Goal: Use online tool/utility: Use online tool/utility

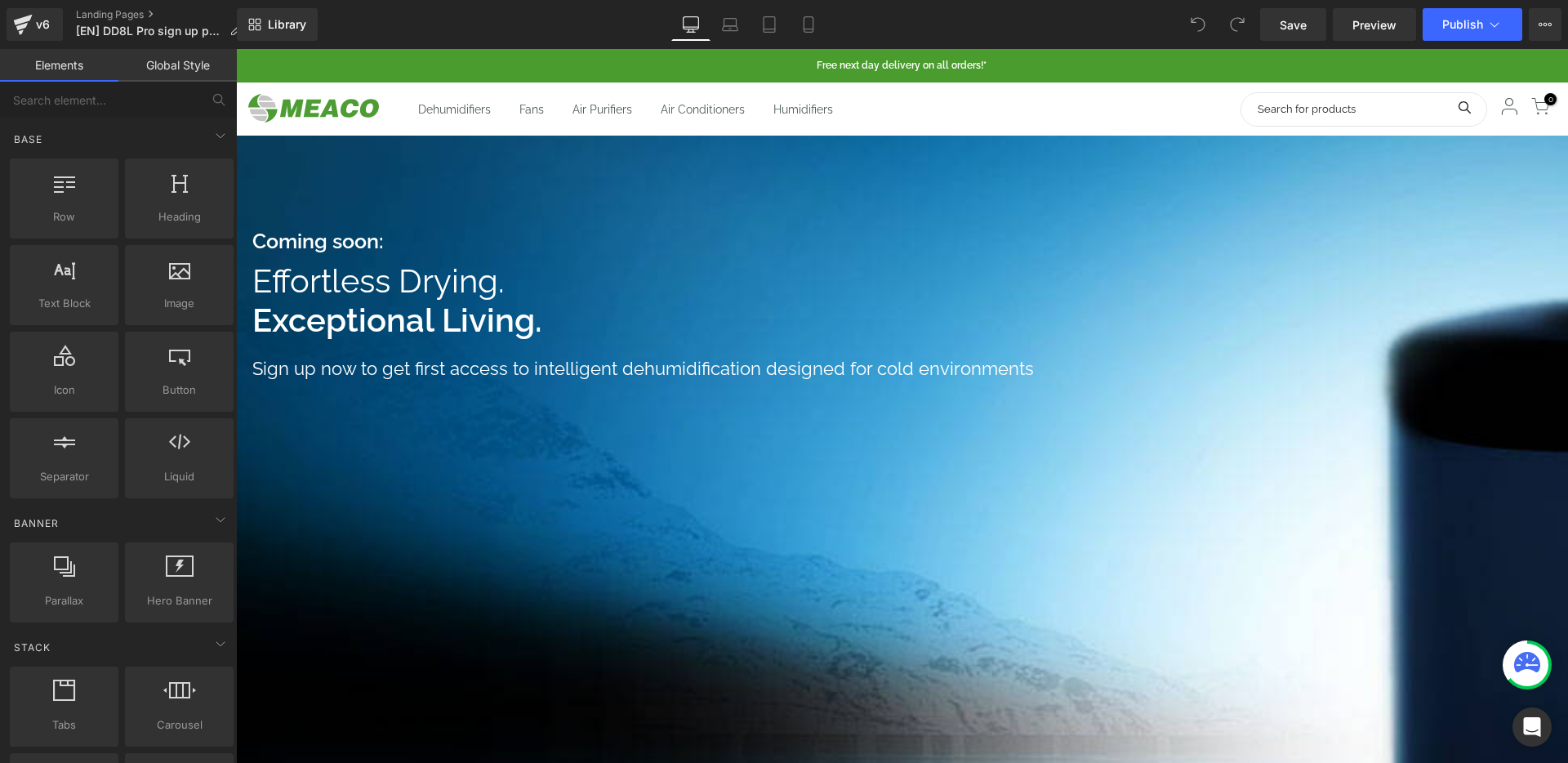
click at [462, 273] on span "Effortless Drying." at bounding box center [378, 281] width 252 height 39
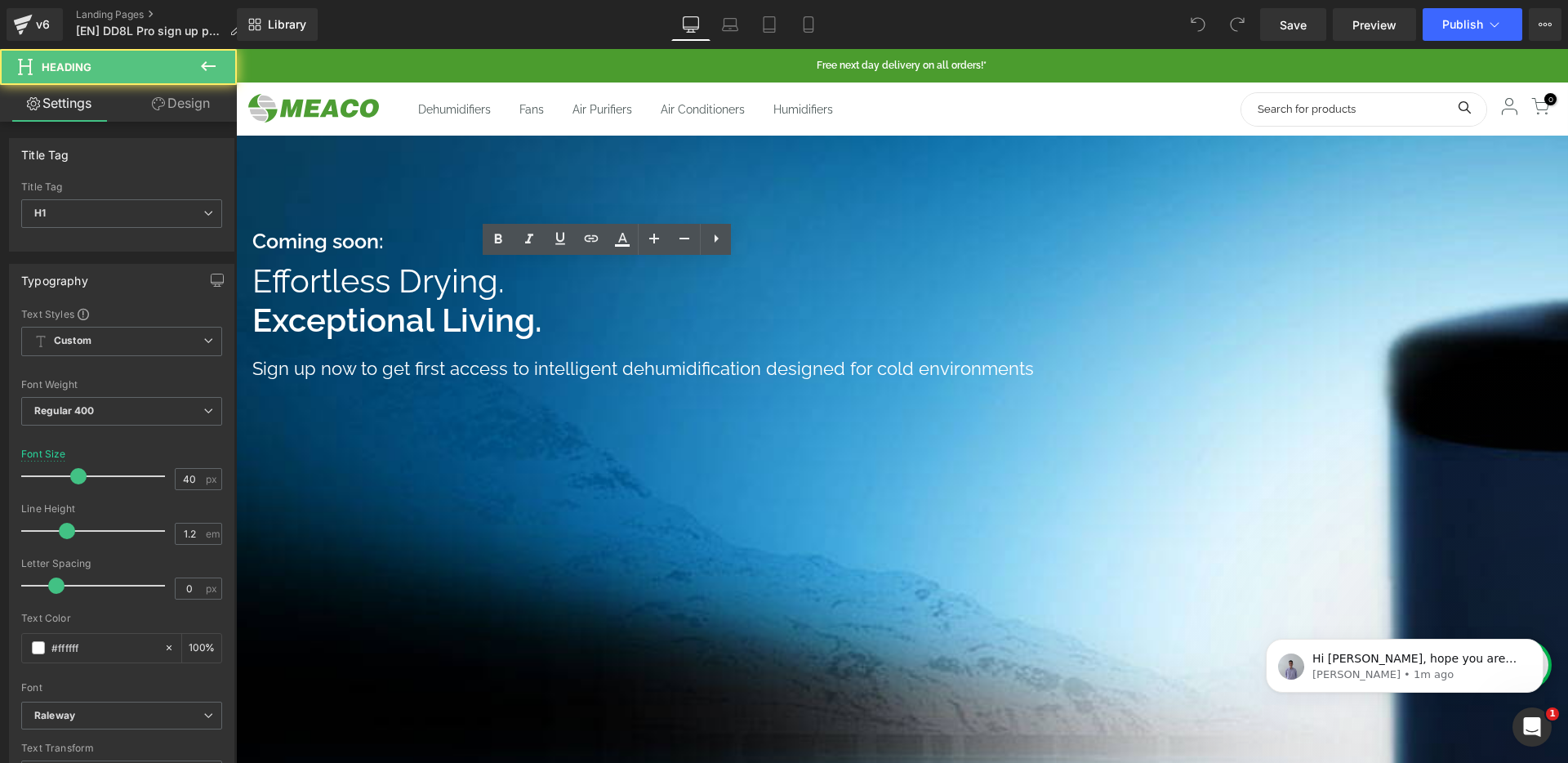
click at [463, 277] on span "Effortless Drying." at bounding box center [378, 281] width 252 height 39
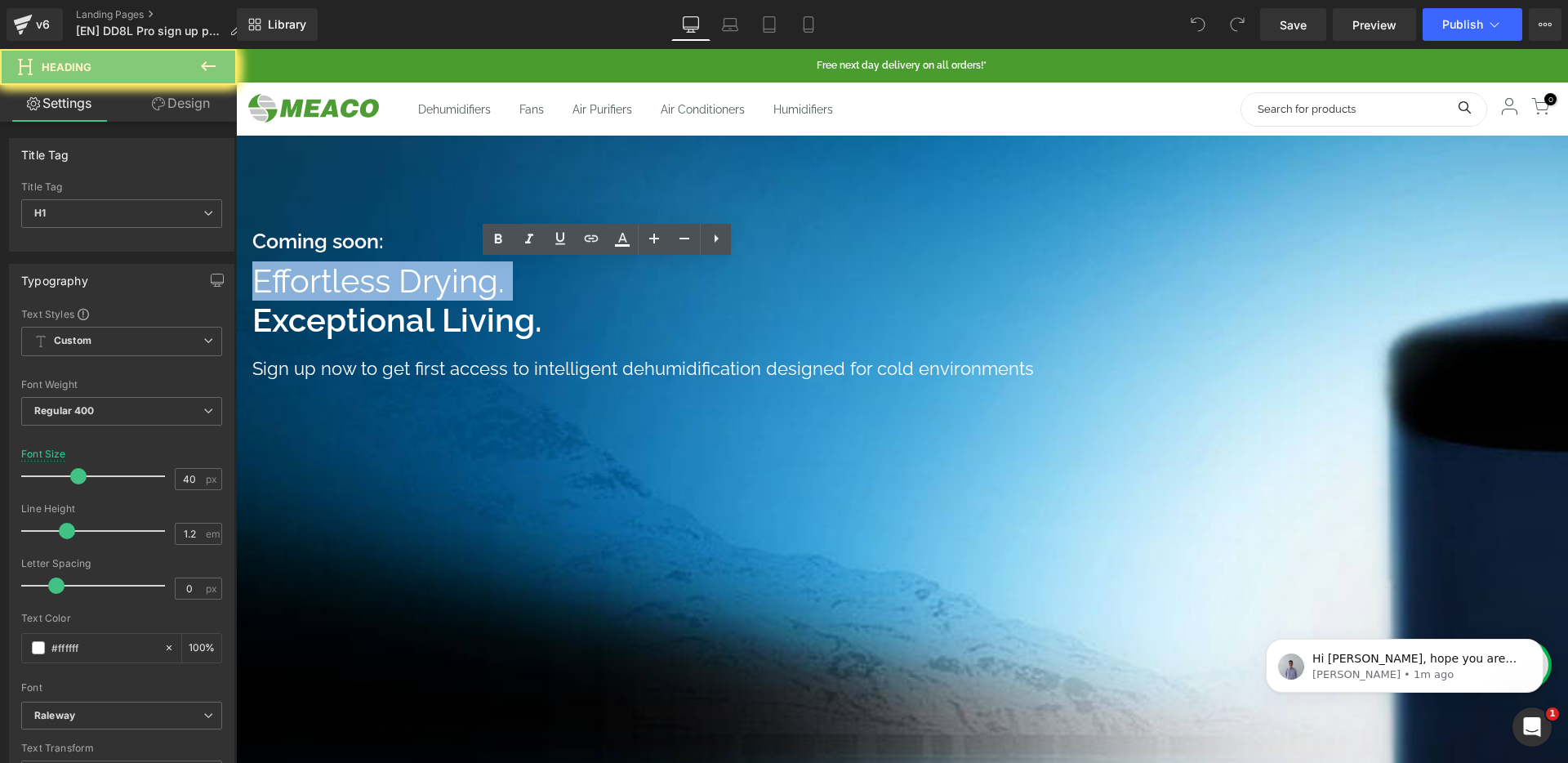
click at [463, 277] on span "Effortless Drying." at bounding box center [378, 281] width 252 height 39
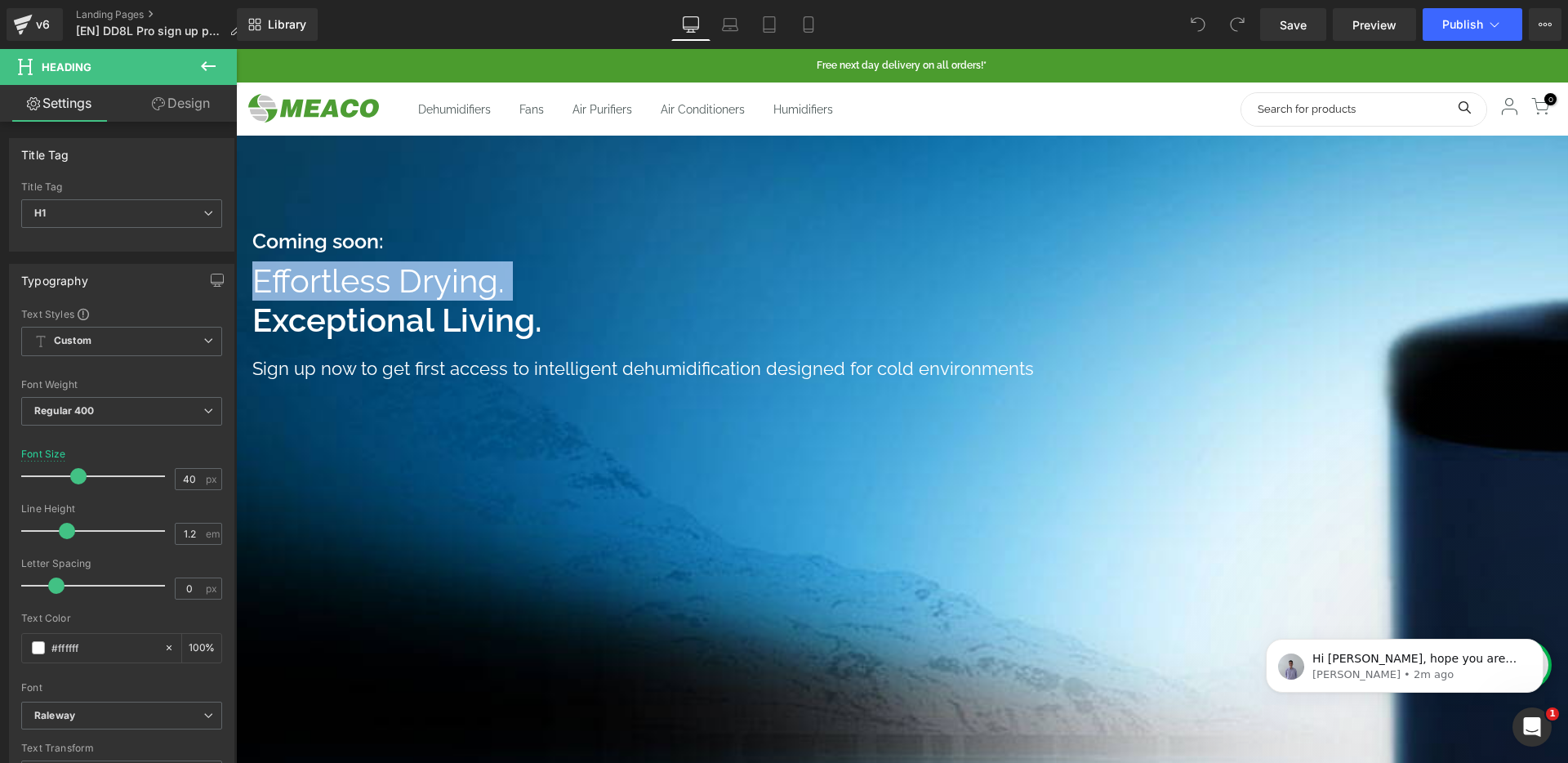
click at [392, 227] on div at bounding box center [902, 692] width 1333 height 1286
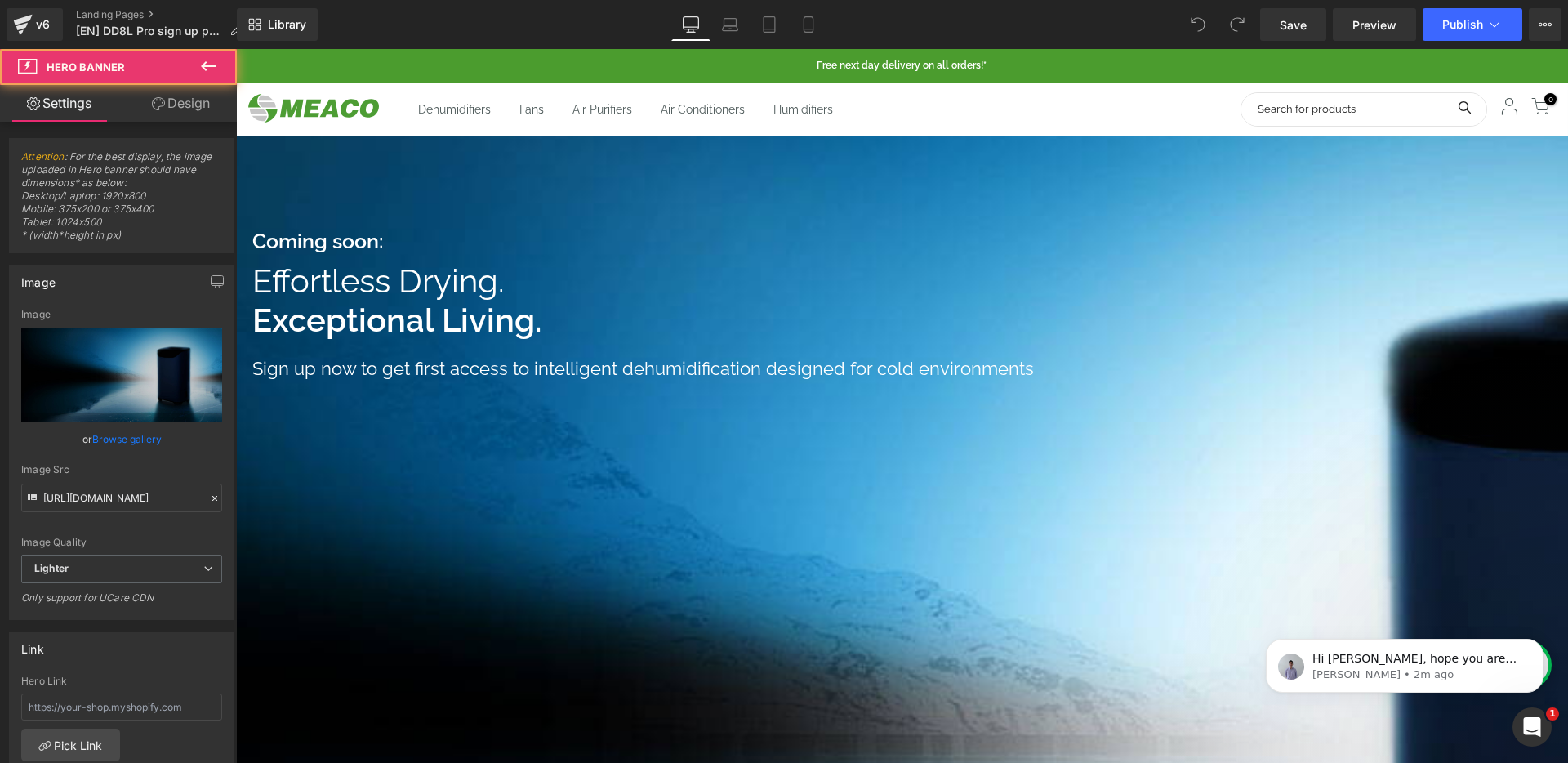
click at [384, 236] on strong "Coming soon:" at bounding box center [318, 241] width 131 height 25
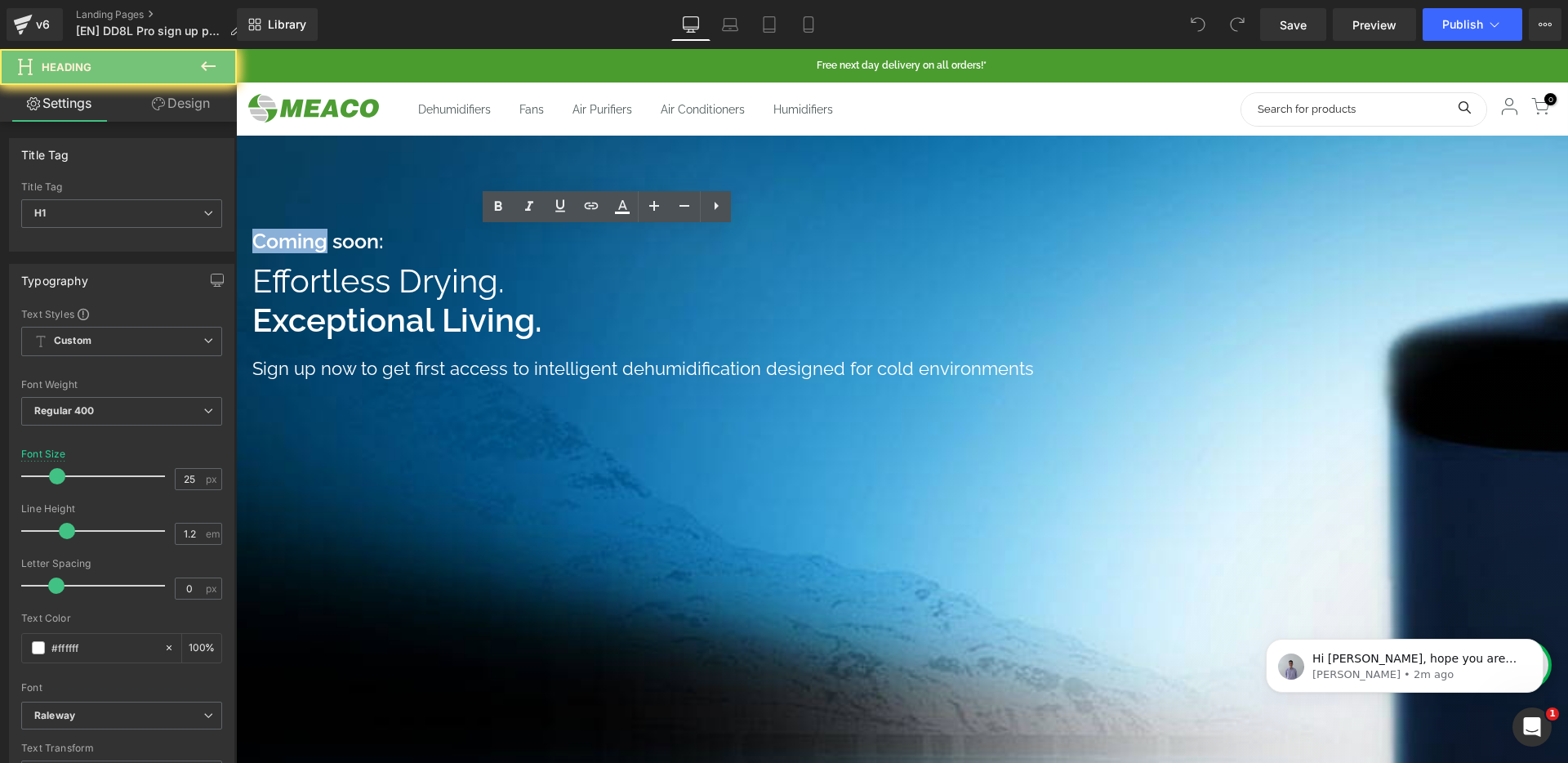
click at [384, 236] on strong "Coming soon:" at bounding box center [318, 241] width 131 height 25
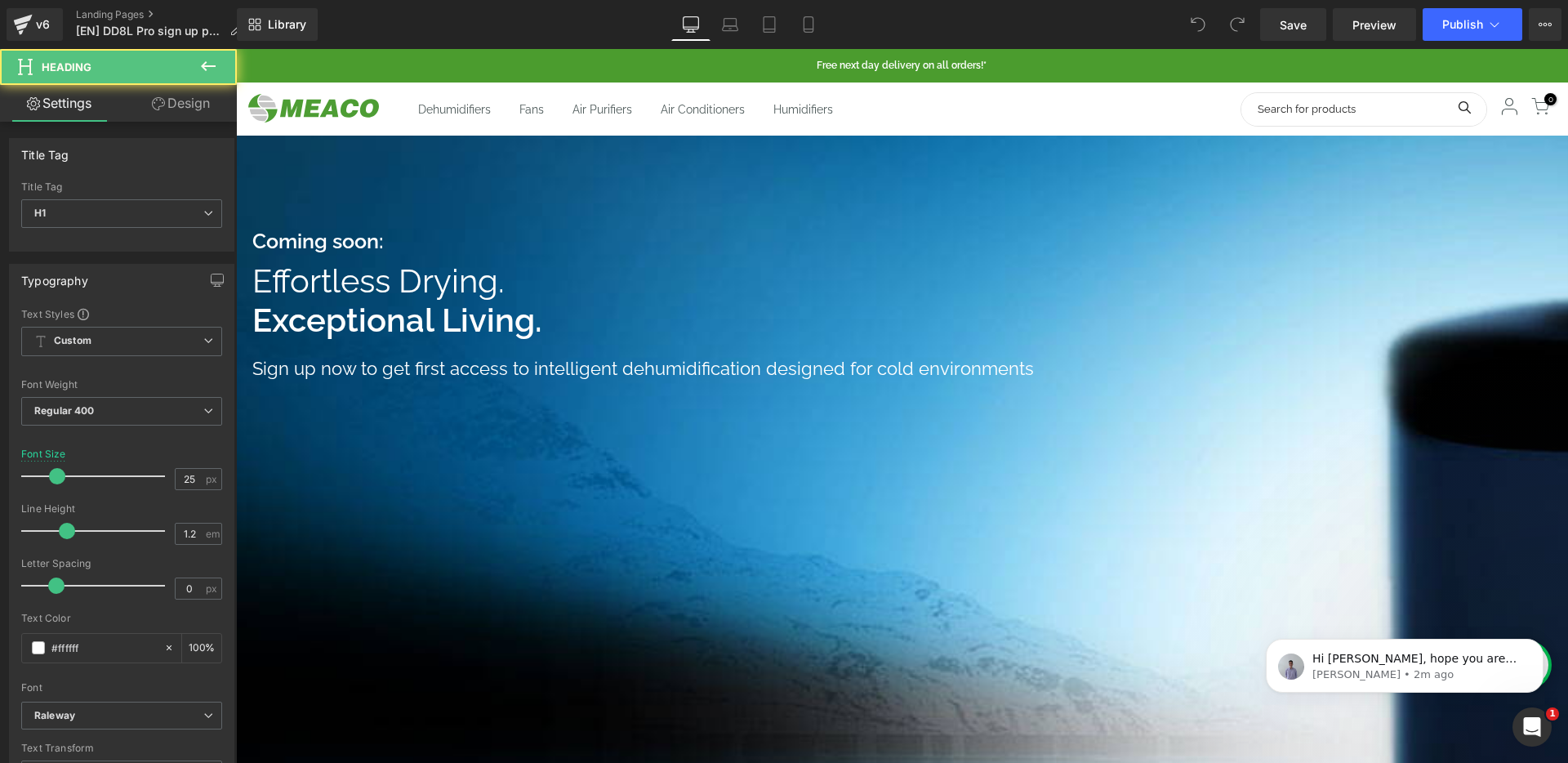
click at [384, 234] on strong "Coming soon:" at bounding box center [318, 241] width 131 height 25
click at [170, 99] on link "Design" at bounding box center [181, 103] width 118 height 37
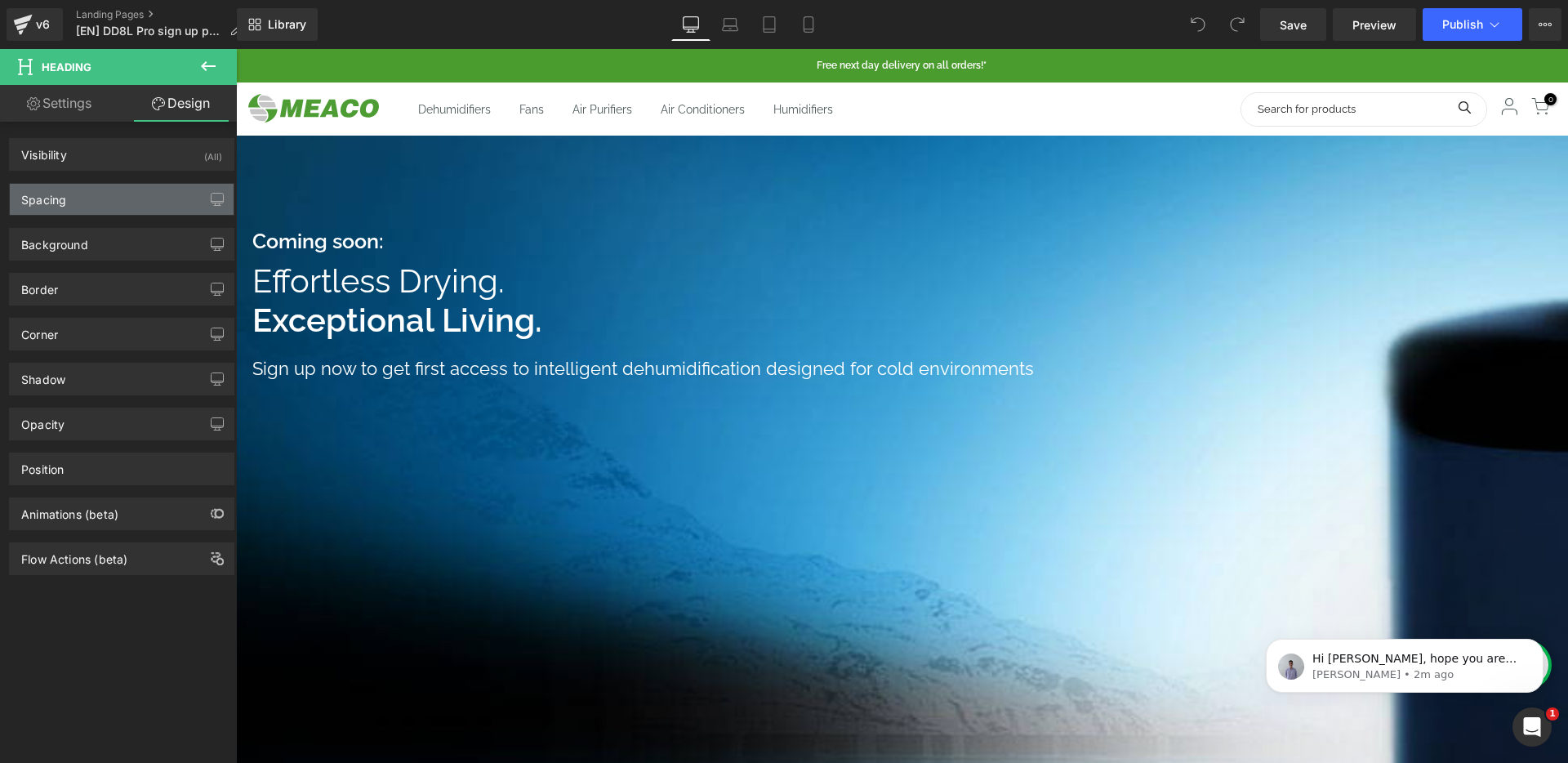
click at [106, 194] on div "Spacing" at bounding box center [122, 200] width 223 height 31
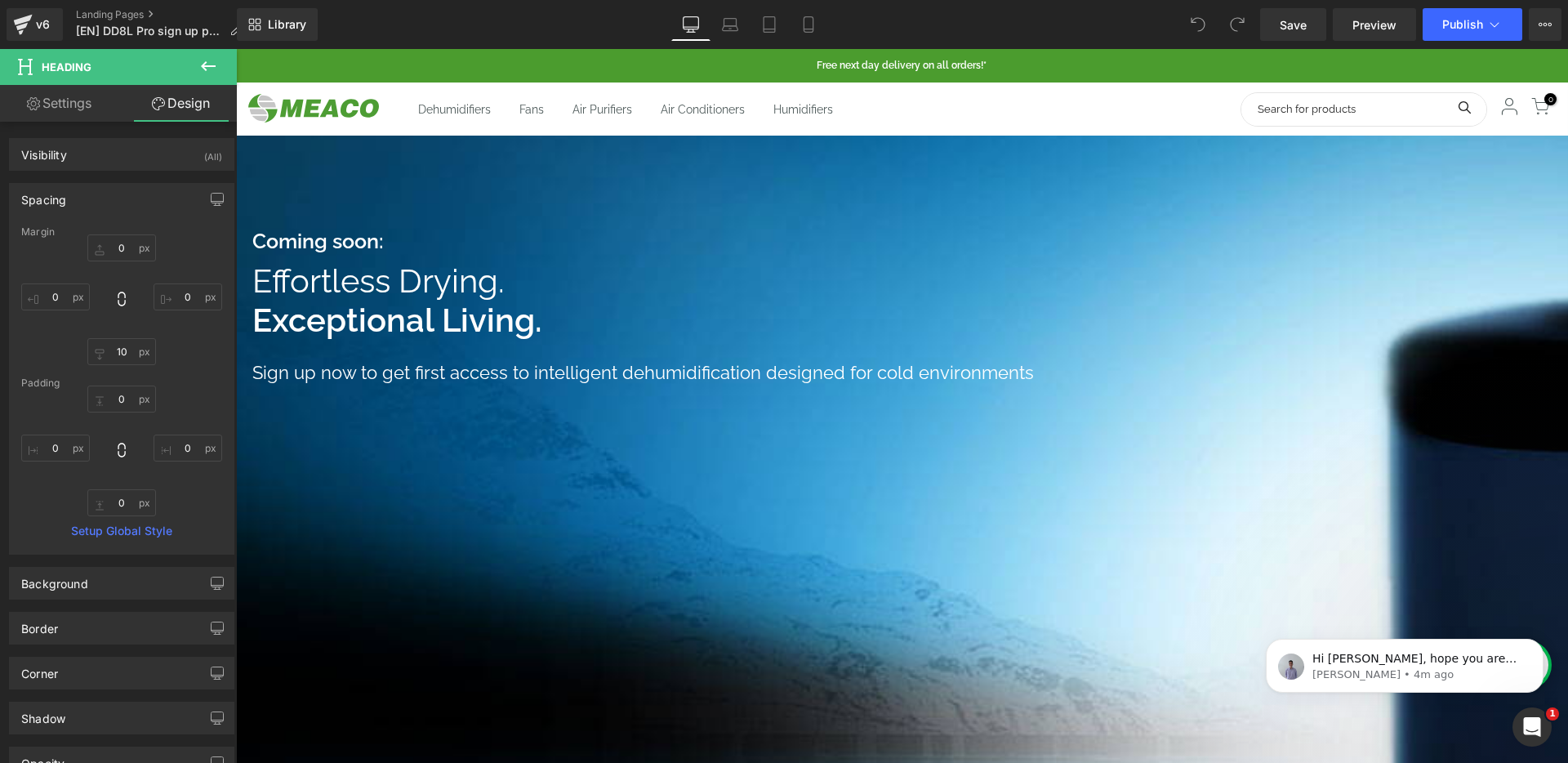
click at [428, 382] on h1 "Sign up now to get first access to intelligent dehumidification designed for co…" at bounding box center [814, 372] width 1126 height 25
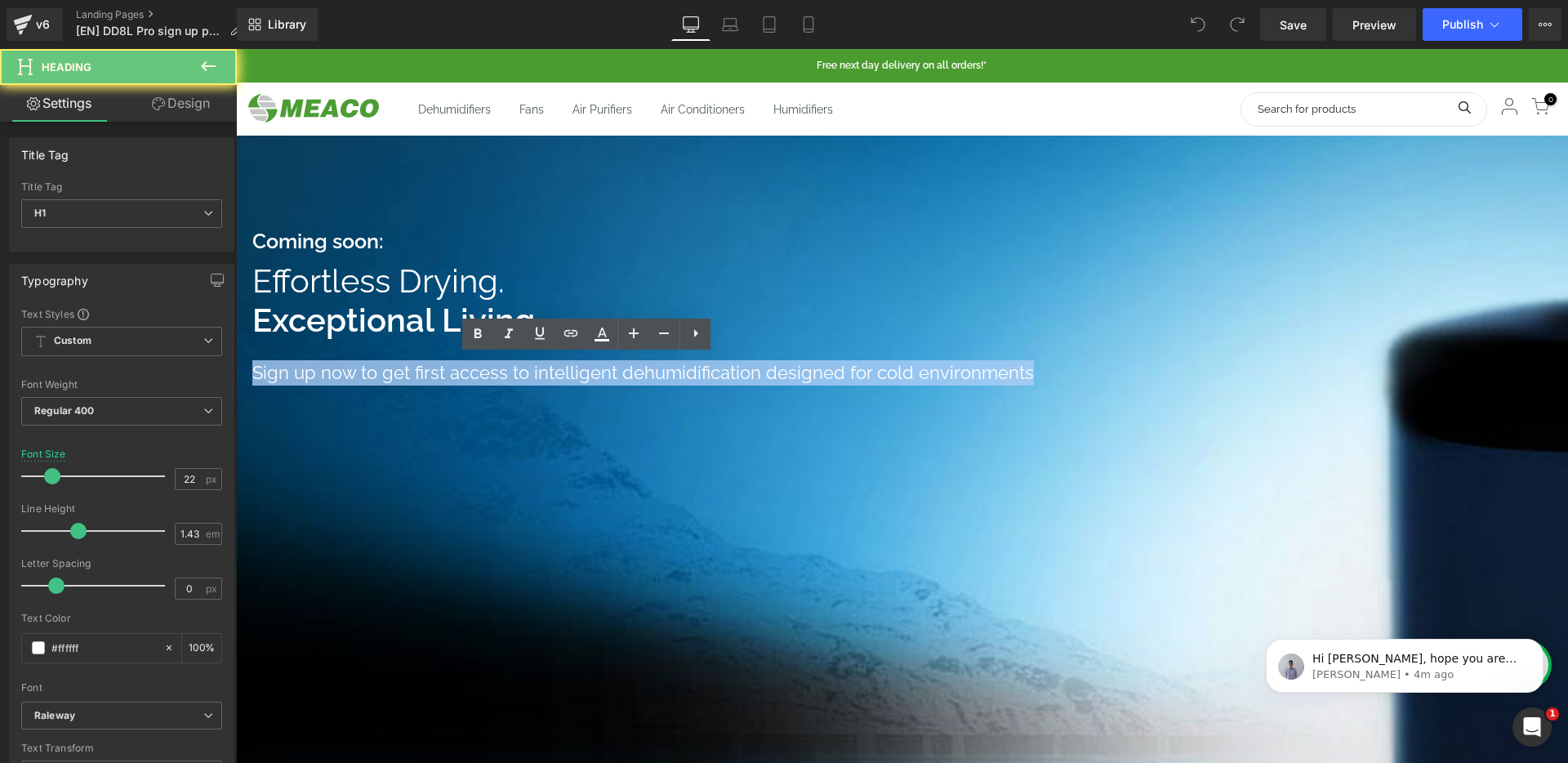
click at [428, 382] on h1 "Sign up now to get first access to intelligent dehumidification designed for co…" at bounding box center [814, 372] width 1126 height 25
click at [492, 194] on div at bounding box center [902, 692] width 1333 height 1286
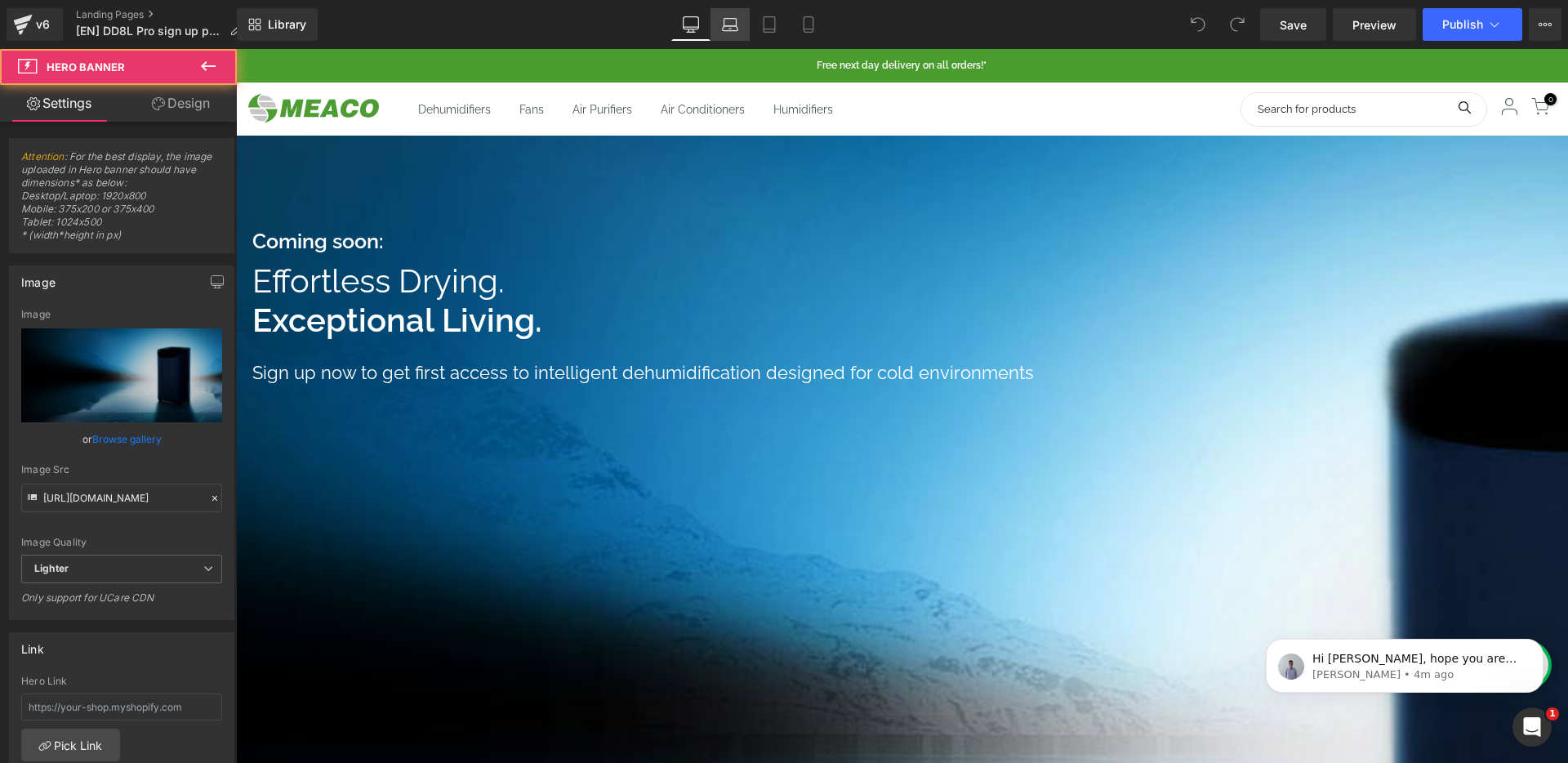
click at [736, 18] on icon at bounding box center [730, 25] width 17 height 17
type input "670"
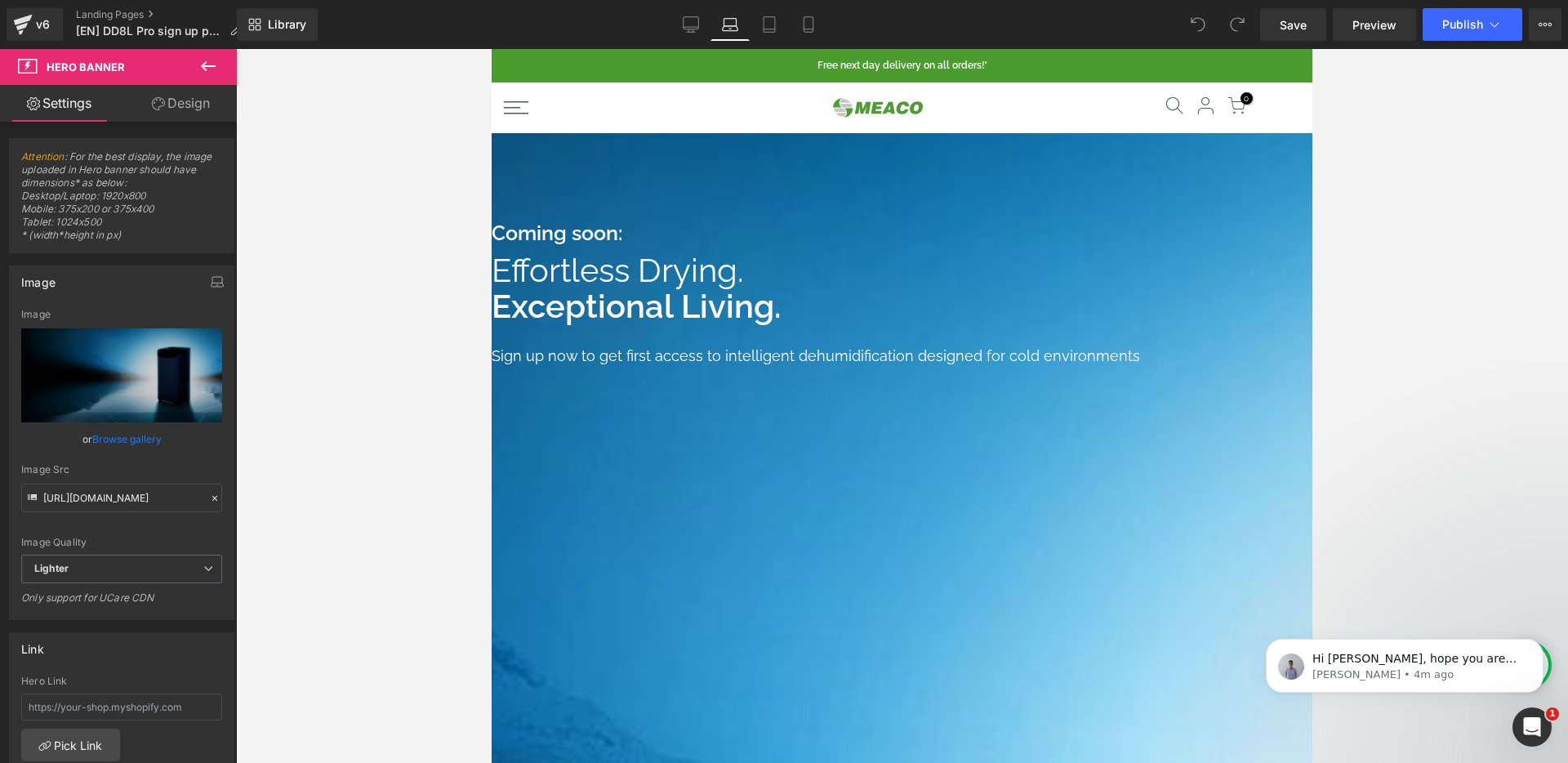
click at [587, 275] on span "Effortless Drying." at bounding box center [617, 271] width 252 height 39
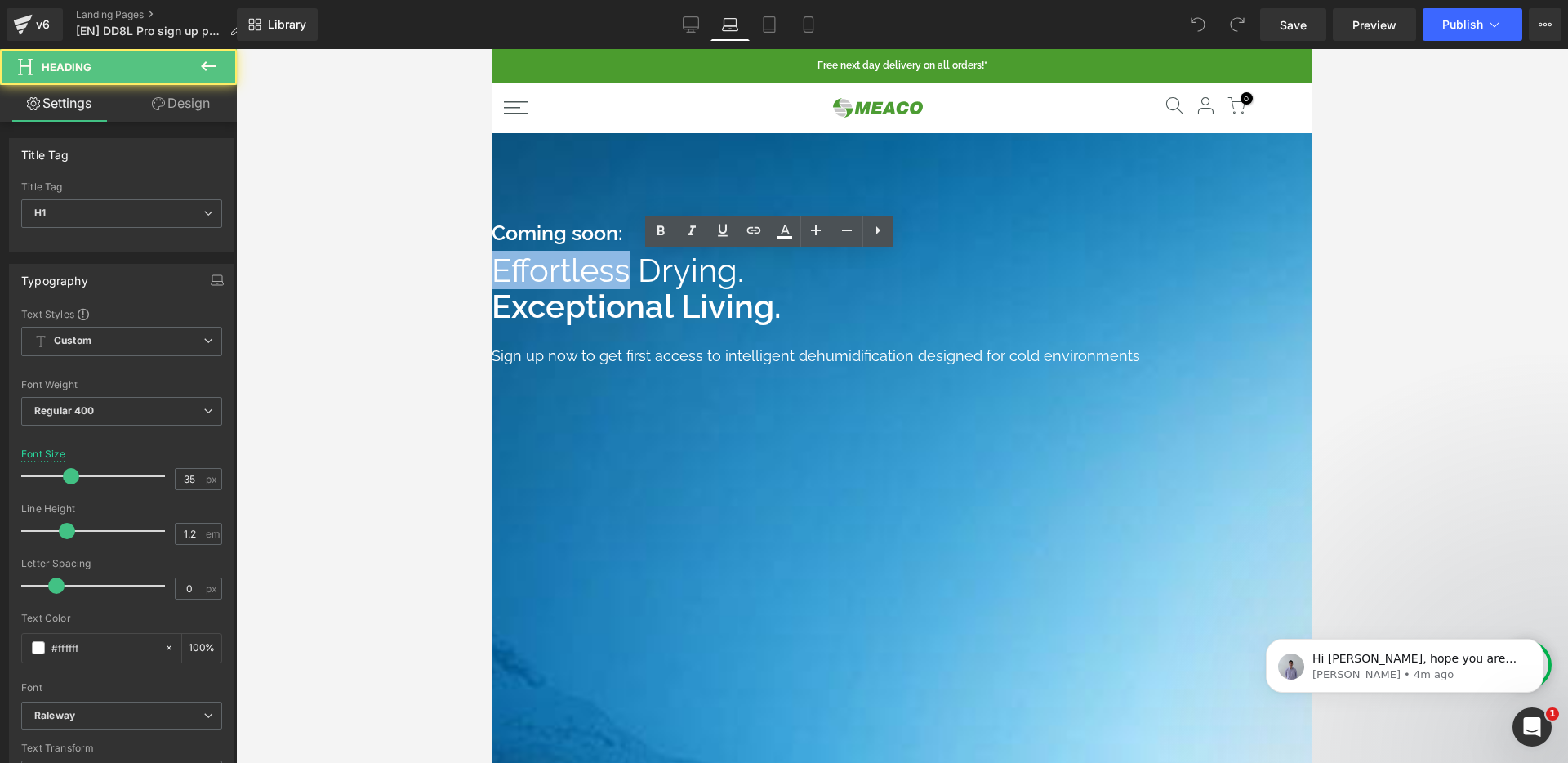
click at [587, 275] on span "Effortless Drying." at bounding box center [617, 271] width 252 height 39
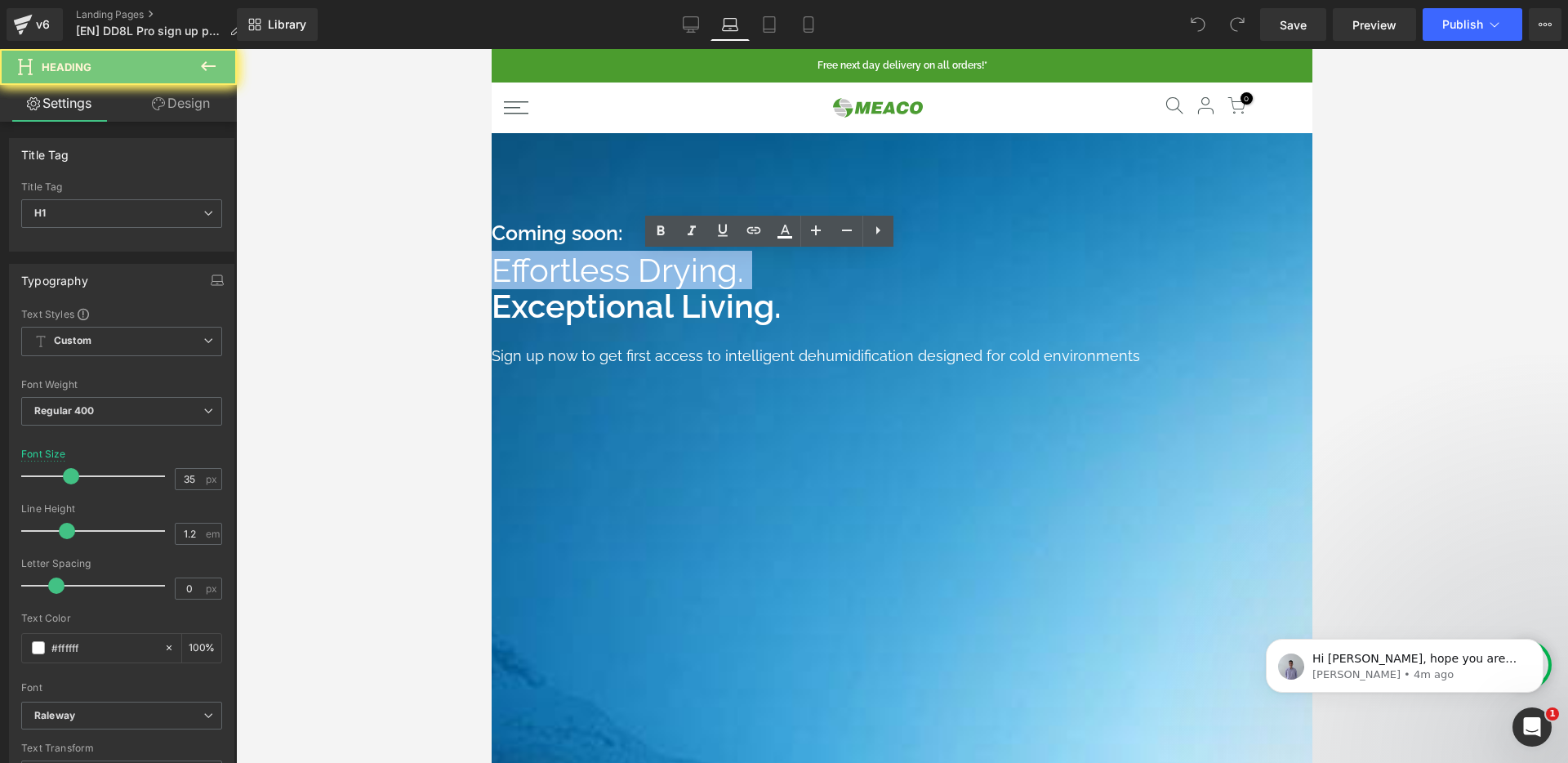
click at [587, 275] on span "Effortless Drying." at bounding box center [617, 271] width 252 height 39
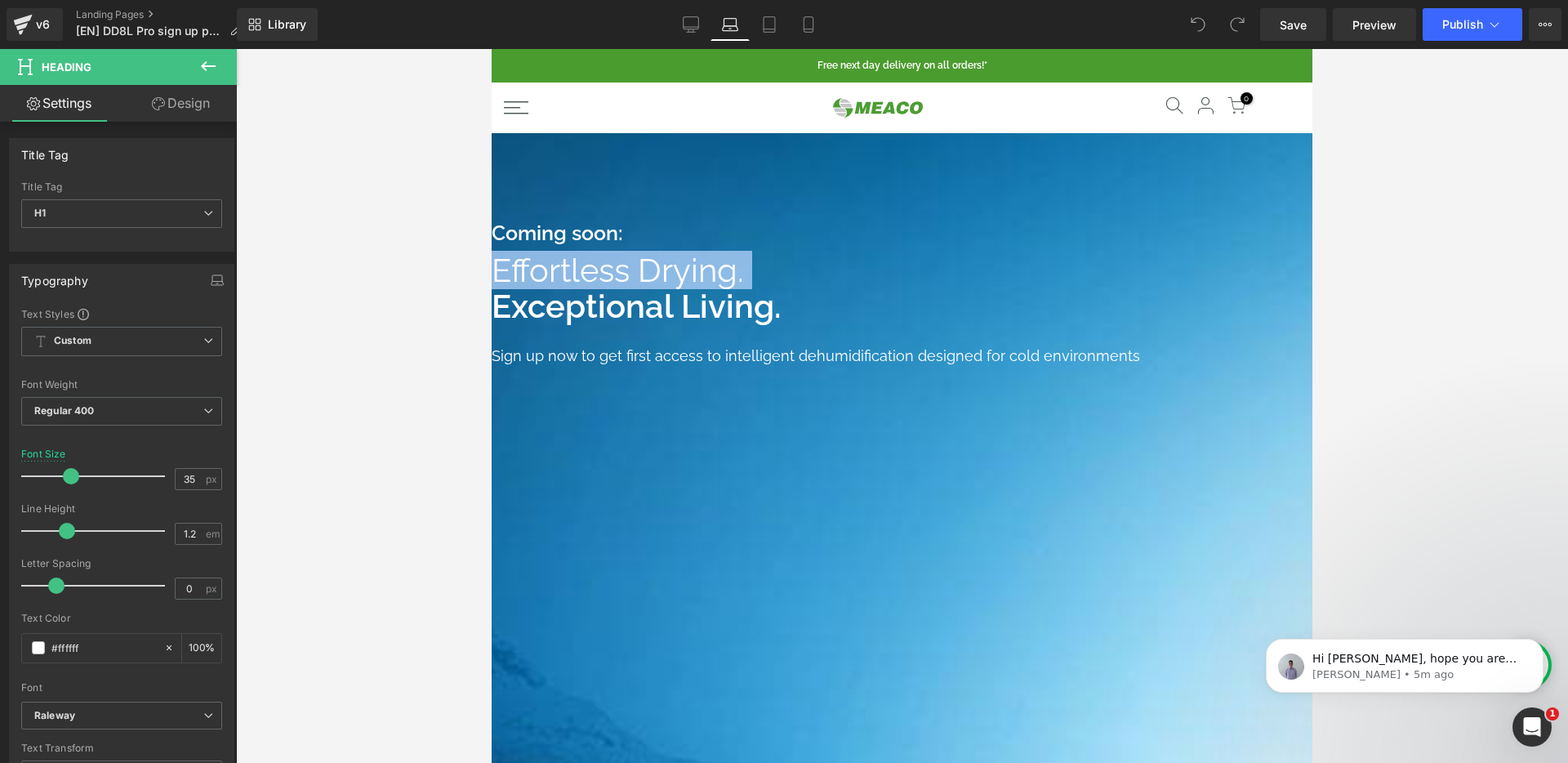
click at [615, 245] on div at bounding box center [836, 245] width 690 height 0
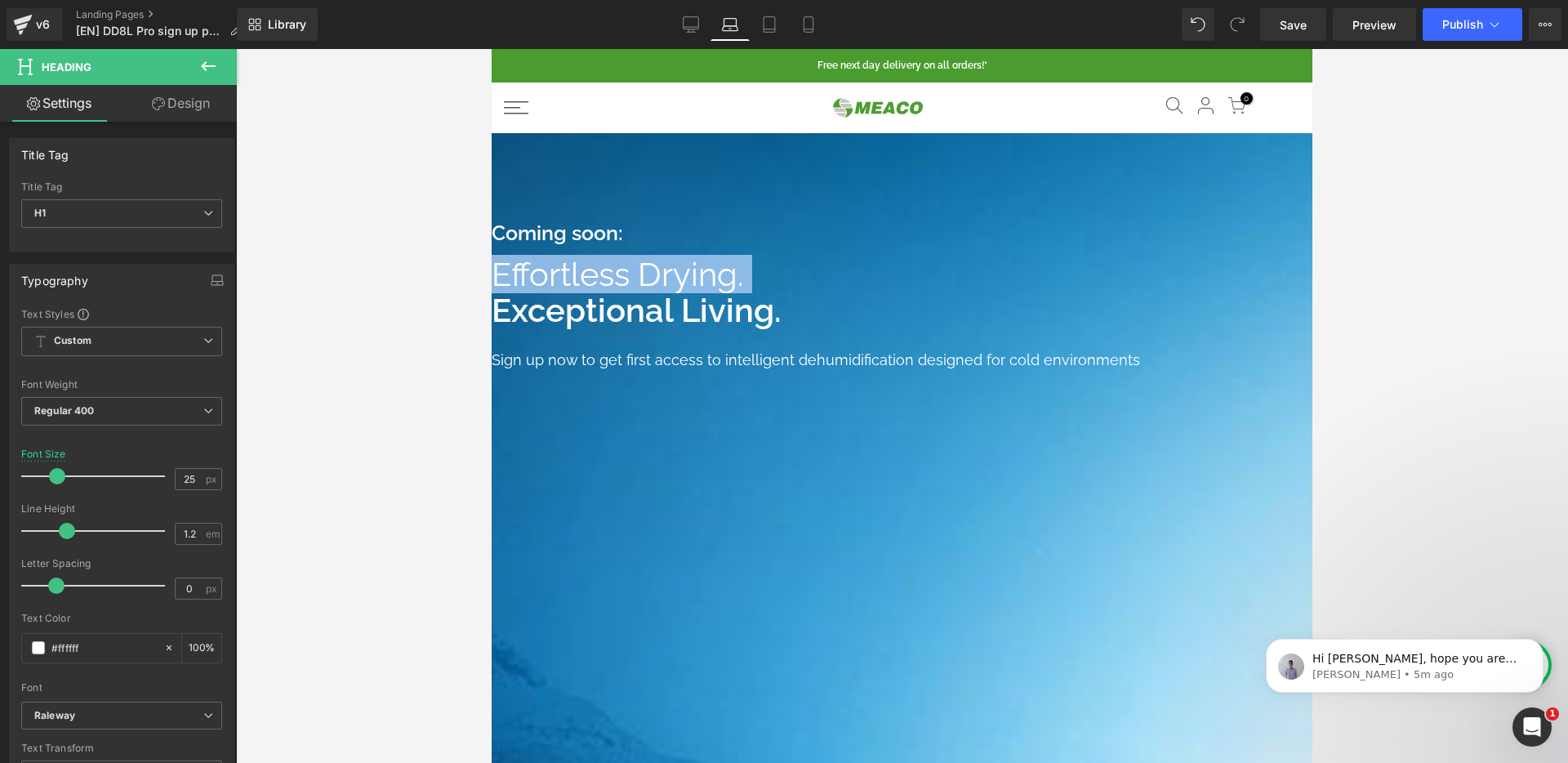
click at [717, 350] on h1 "Sign up now to get first access to intelligent dehumidification designed for co…" at bounding box center [852, 360] width 723 height 21
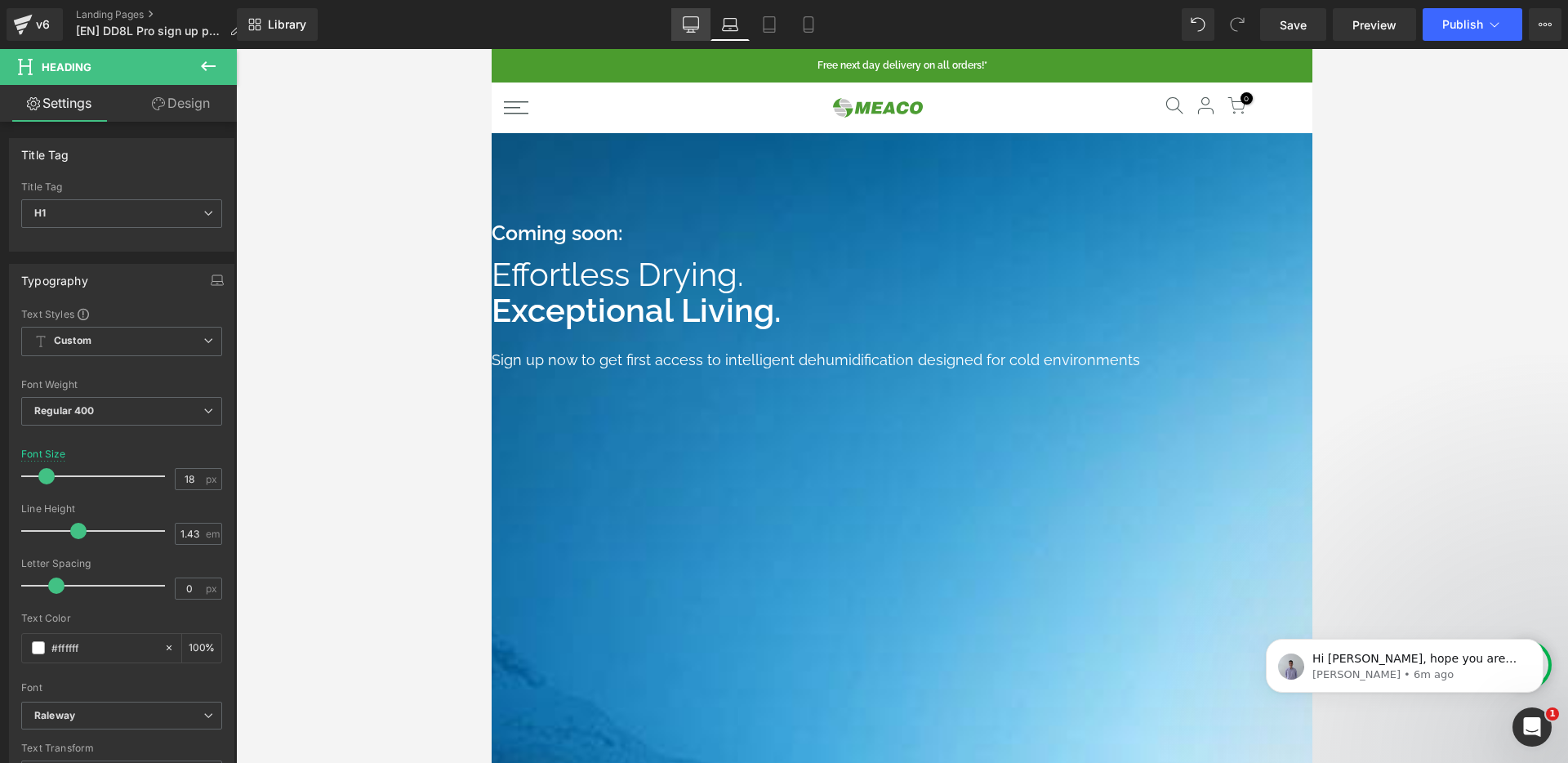
click at [690, 21] on icon at bounding box center [691, 25] width 17 height 17
type input "22"
type input "100"
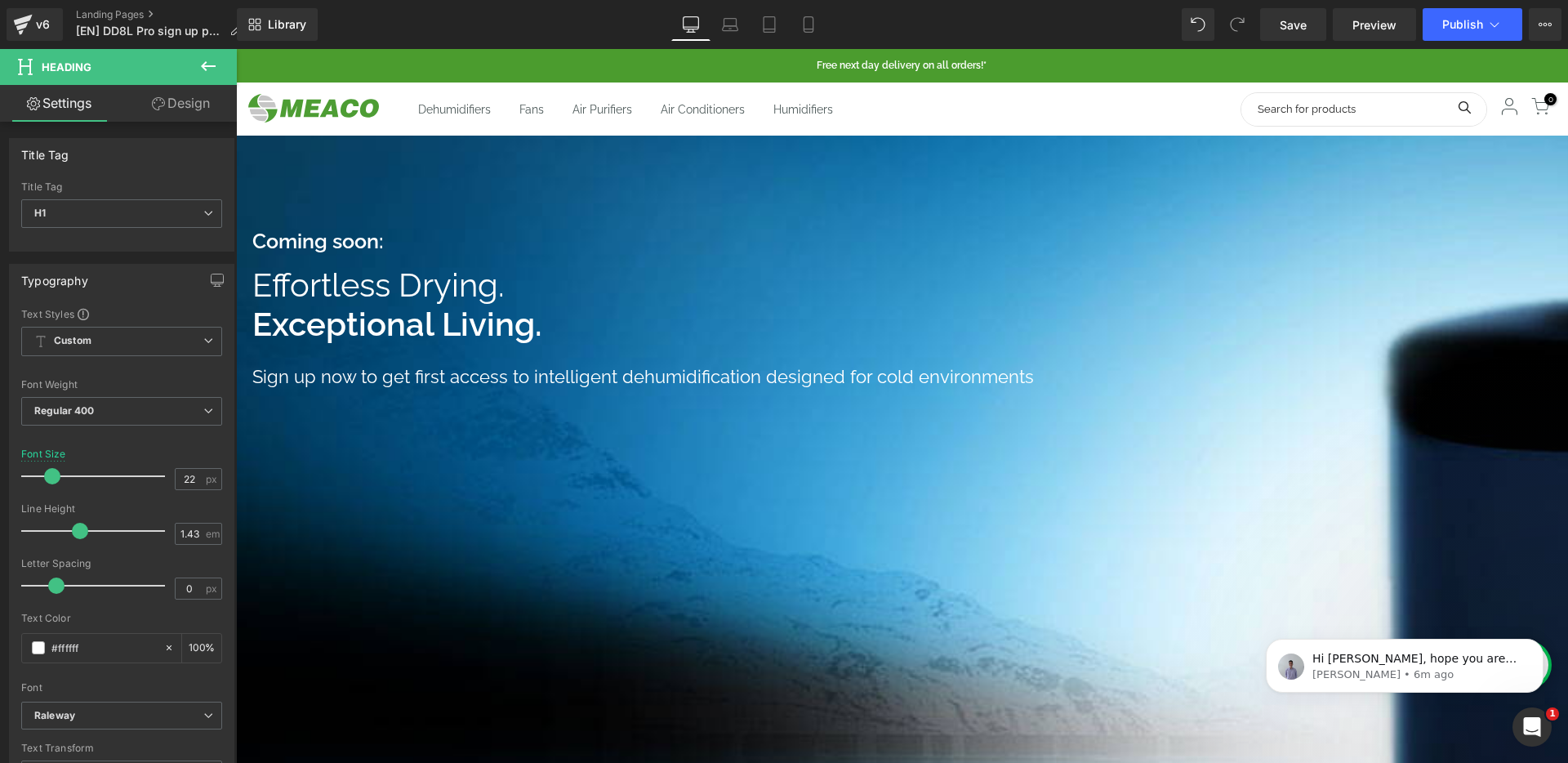
scroll to position [16, 0]
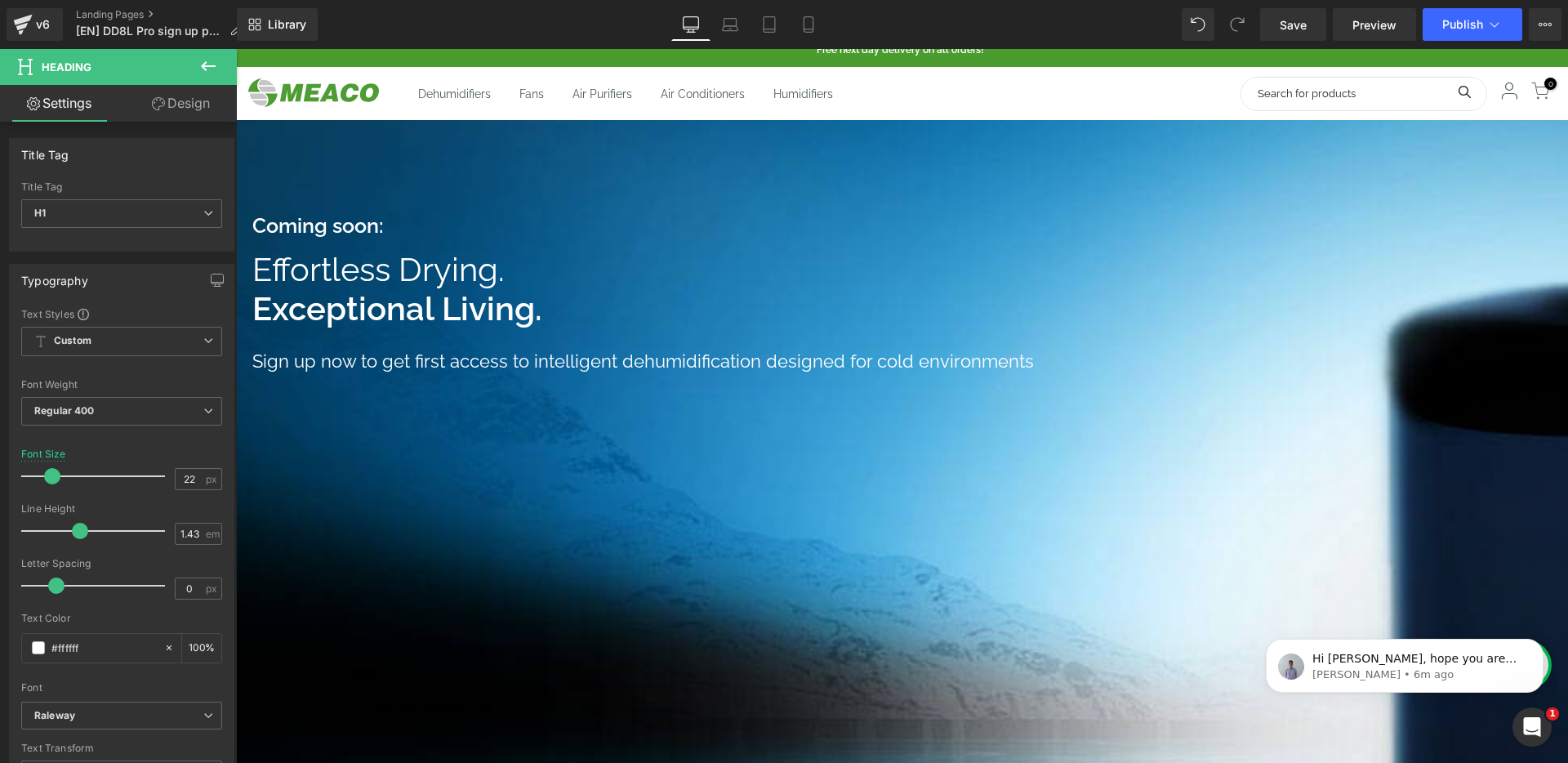
click at [522, 308] on strong "Exceptional Living." at bounding box center [397, 309] width 290 height 39
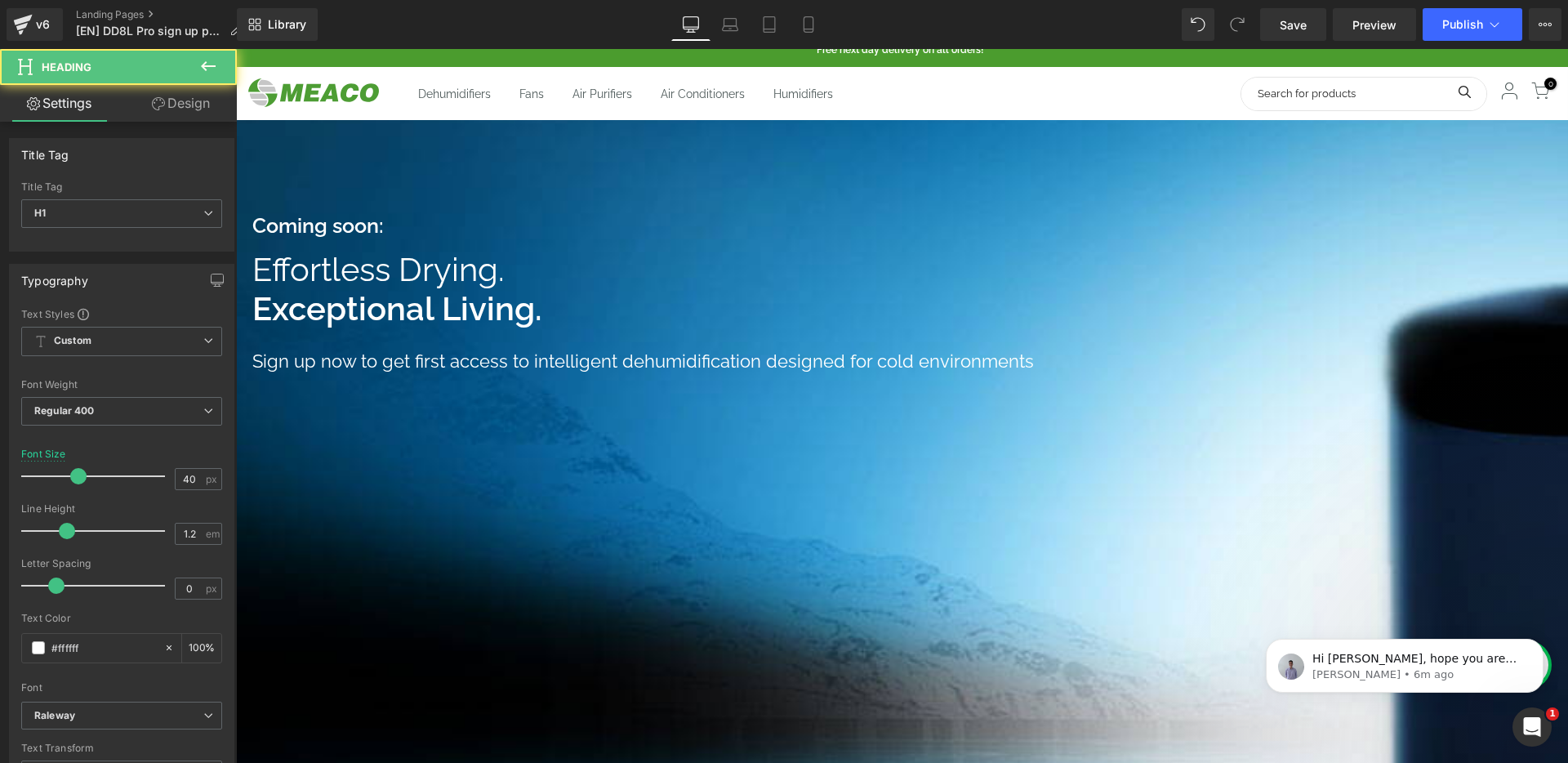
click at [454, 289] on strong "Exceptional Living." at bounding box center [397, 309] width 290 height 39
click at [156, 110] on link "Design" at bounding box center [181, 103] width 118 height 37
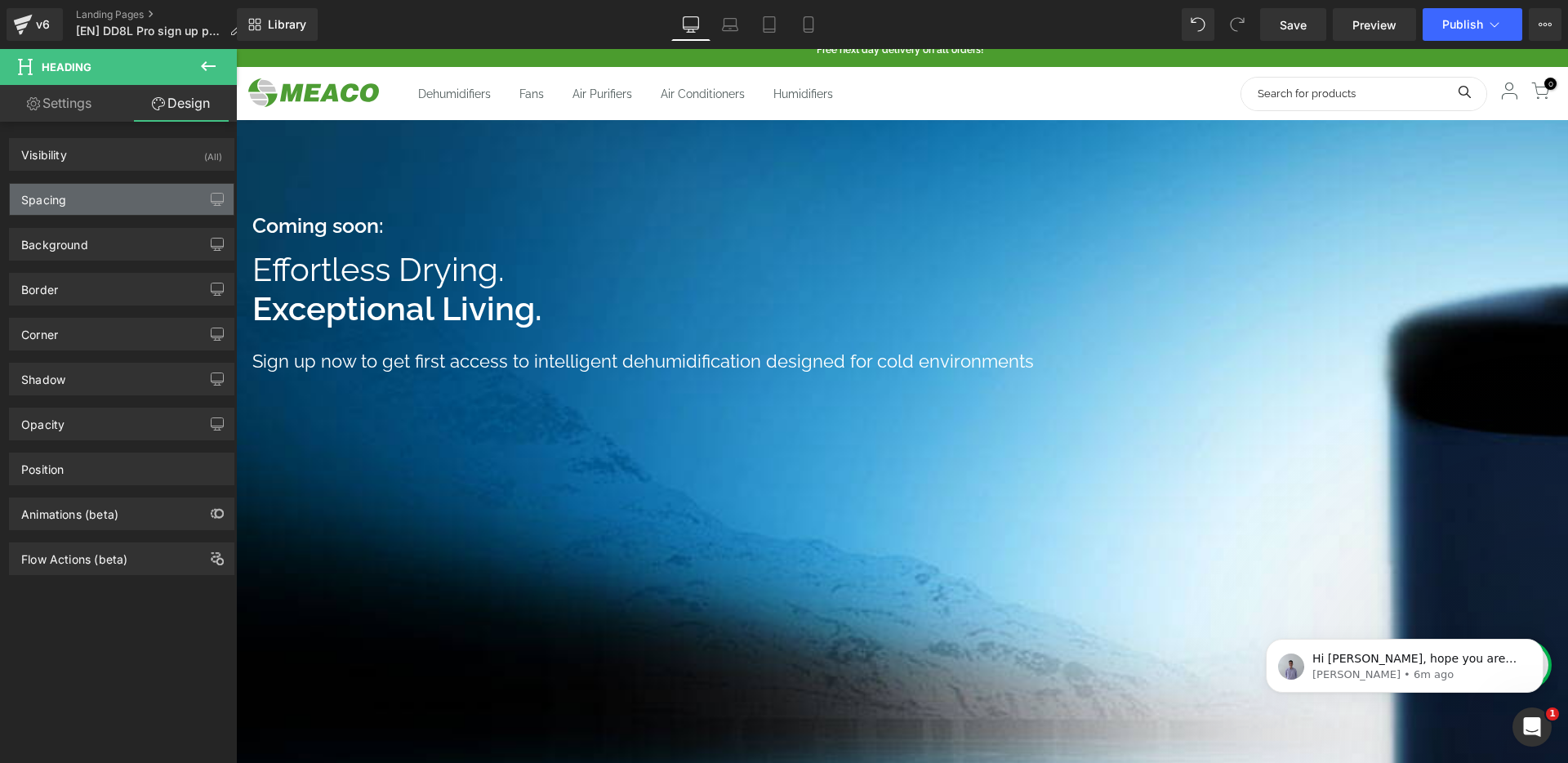
click at [132, 212] on div "Spacing" at bounding box center [122, 200] width 223 height 31
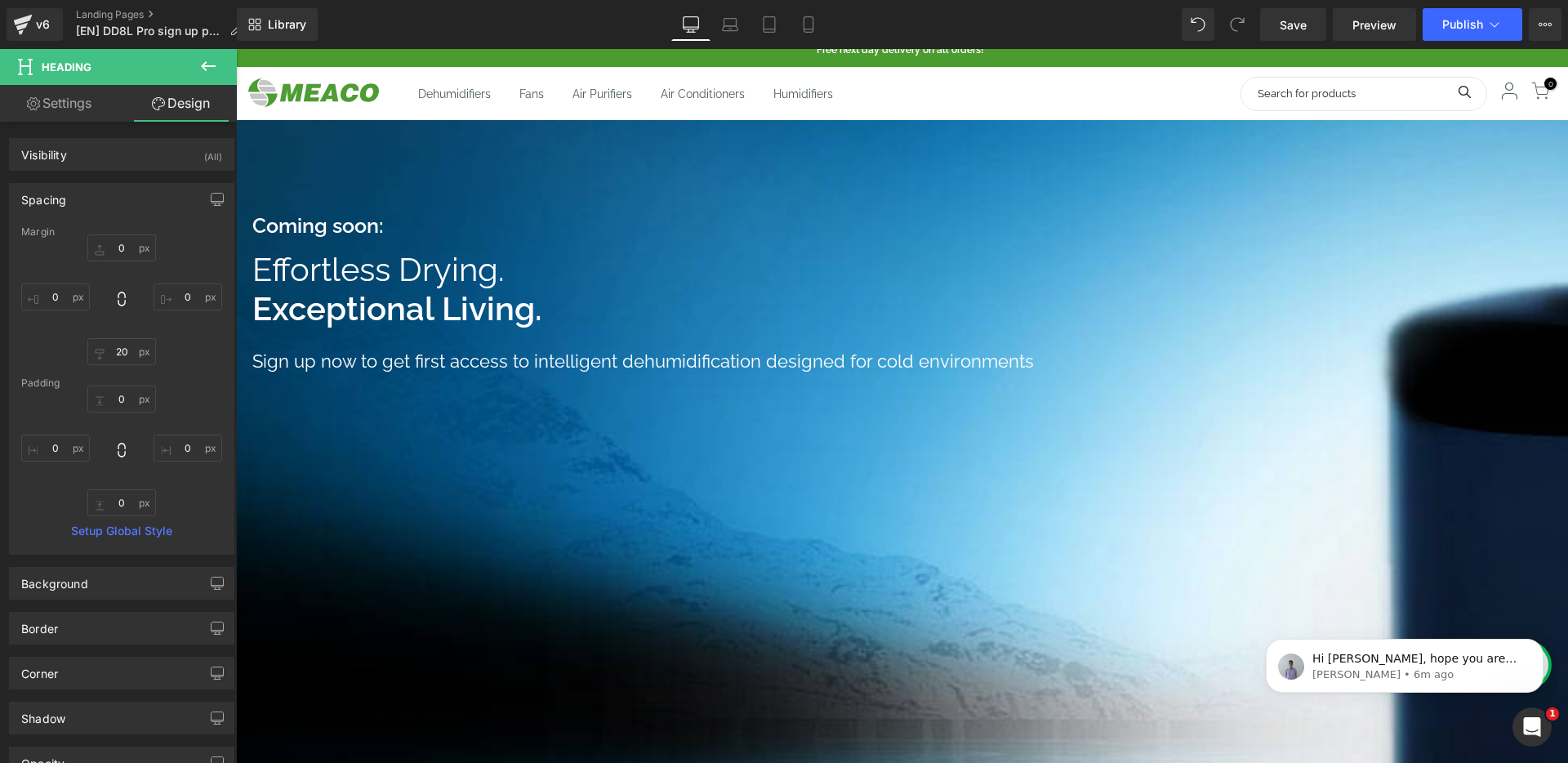
click at [465, 356] on h1 "Sign up now to get first access to intelligent dehumidification designed for co…" at bounding box center [814, 361] width 1126 height 25
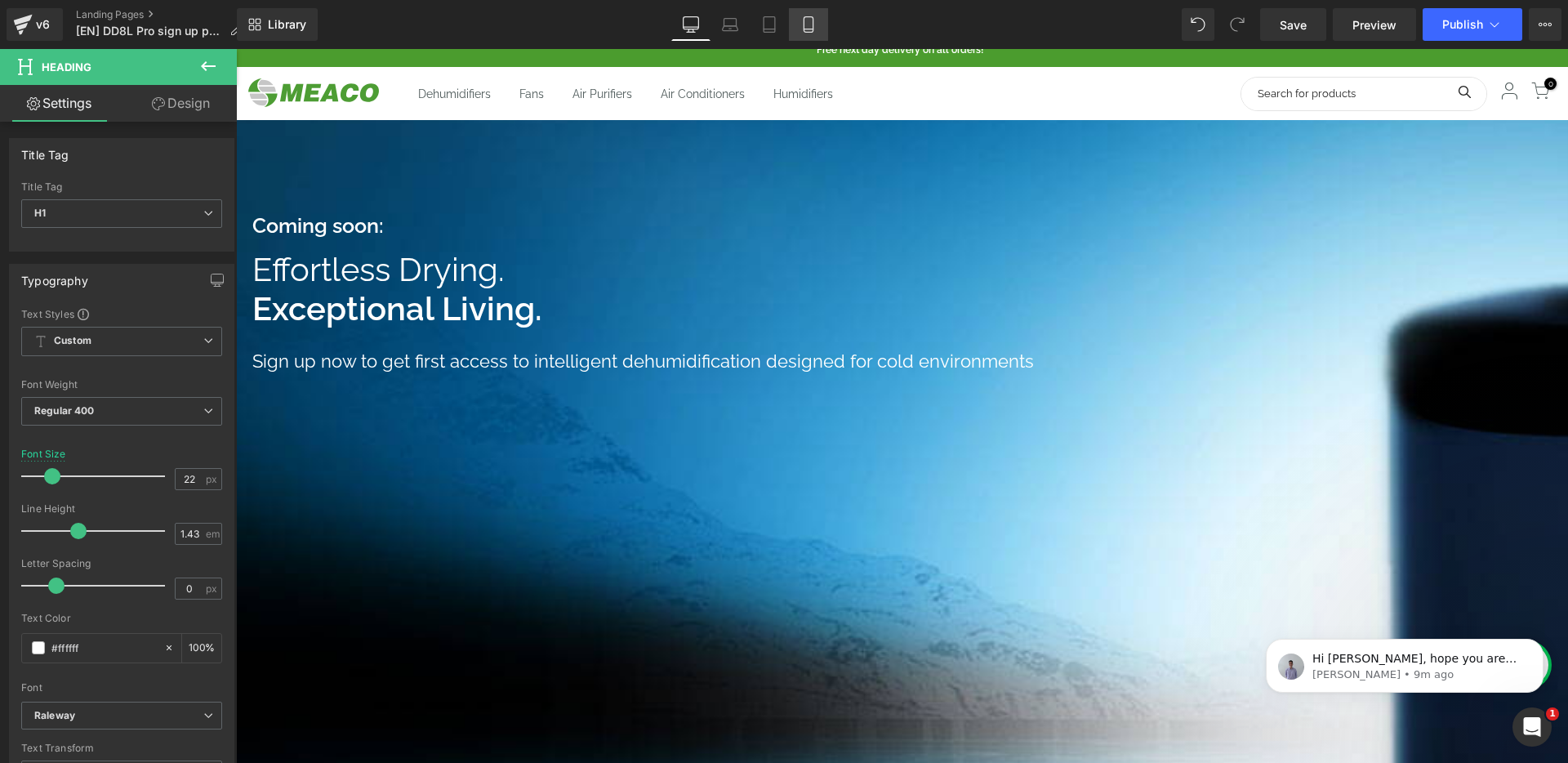
drag, startPoint x: 562, startPoint y: 0, endPoint x: 818, endPoint y: 24, distance: 257.1
click at [818, 24] on link "Mobile" at bounding box center [808, 24] width 39 height 32
type input "100"
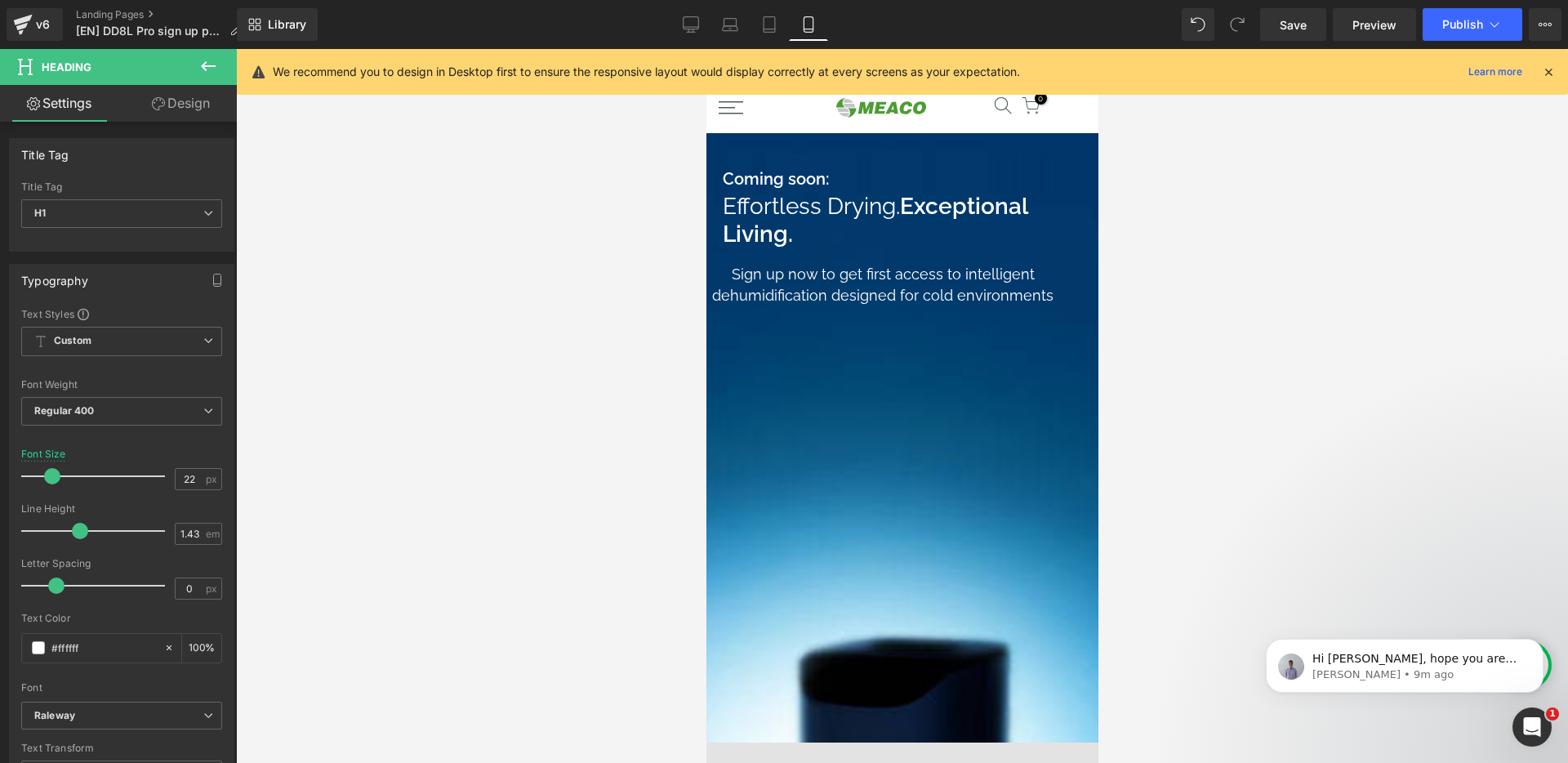
click at [848, 158] on div at bounding box center [901, 609] width 392 height 1120
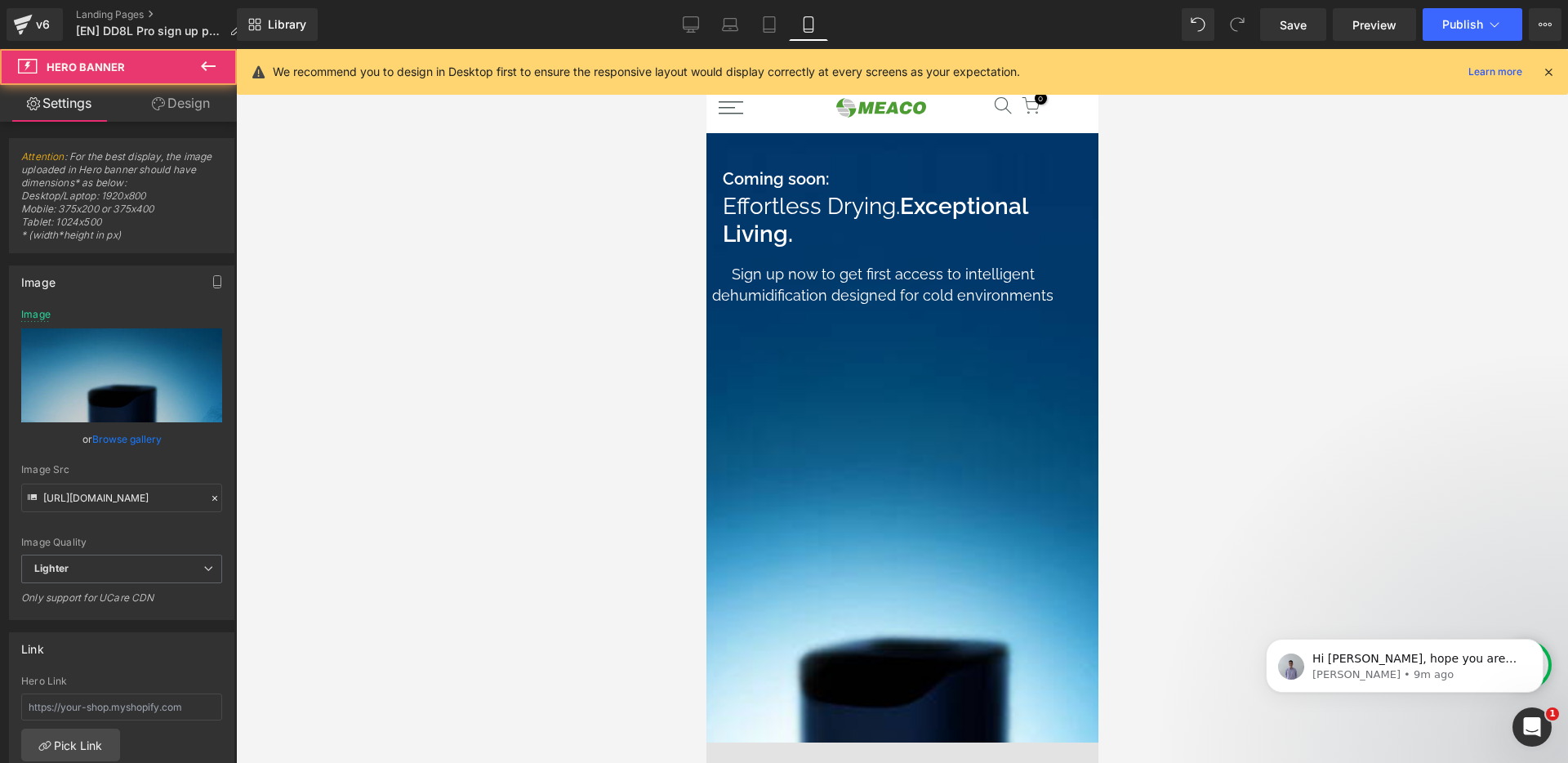
click at [774, 145] on div at bounding box center [901, 609] width 392 height 1120
click at [706, 49] on span "Heading" at bounding box center [706, 49] width 0 height 0
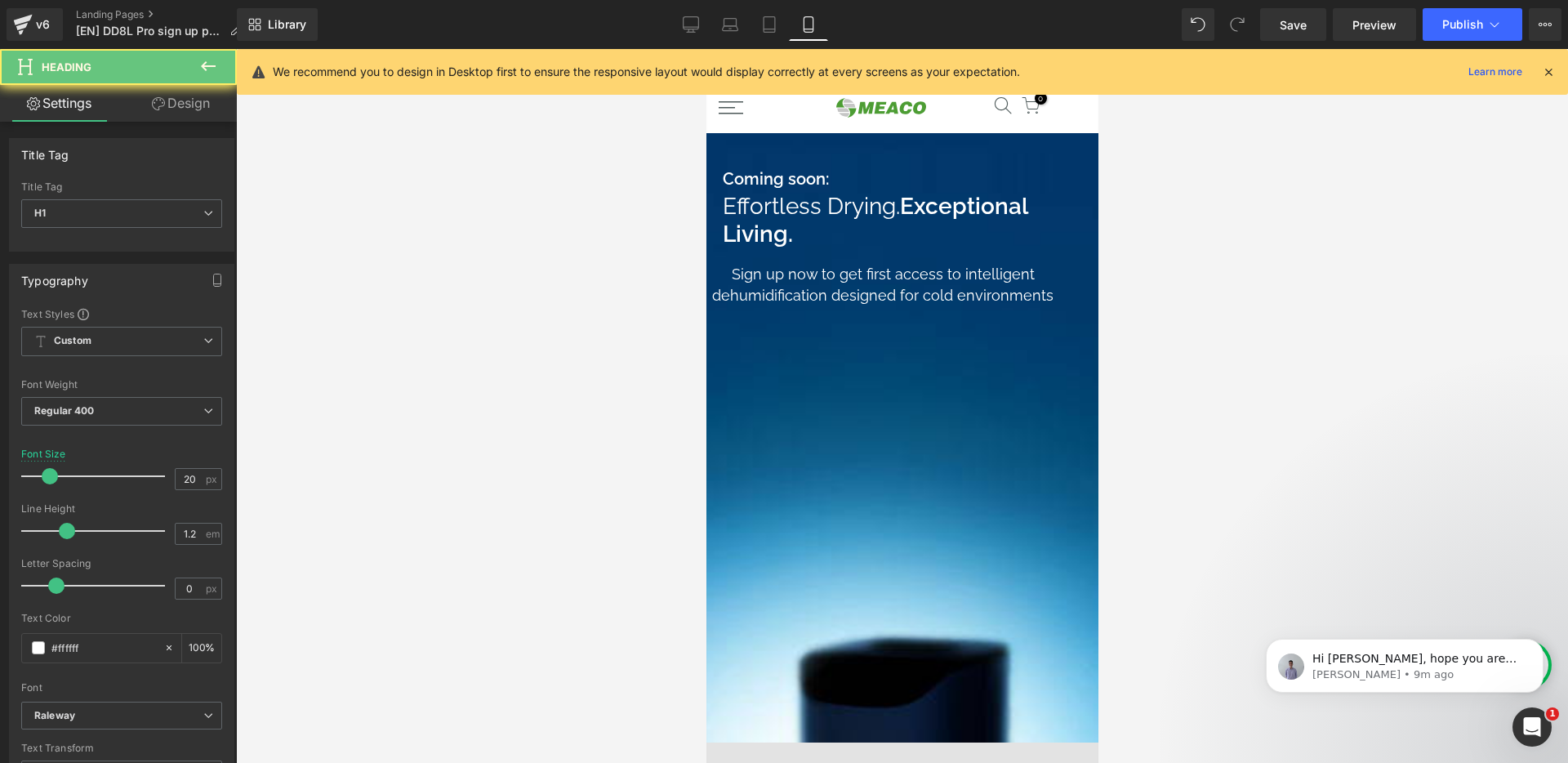
drag, startPoint x: 841, startPoint y: 179, endPoint x: 869, endPoint y: 188, distance: 29.4
click at [841, 178] on h1 "Coming soon:" at bounding box center [882, 178] width 320 height 19
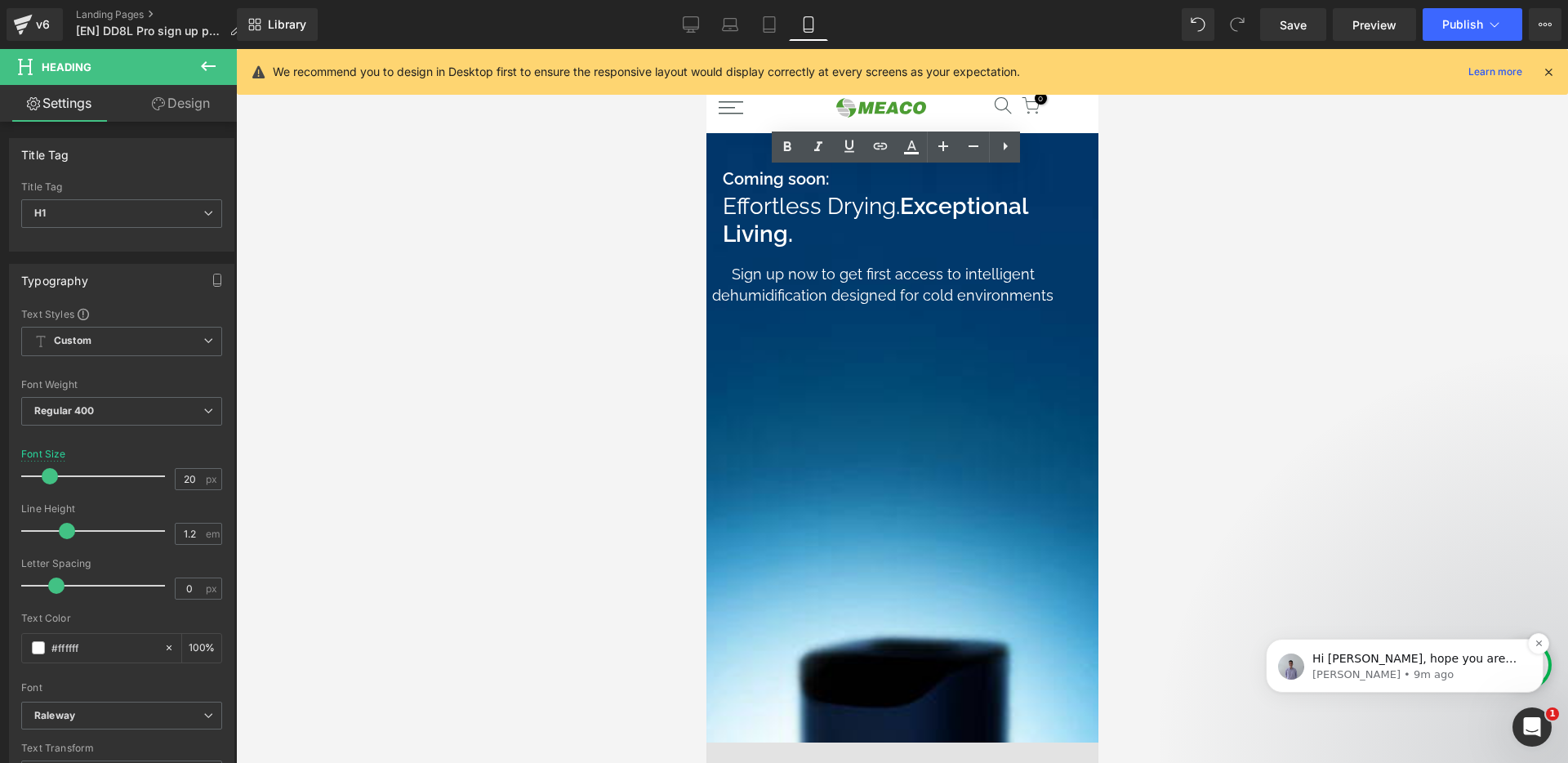
click at [1442, 653] on span "Hi [PERSON_NAME], hope you are doing great. I would like to follow up you regar…" at bounding box center [1417, 723] width 209 height 143
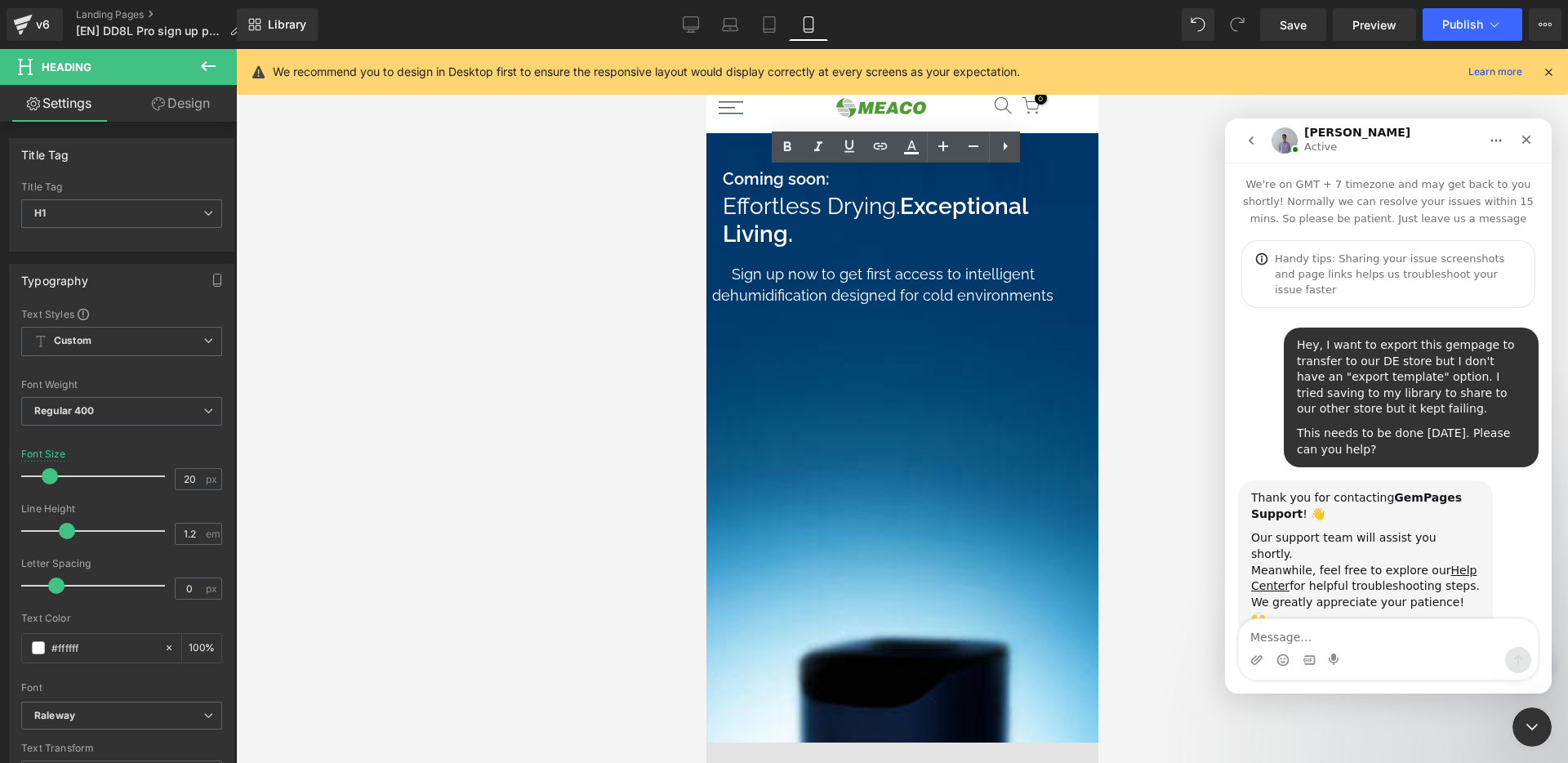
scroll to position [1031, 0]
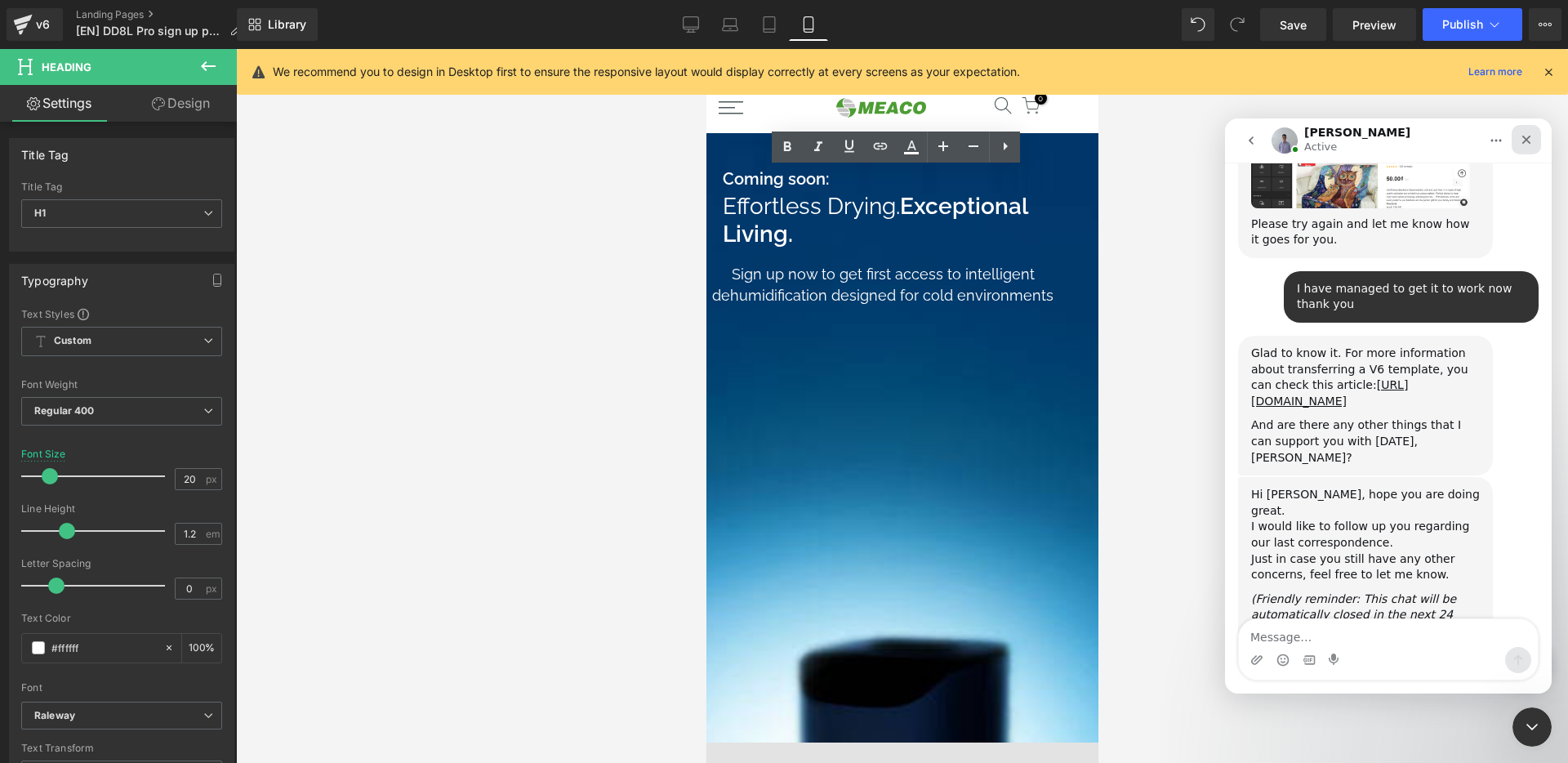
click at [1523, 139] on icon "Close" at bounding box center [1526, 139] width 13 height 13
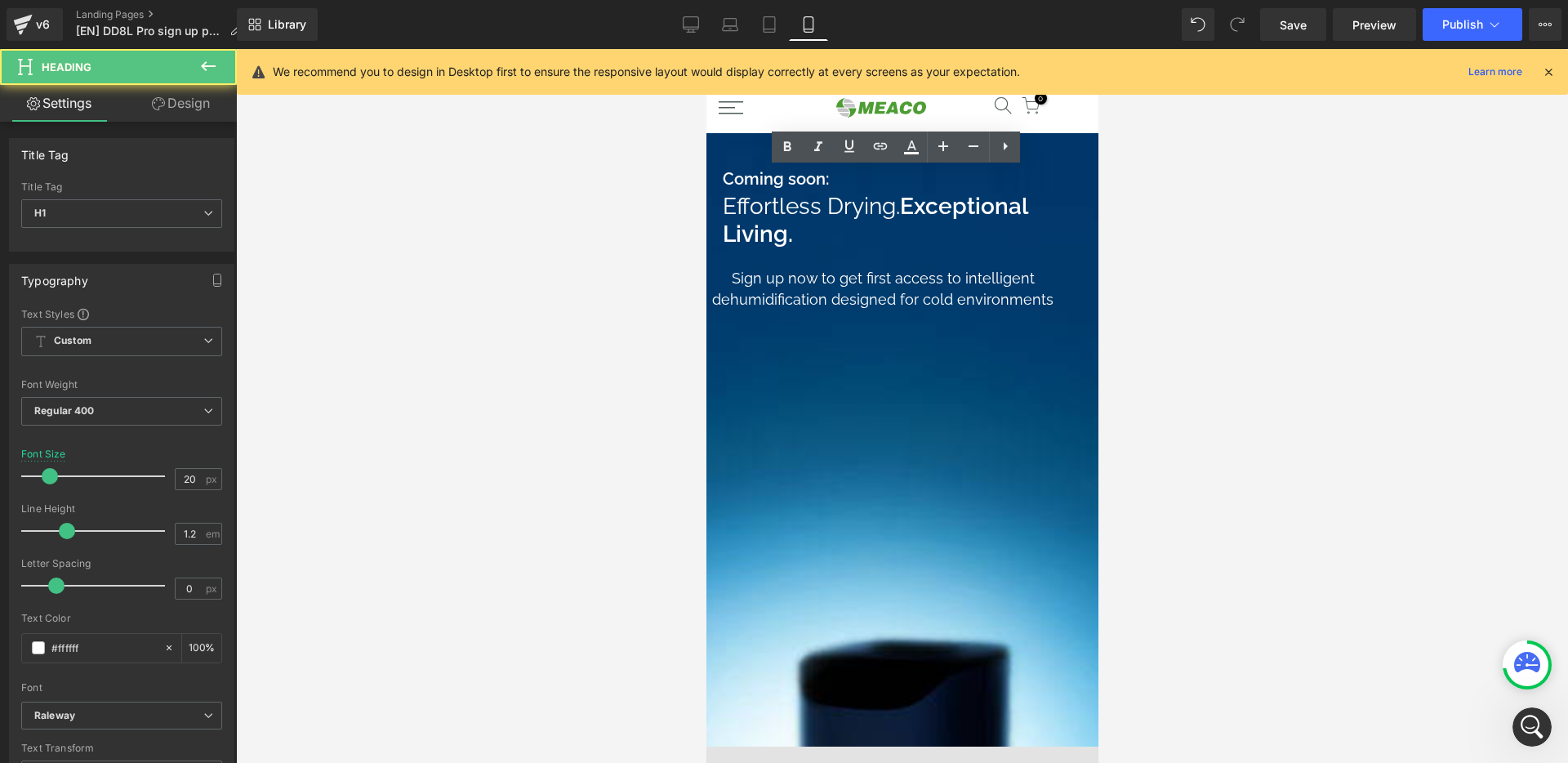
click at [828, 175] on strong "Coming soon:" at bounding box center [775, 178] width 106 height 19
drag, startPoint x: 960, startPoint y: 176, endPoint x: 802, endPoint y: 176, distance: 158.0
click at [807, 171] on h1 "Coming soon:" at bounding box center [882, 178] width 320 height 19
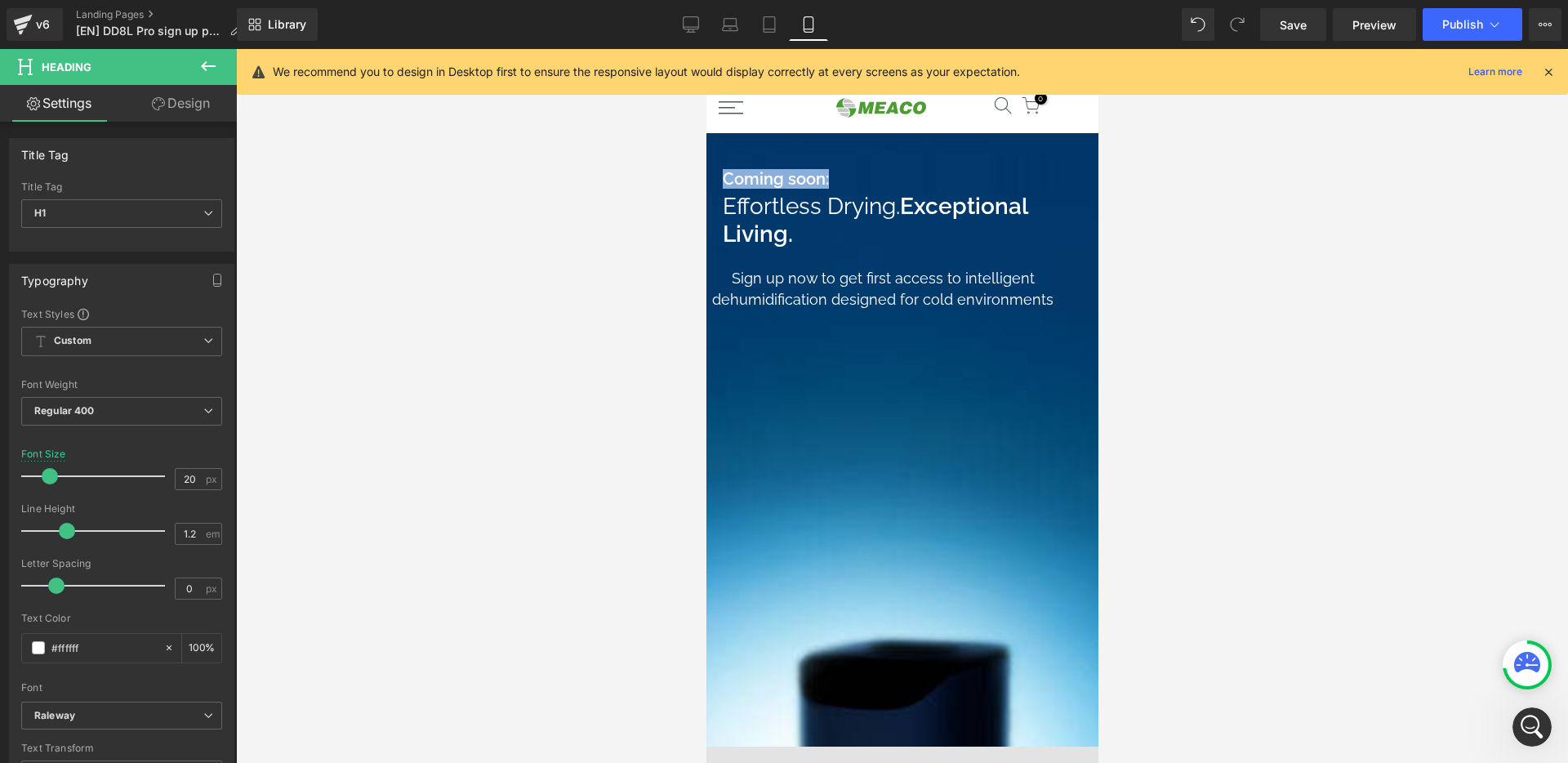
click at [907, 210] on div "Effortless Drying. Exceptional Living. Heading" at bounding box center [882, 223] width 353 height 59
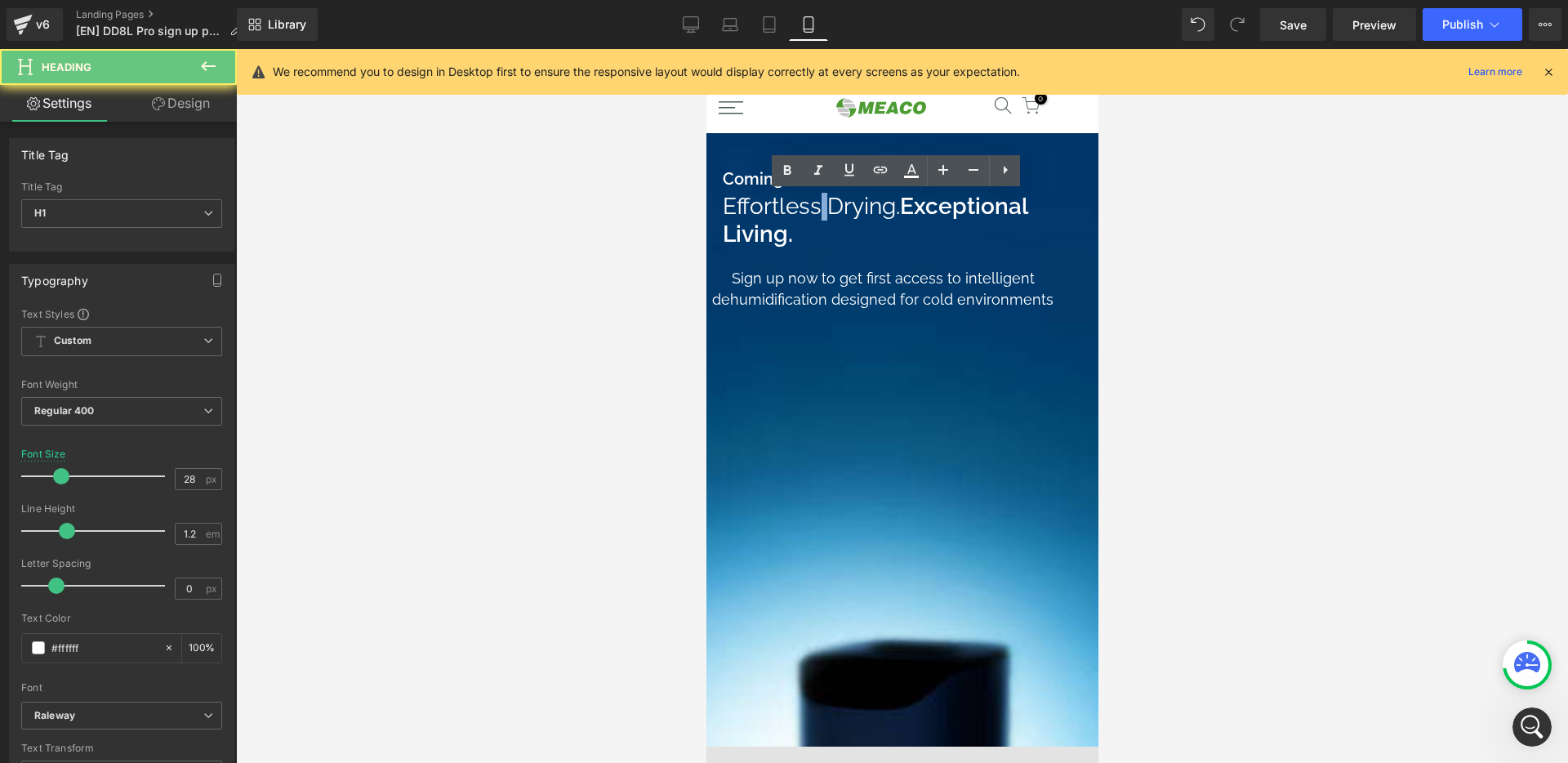
click at [907, 210] on h1 "Effortless Drying. Exceptional Living." at bounding box center [882, 220] width 320 height 54
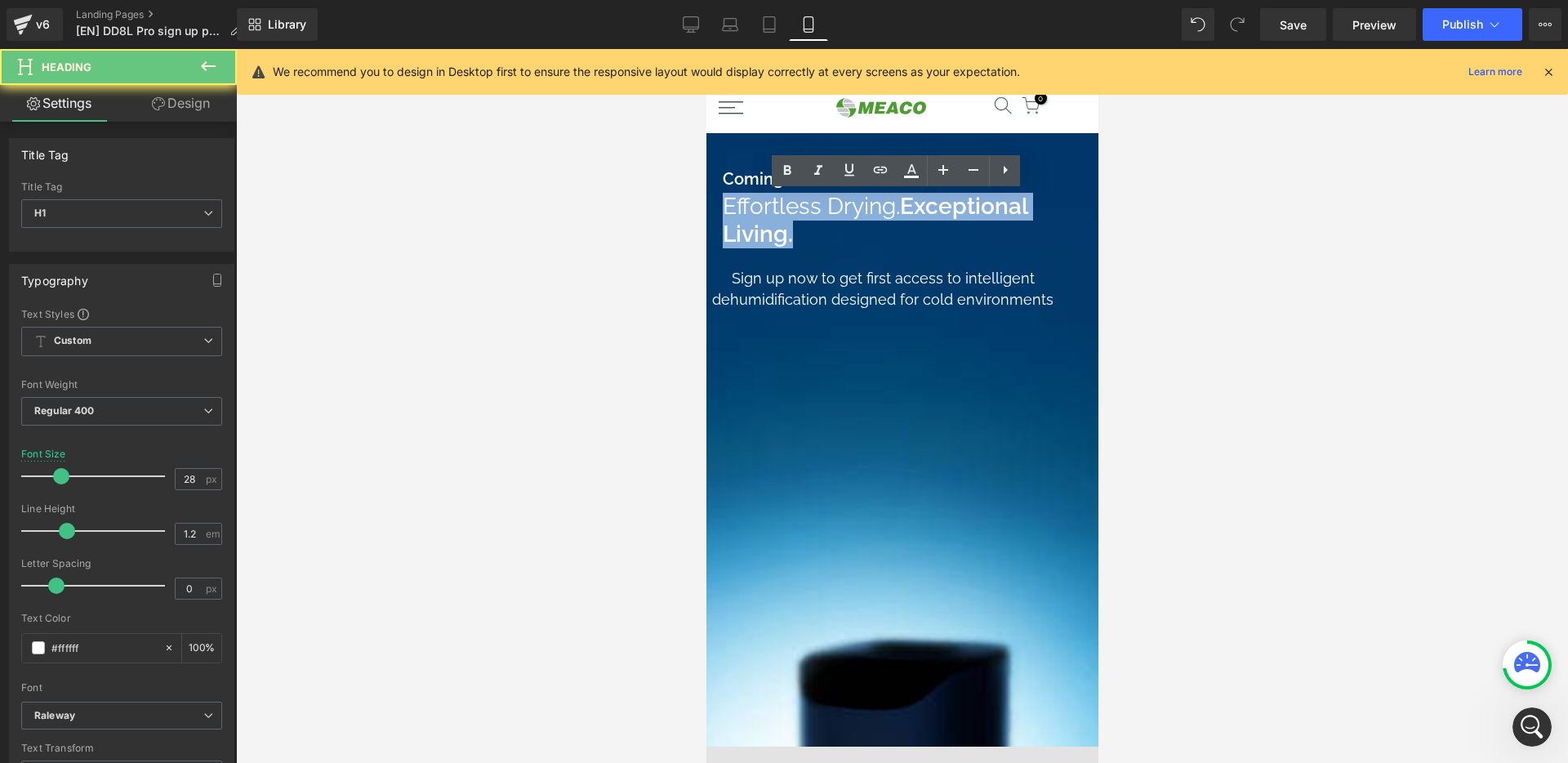
click at [907, 210] on h1 "Effortless Drying. Exceptional Living." at bounding box center [882, 220] width 320 height 54
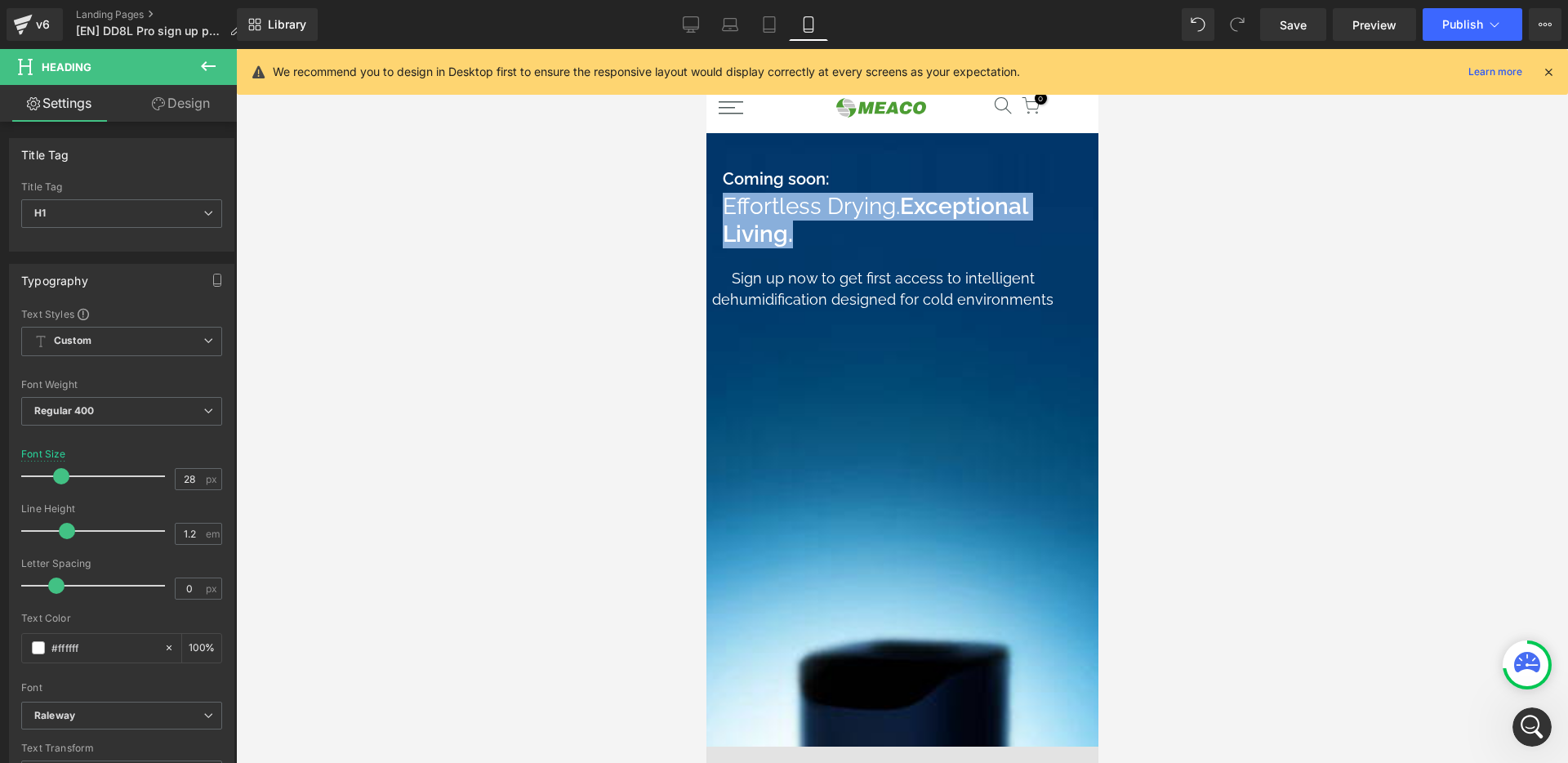
click at [892, 289] on div "Sign up now to get first access to intelligent dehumidification designed for co…" at bounding box center [882, 288] width 353 height 42
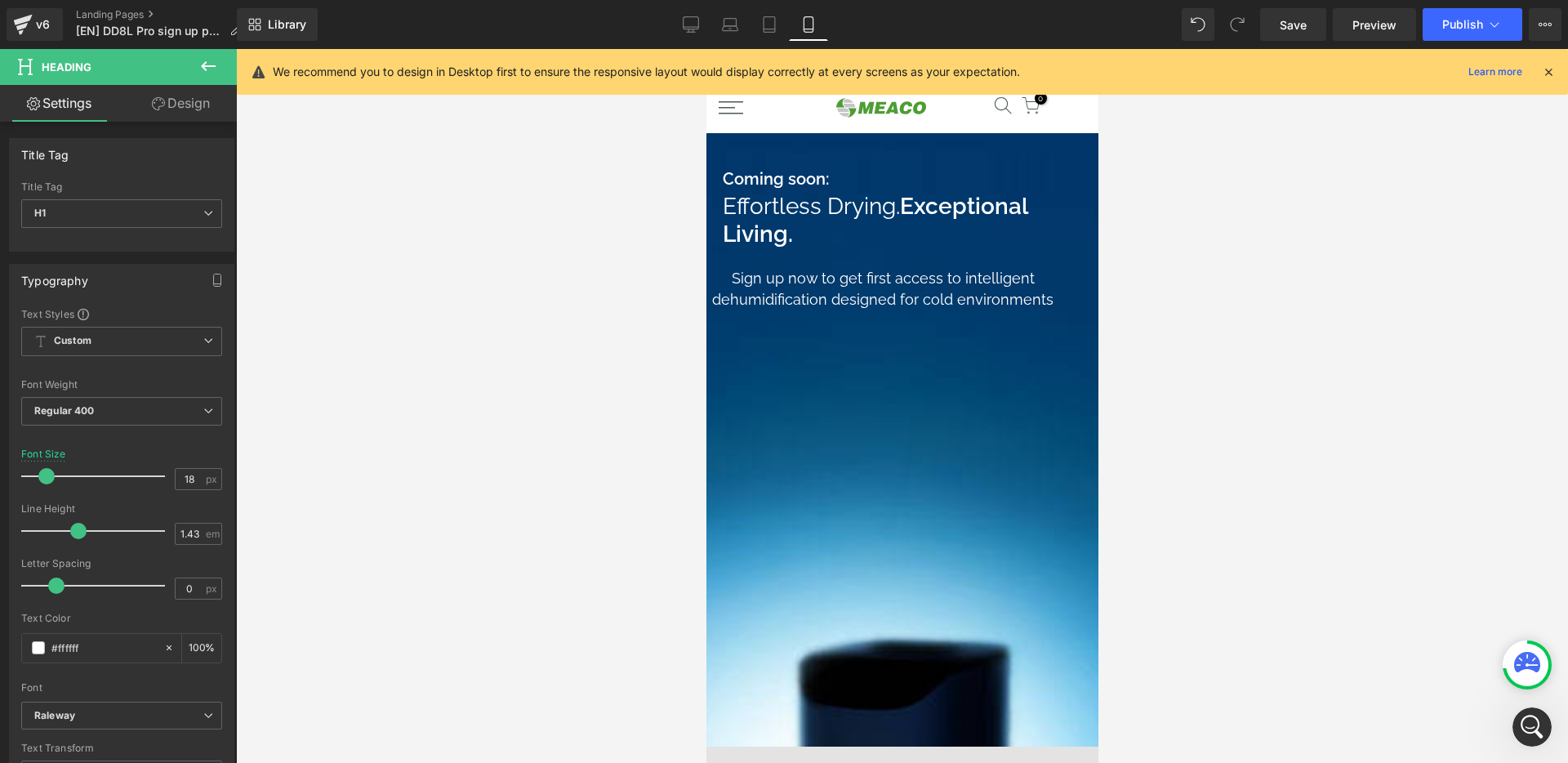
click at [706, 49] on span "Heading" at bounding box center [706, 49] width 0 height 0
click at [187, 108] on link "Design" at bounding box center [181, 103] width 118 height 37
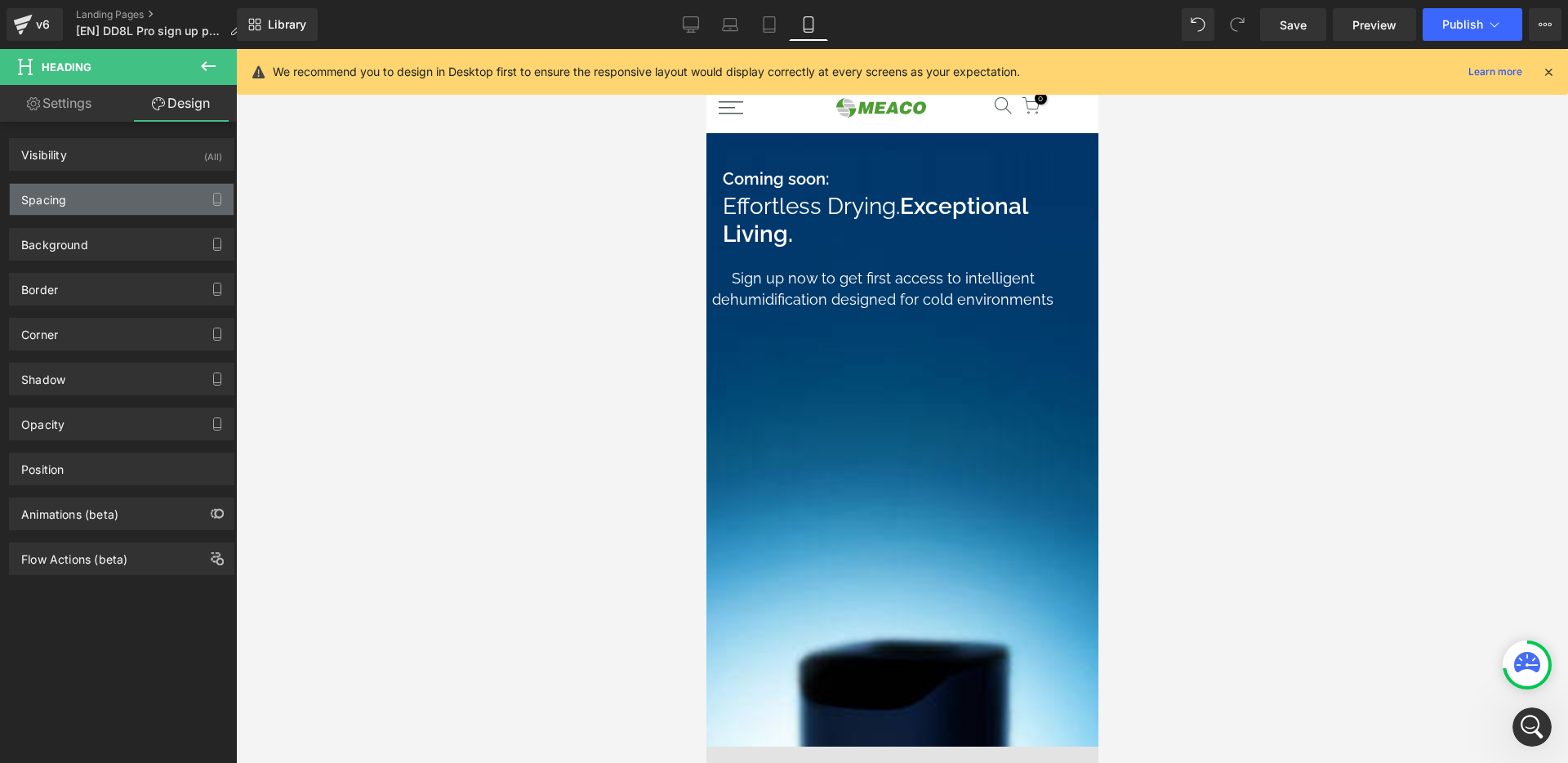
click at [98, 207] on div "Spacing" at bounding box center [122, 200] width 223 height 31
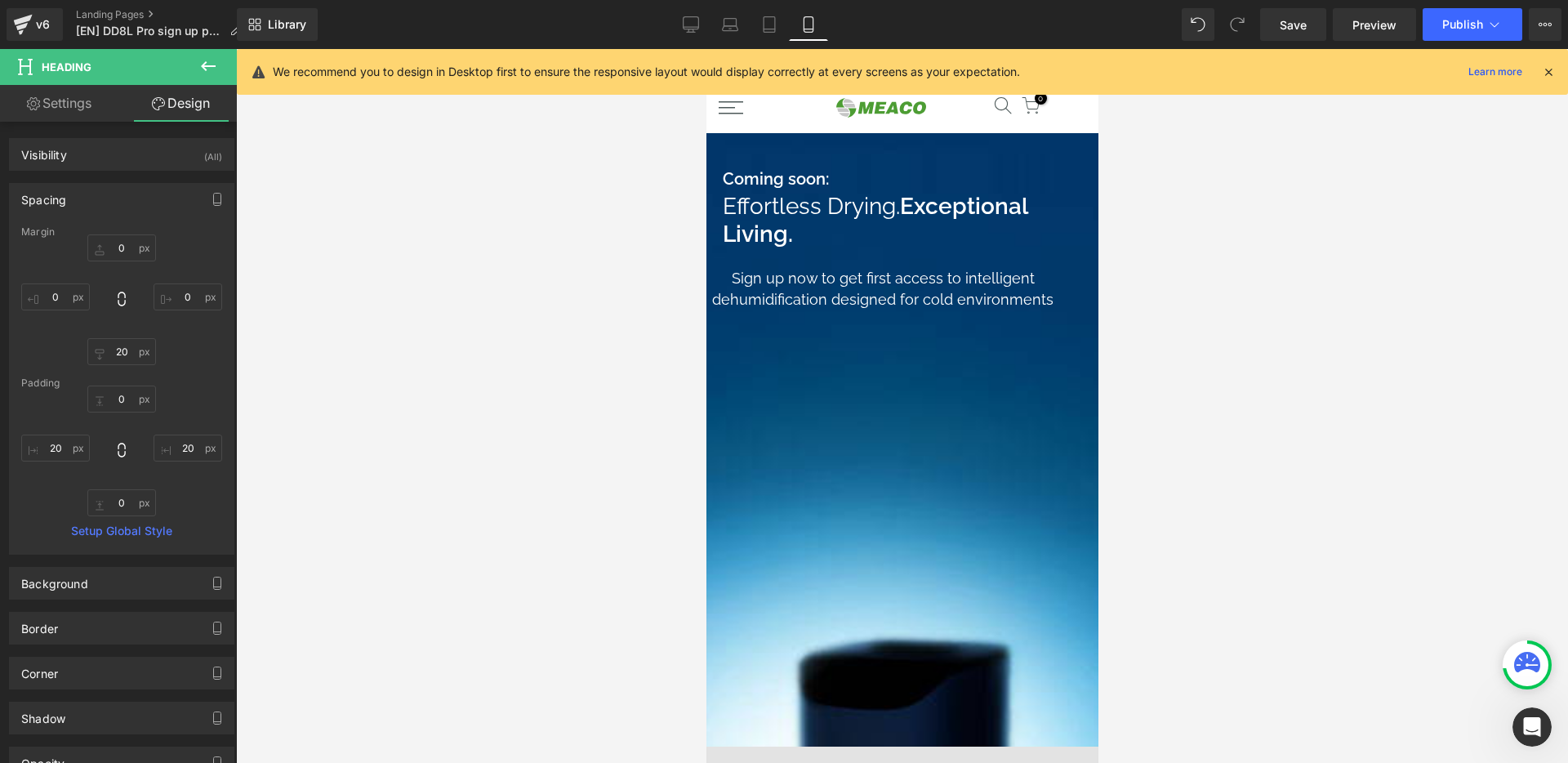
click at [706, 49] on span "Heading" at bounding box center [706, 49] width 0 height 0
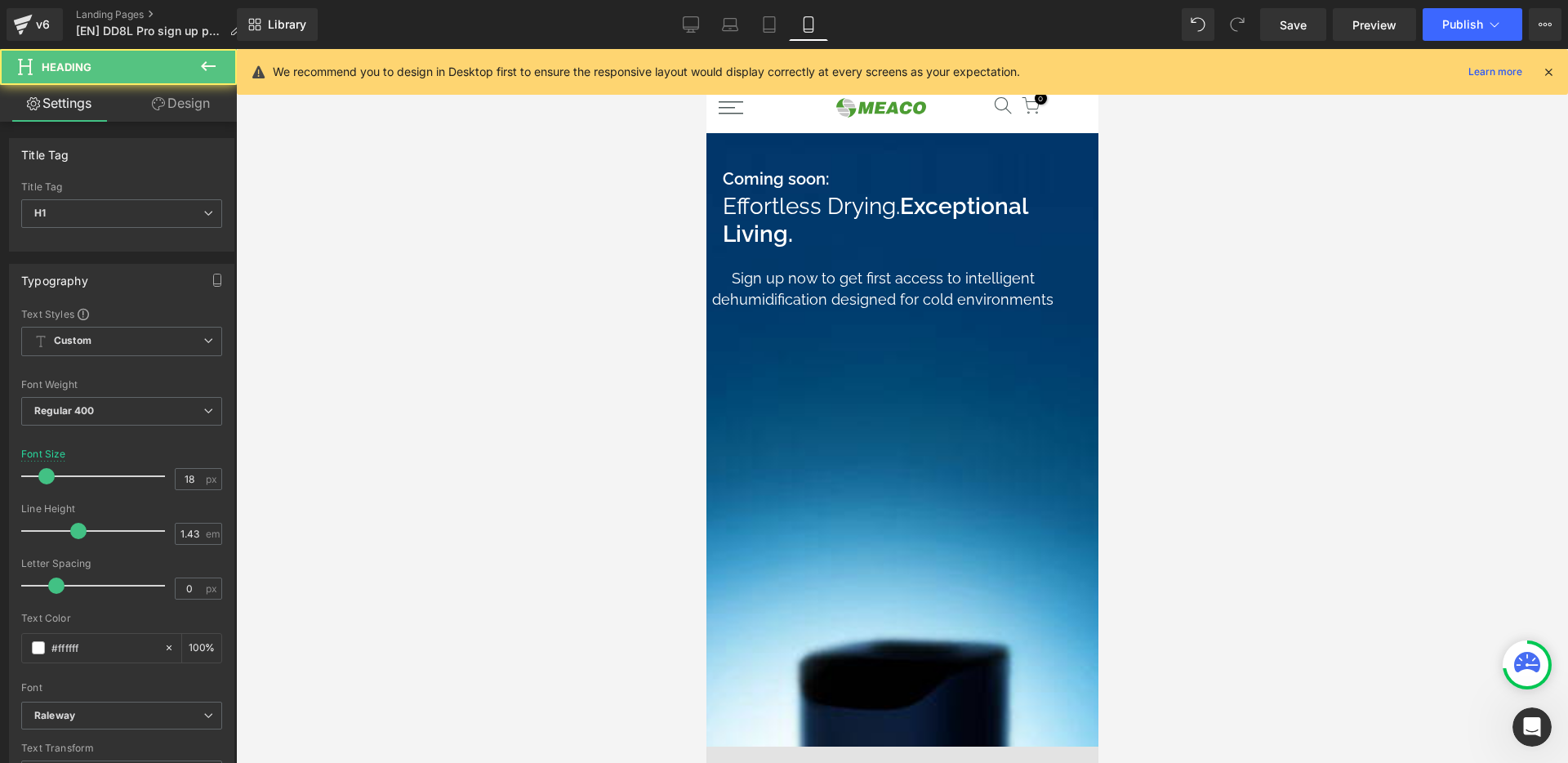
drag, startPoint x: 203, startPoint y: 102, endPoint x: 207, endPoint y: 239, distance: 137.1
click at [203, 102] on link "Design" at bounding box center [181, 103] width 118 height 37
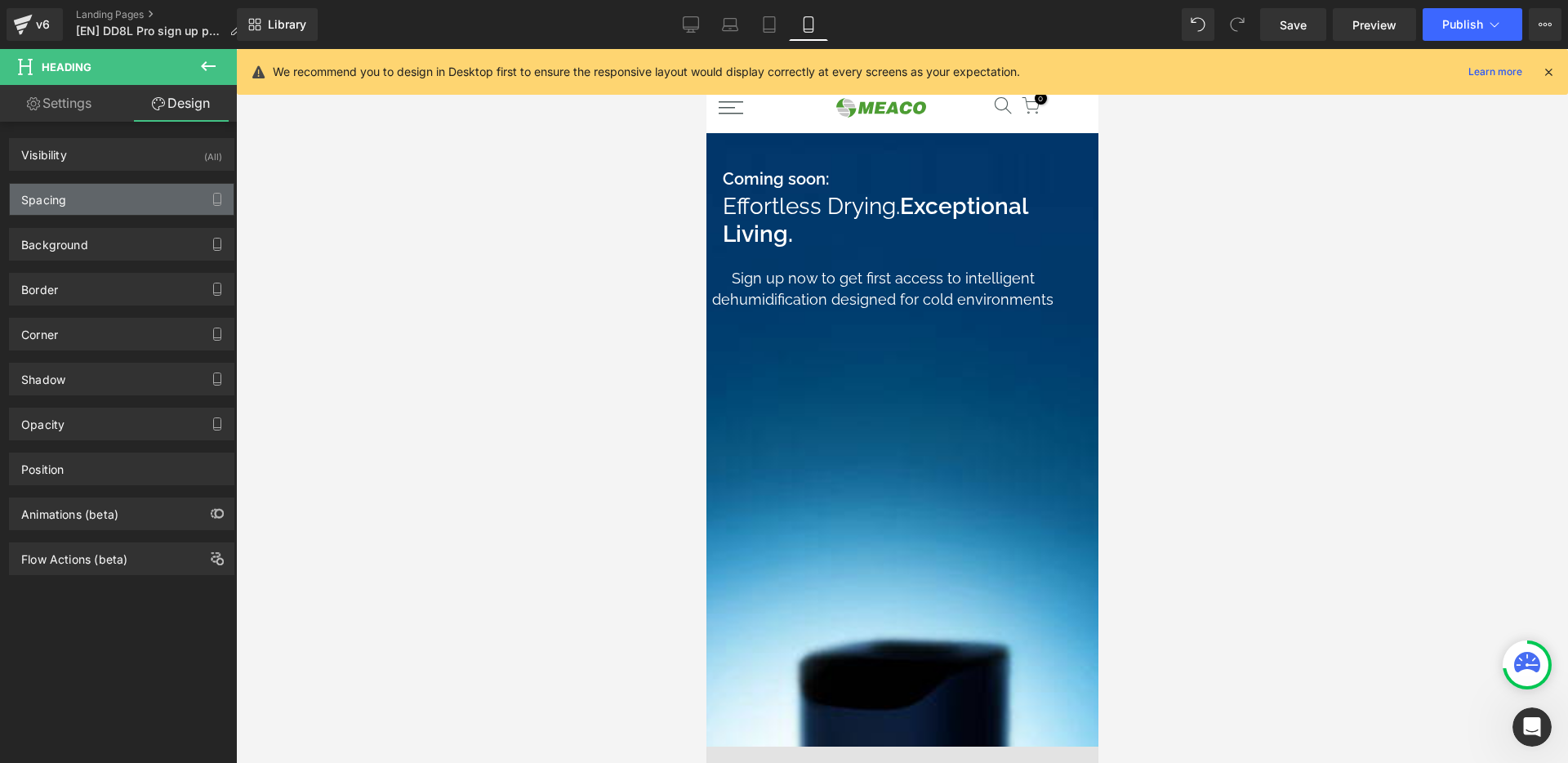
click at [120, 189] on div "Spacing" at bounding box center [122, 200] width 223 height 31
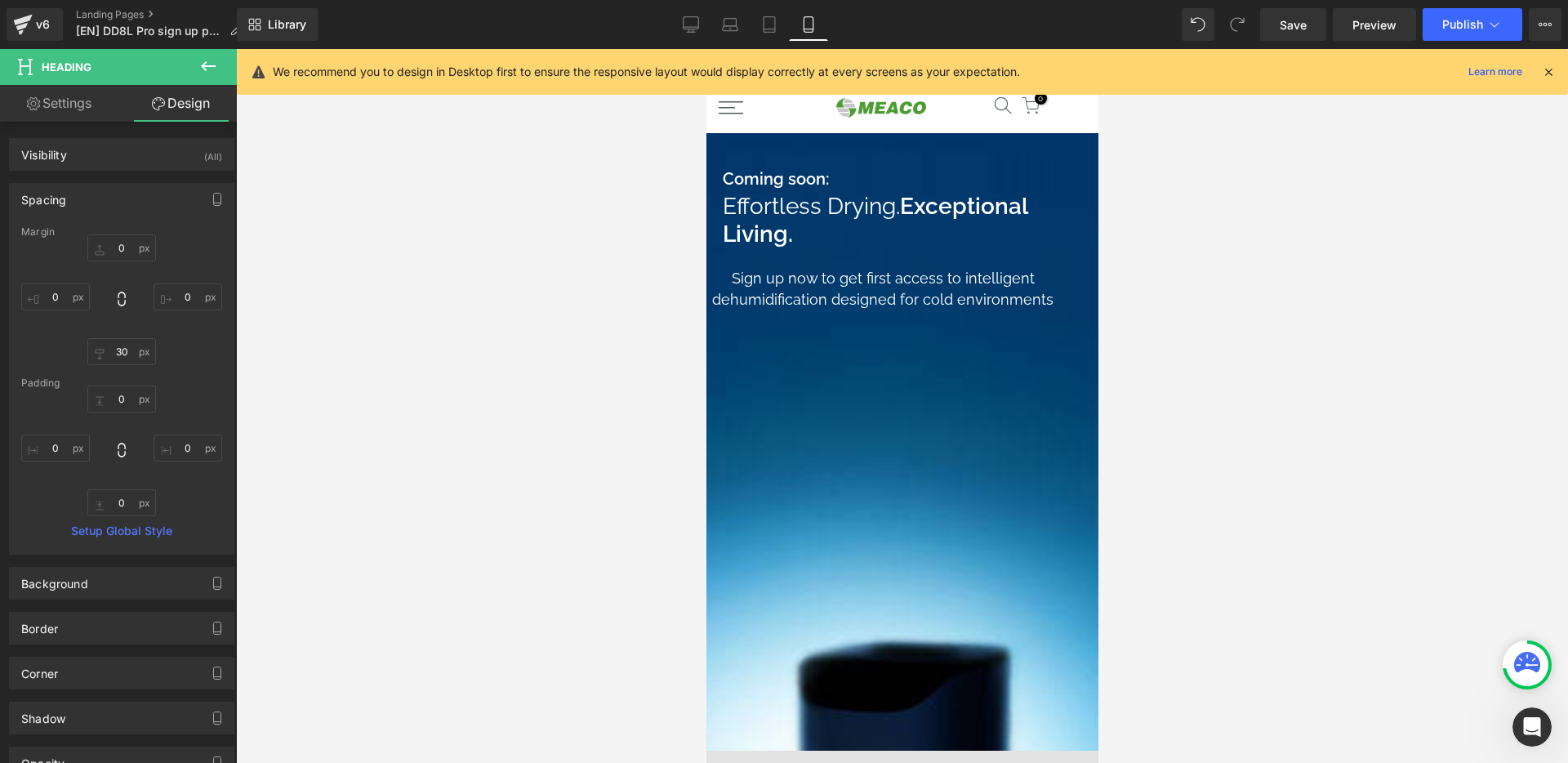
click at [706, 49] on span "Liquid" at bounding box center [706, 49] width 0 height 0
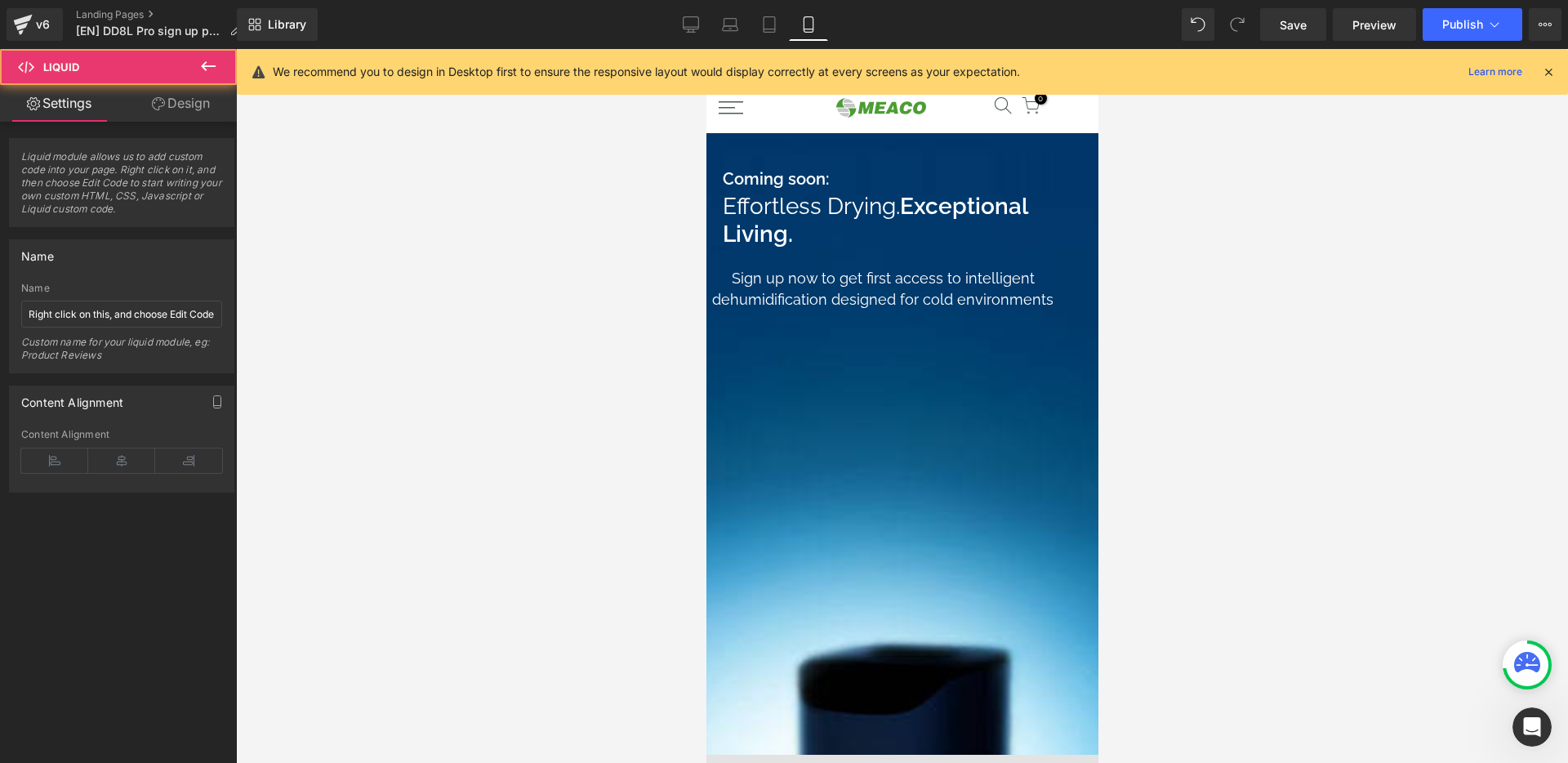
click at [172, 97] on link "Design" at bounding box center [181, 103] width 118 height 37
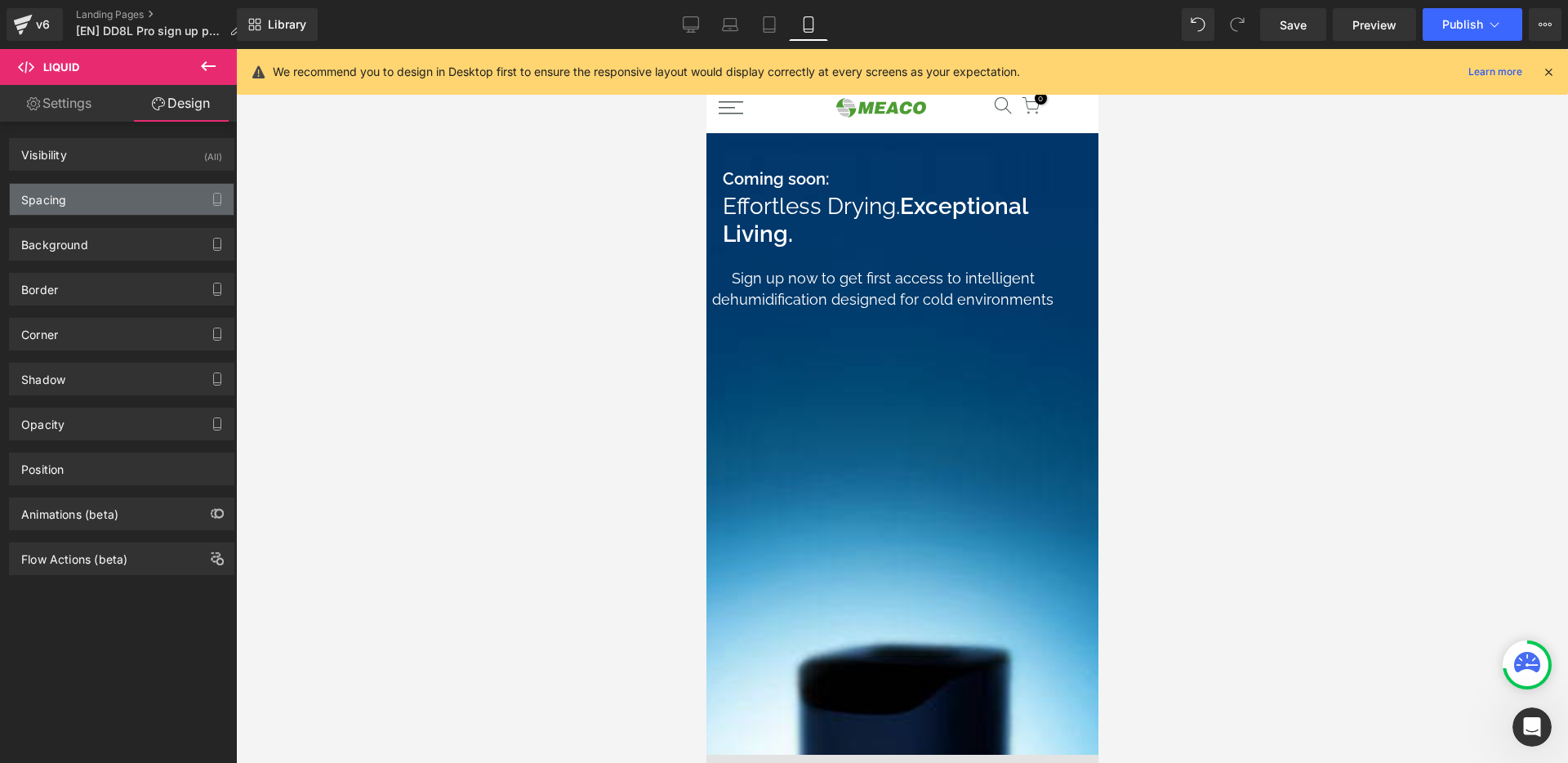
click at [81, 199] on div "Spacing" at bounding box center [122, 200] width 223 height 31
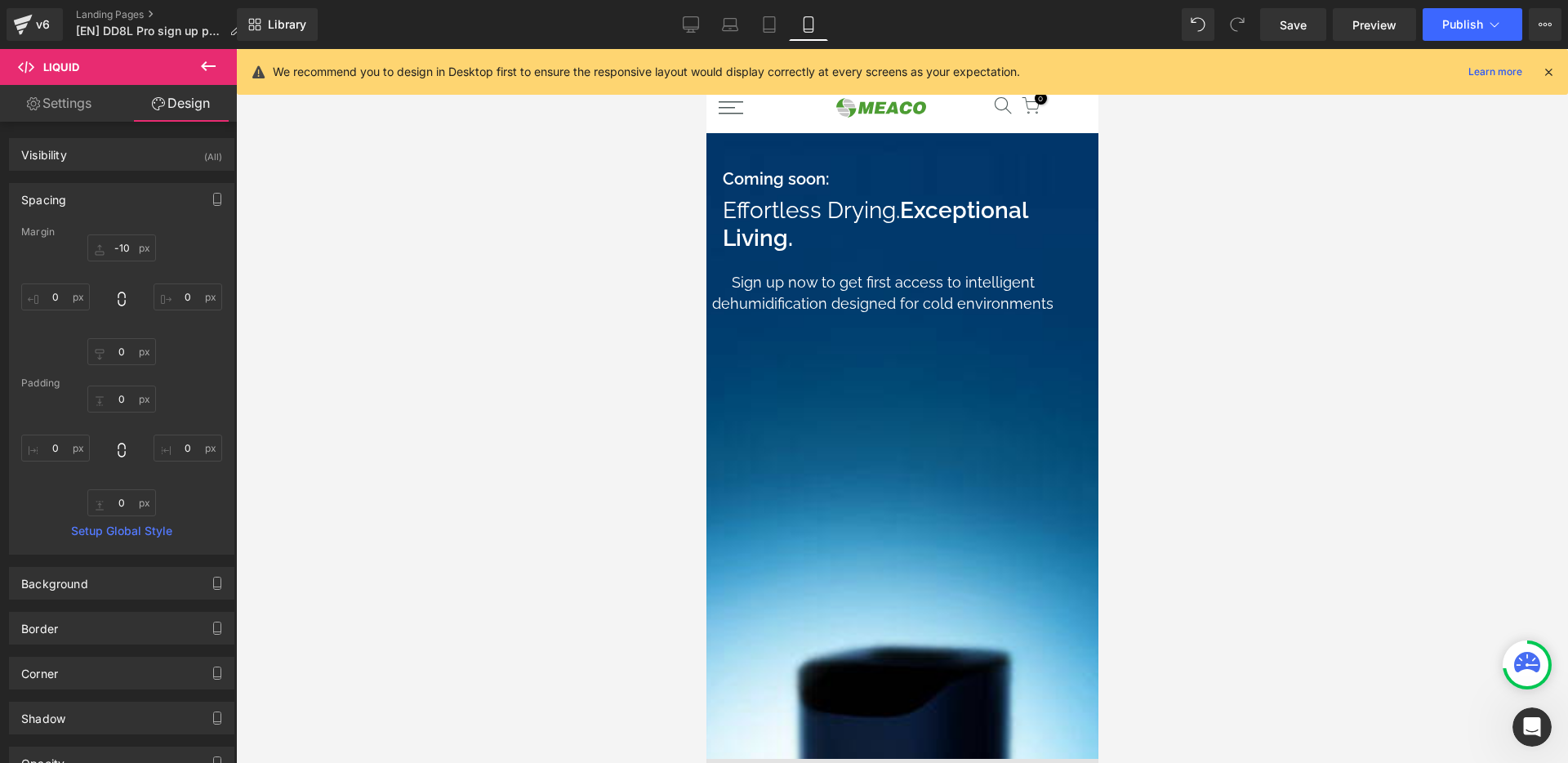
click at [706, 49] on span "Row" at bounding box center [706, 49] width 0 height 0
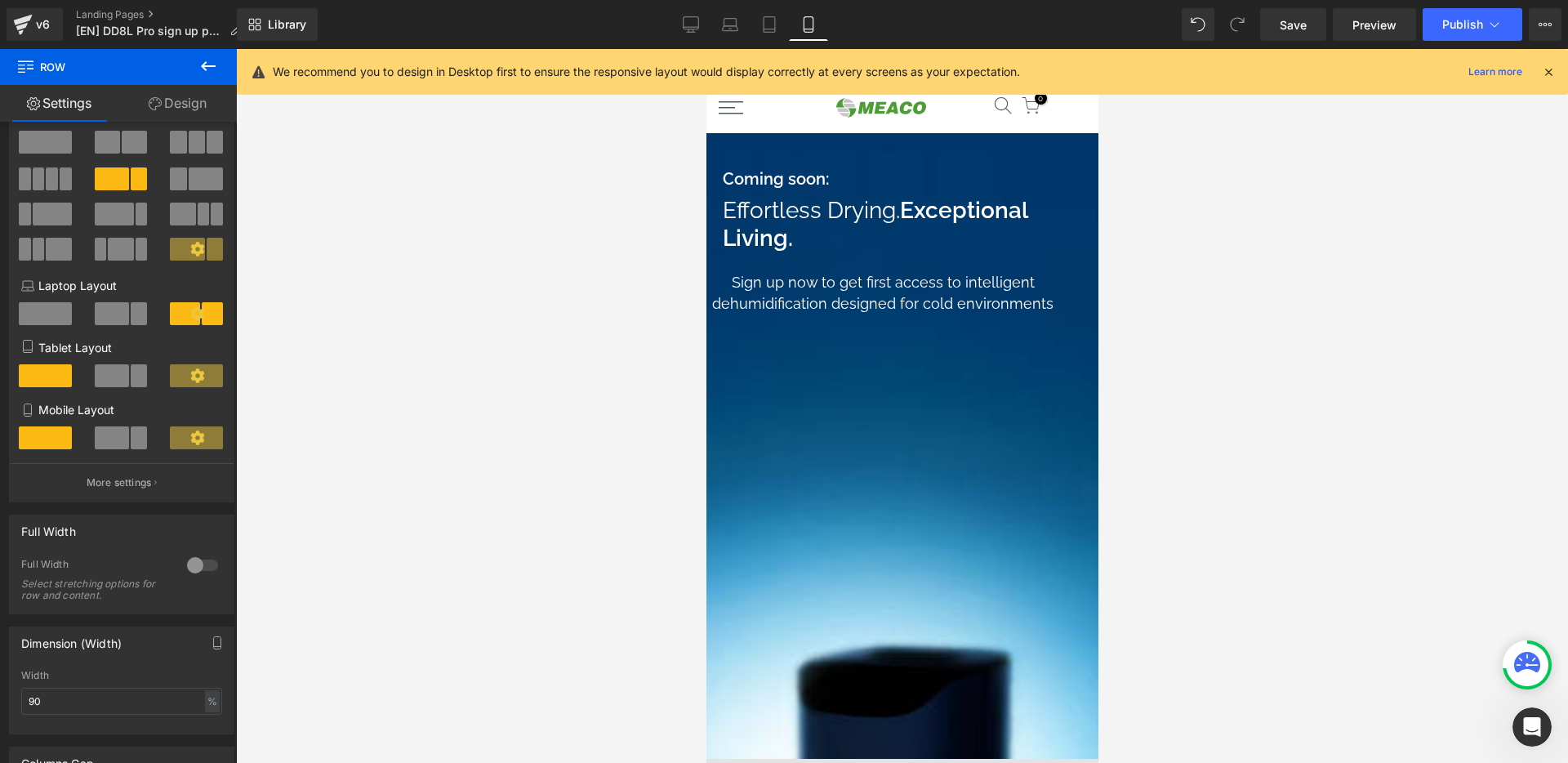
scroll to position [45, 0]
click at [762, 24] on icon at bounding box center [769, 25] width 17 height 17
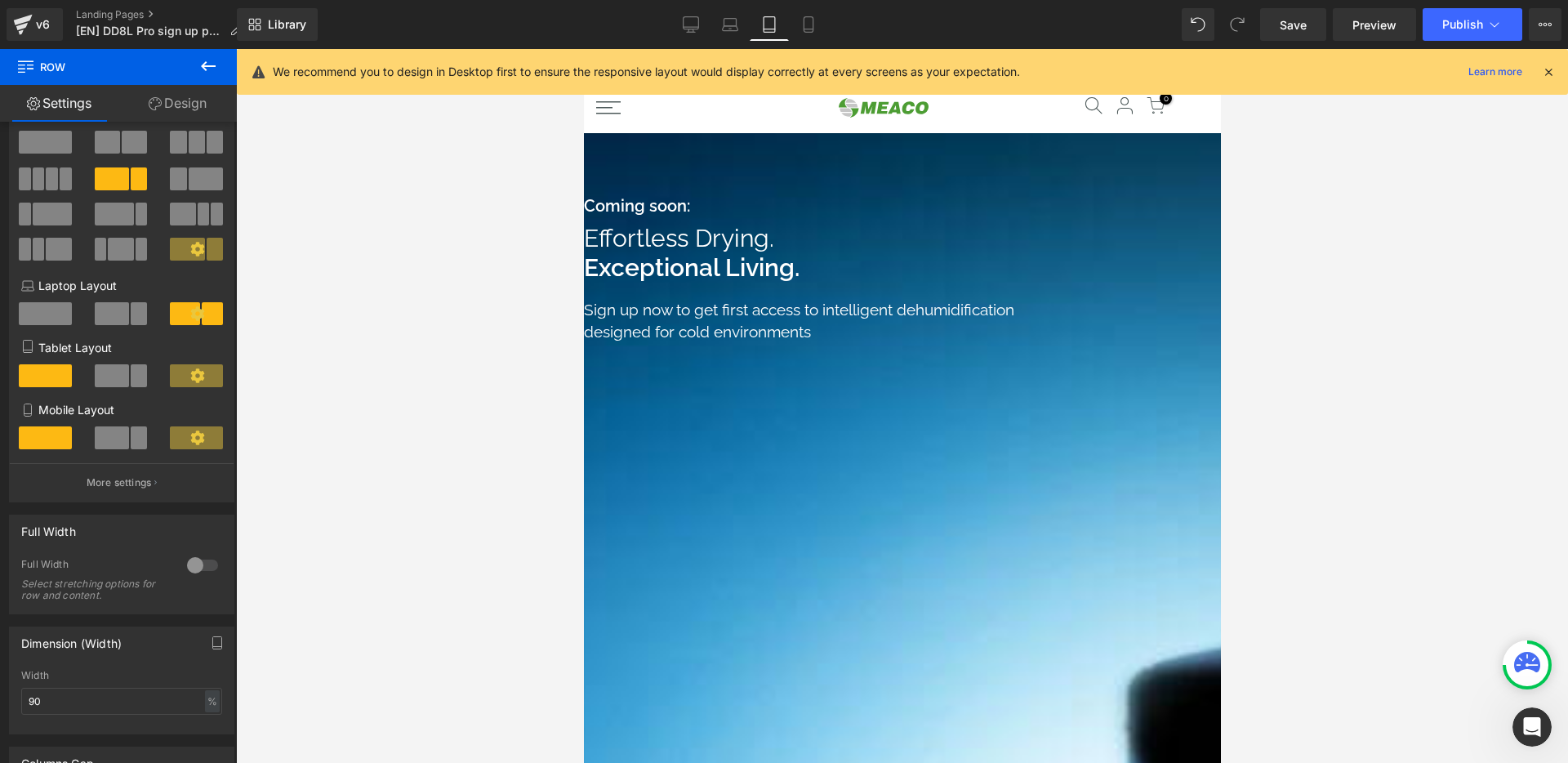
click at [689, 215] on strong "Coming soon:" at bounding box center [635, 205] width 106 height 19
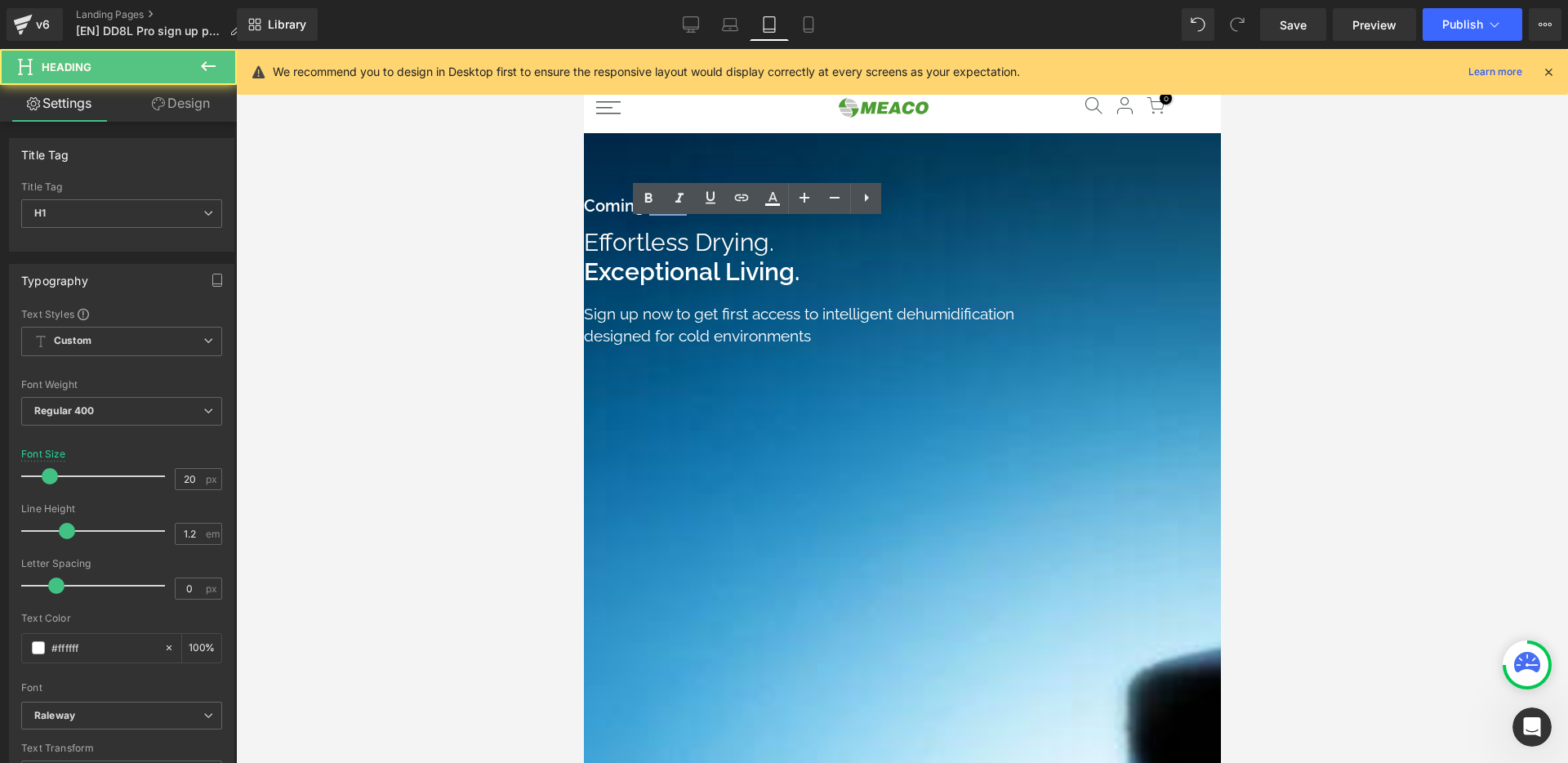
click at [689, 215] on strong "Coming soon:" at bounding box center [635, 205] width 106 height 19
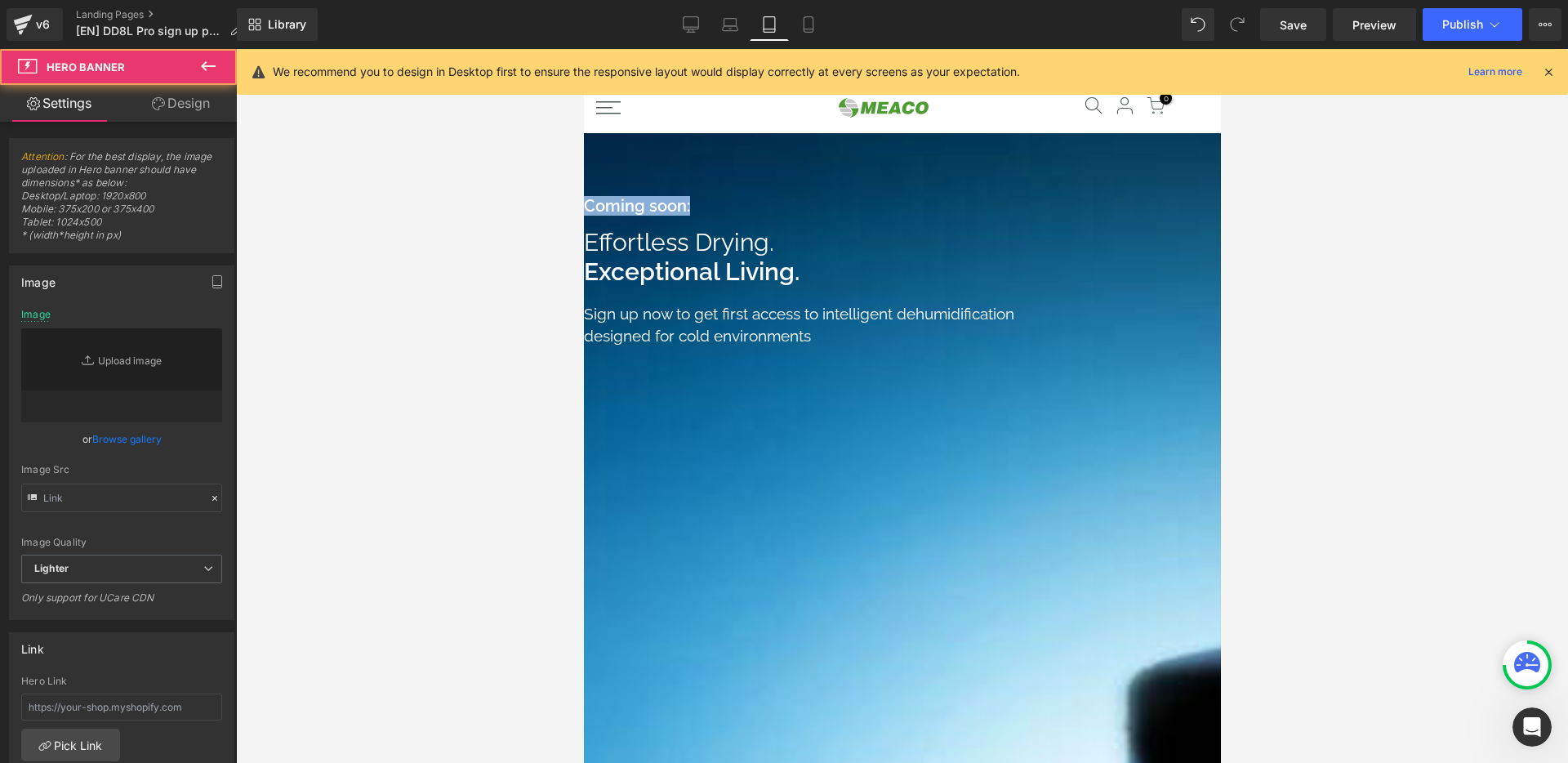
type input "[URL][DOMAIN_NAME]"
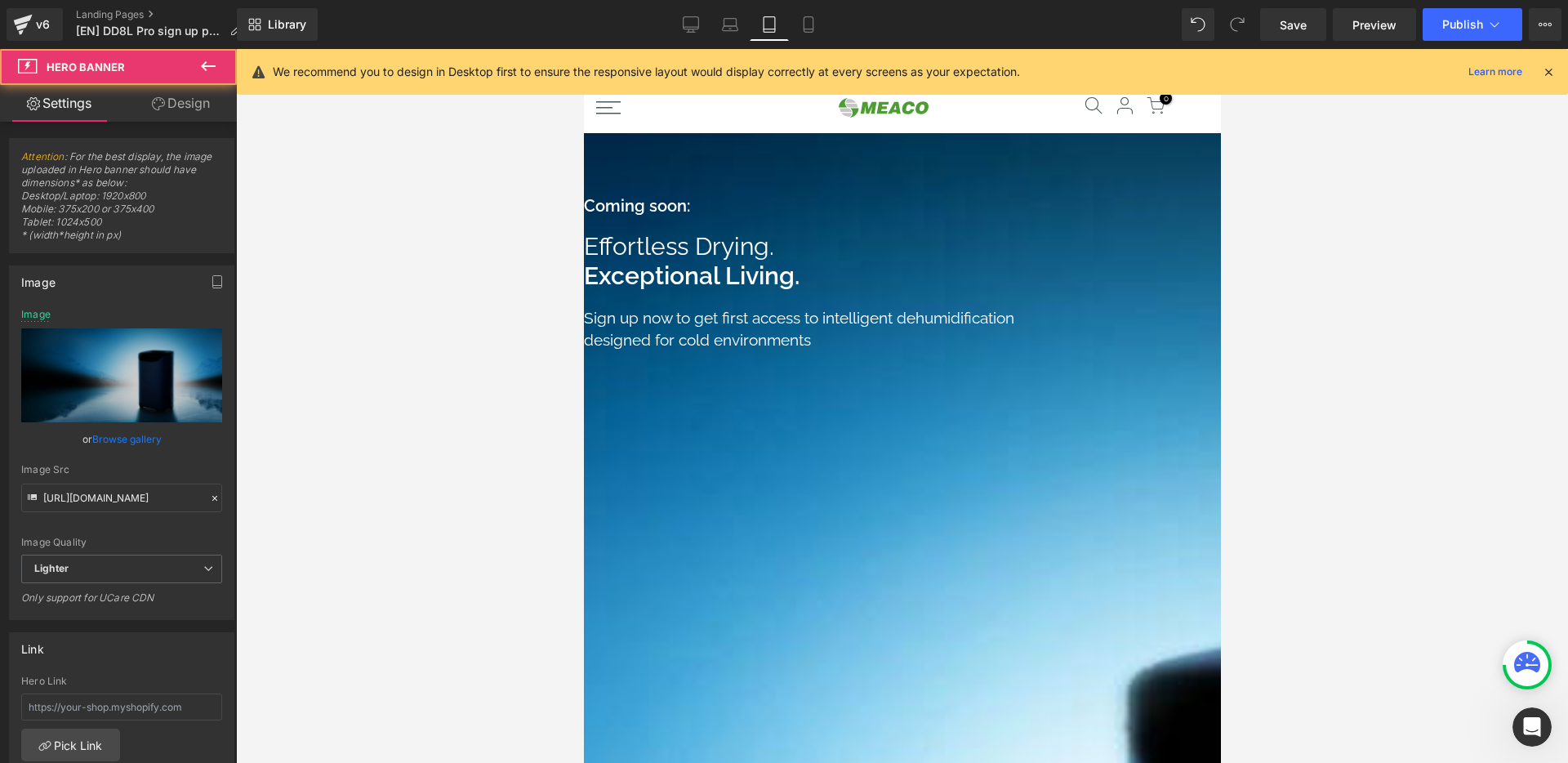
click at [583, 49] on span "Row" at bounding box center [583, 49] width 0 height 0
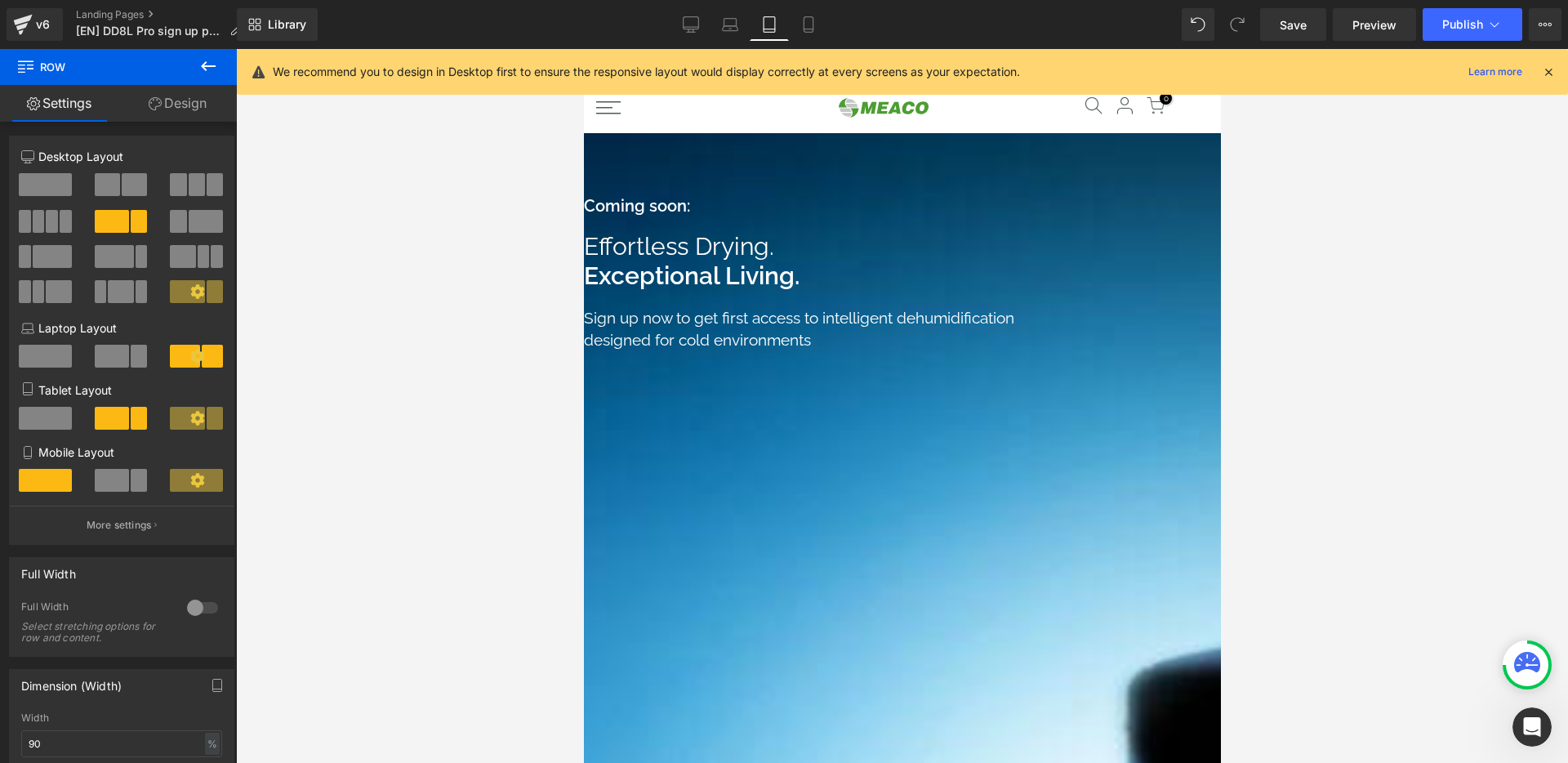
scroll to position [4, 0]
drag, startPoint x: 884, startPoint y: 146, endPoint x: 872, endPoint y: 154, distance: 14.4
click at [583, 49] on span "Hero Banner" at bounding box center [583, 49] width 0 height 0
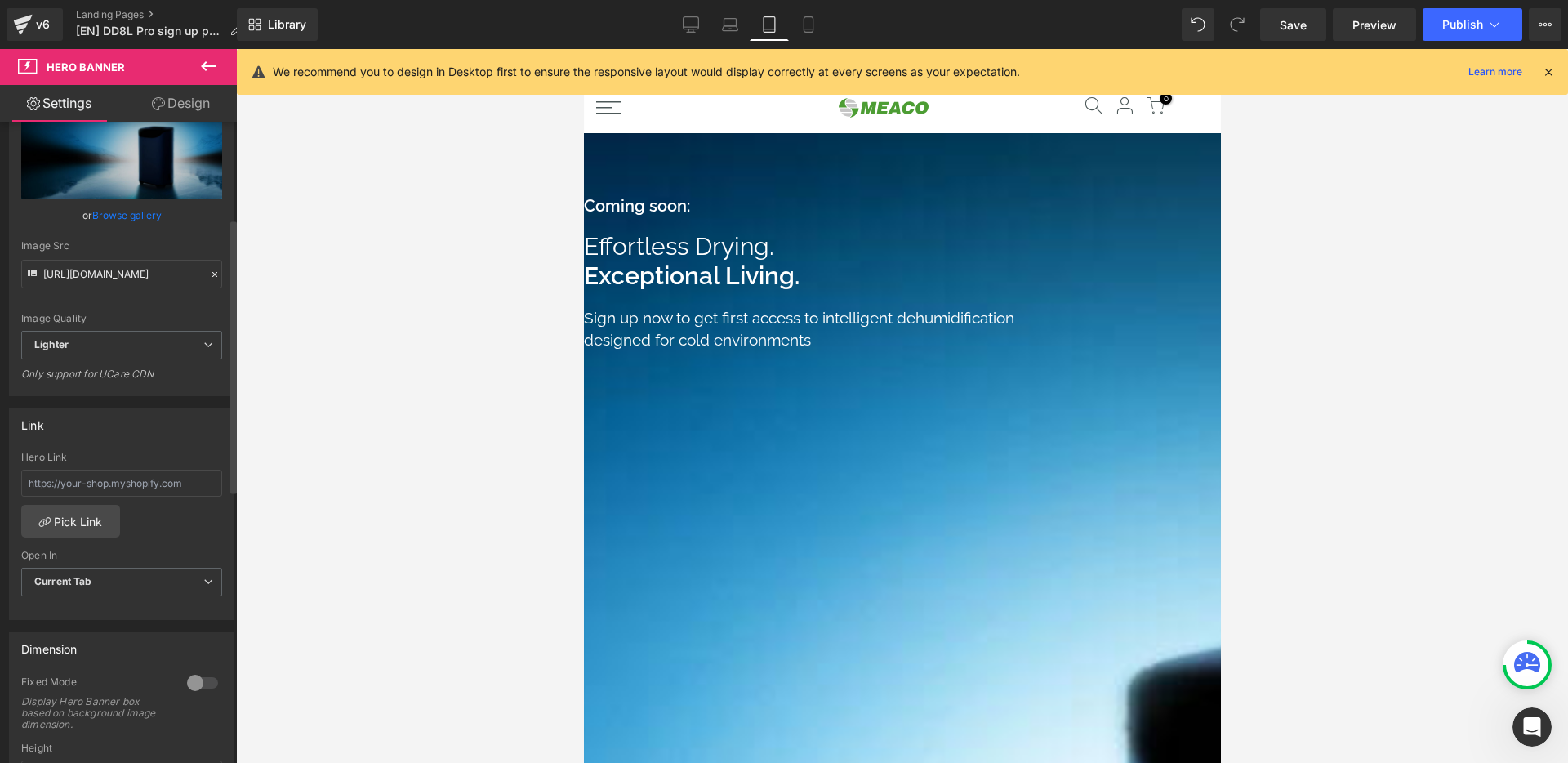
scroll to position [279, 0]
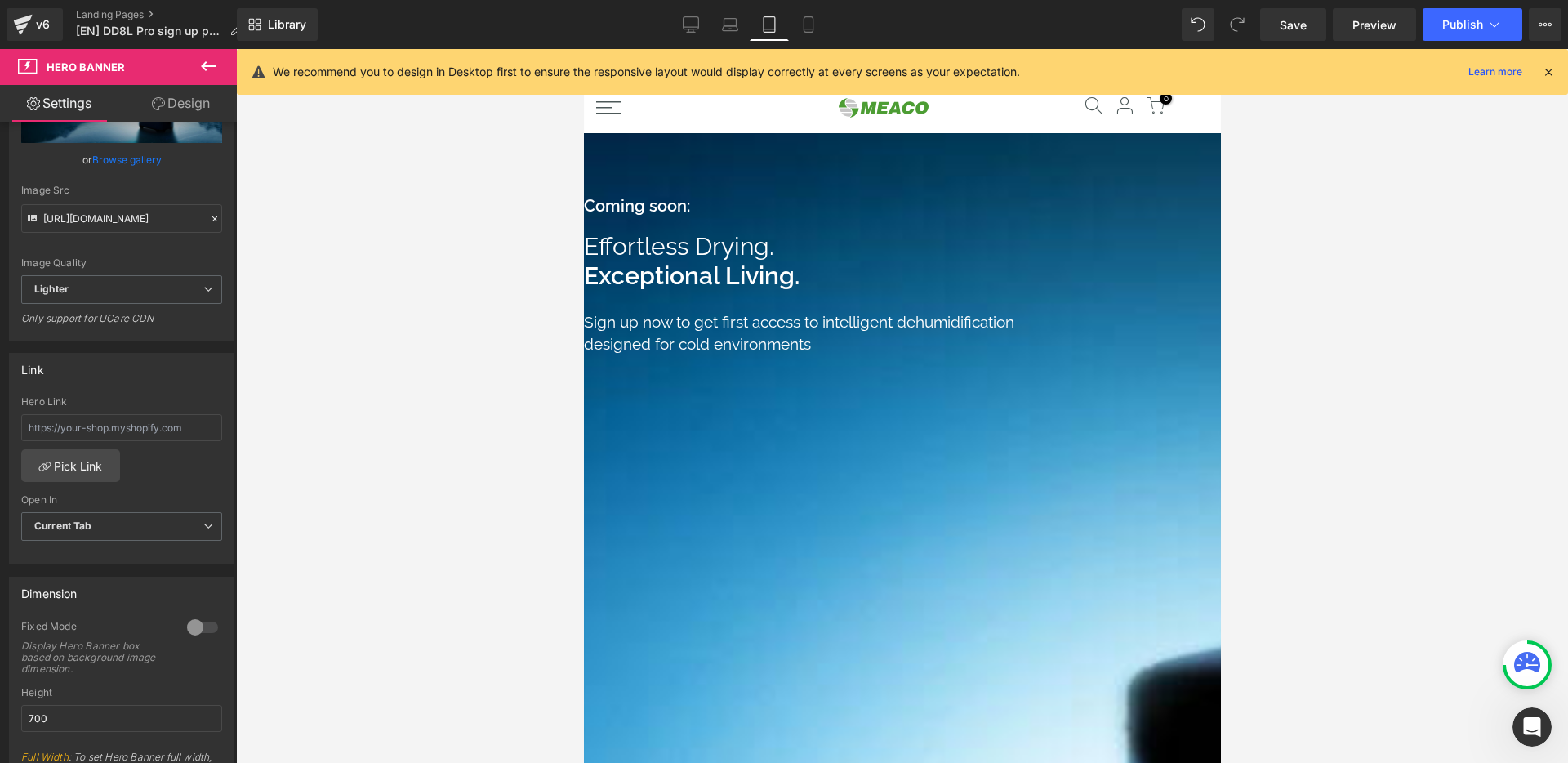
drag, startPoint x: 659, startPoint y: 212, endPoint x: 679, endPoint y: 201, distance: 22.8
click at [583, 49] on span "Row" at bounding box center [583, 49] width 0 height 0
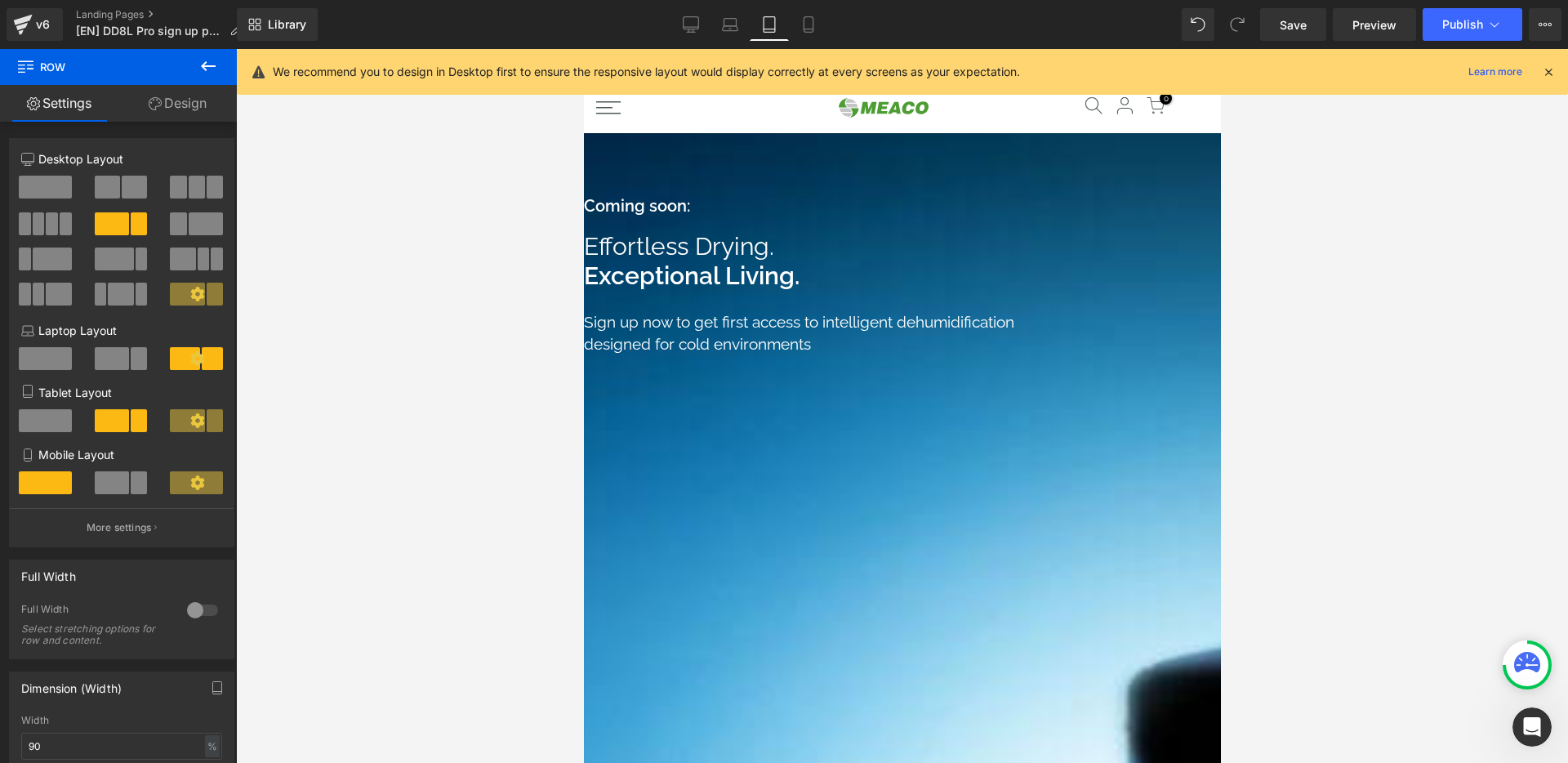
click at [160, 109] on link "Design" at bounding box center [177, 103] width 118 height 37
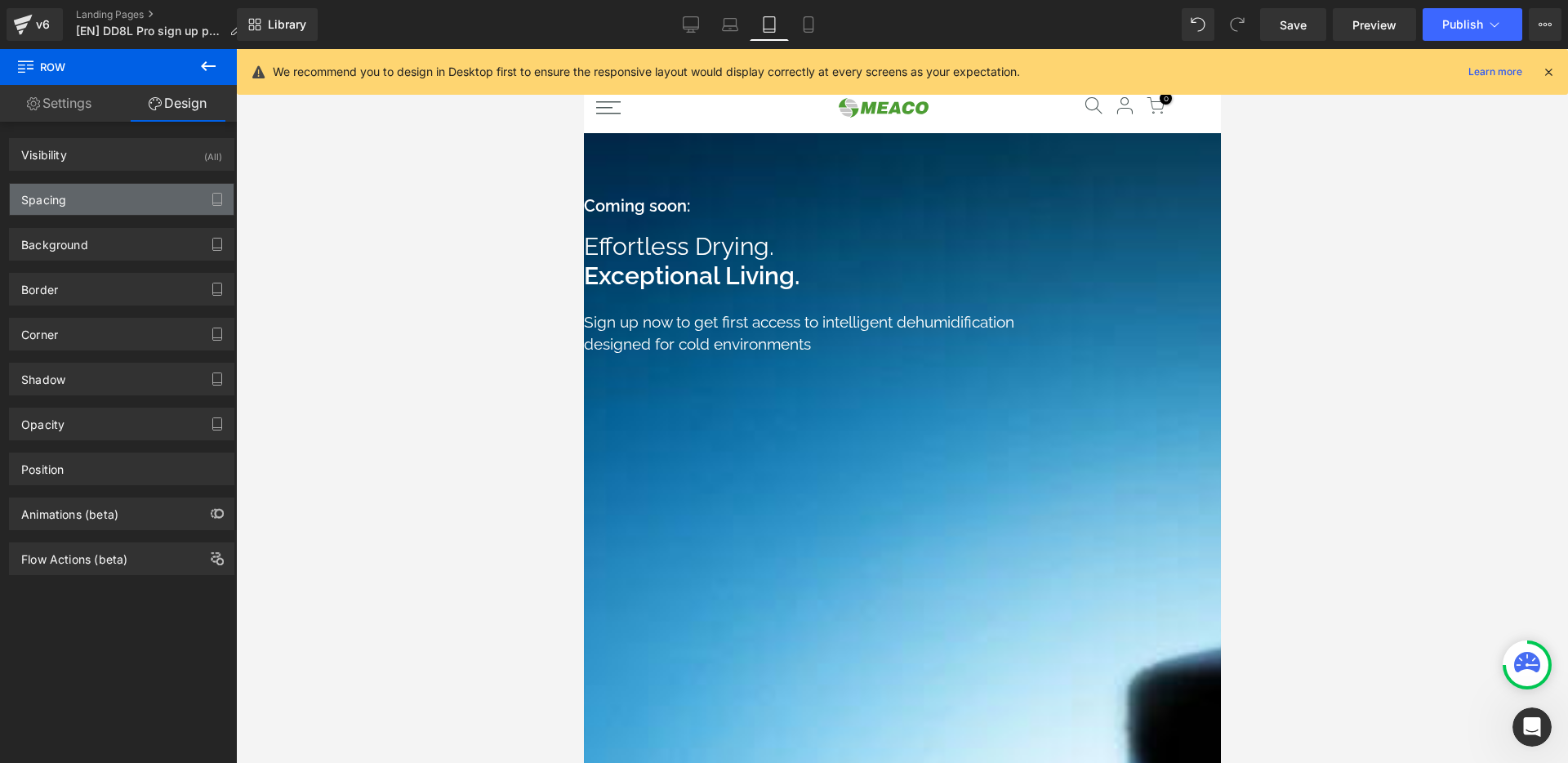
click at [107, 209] on div "Spacing" at bounding box center [122, 200] width 223 height 31
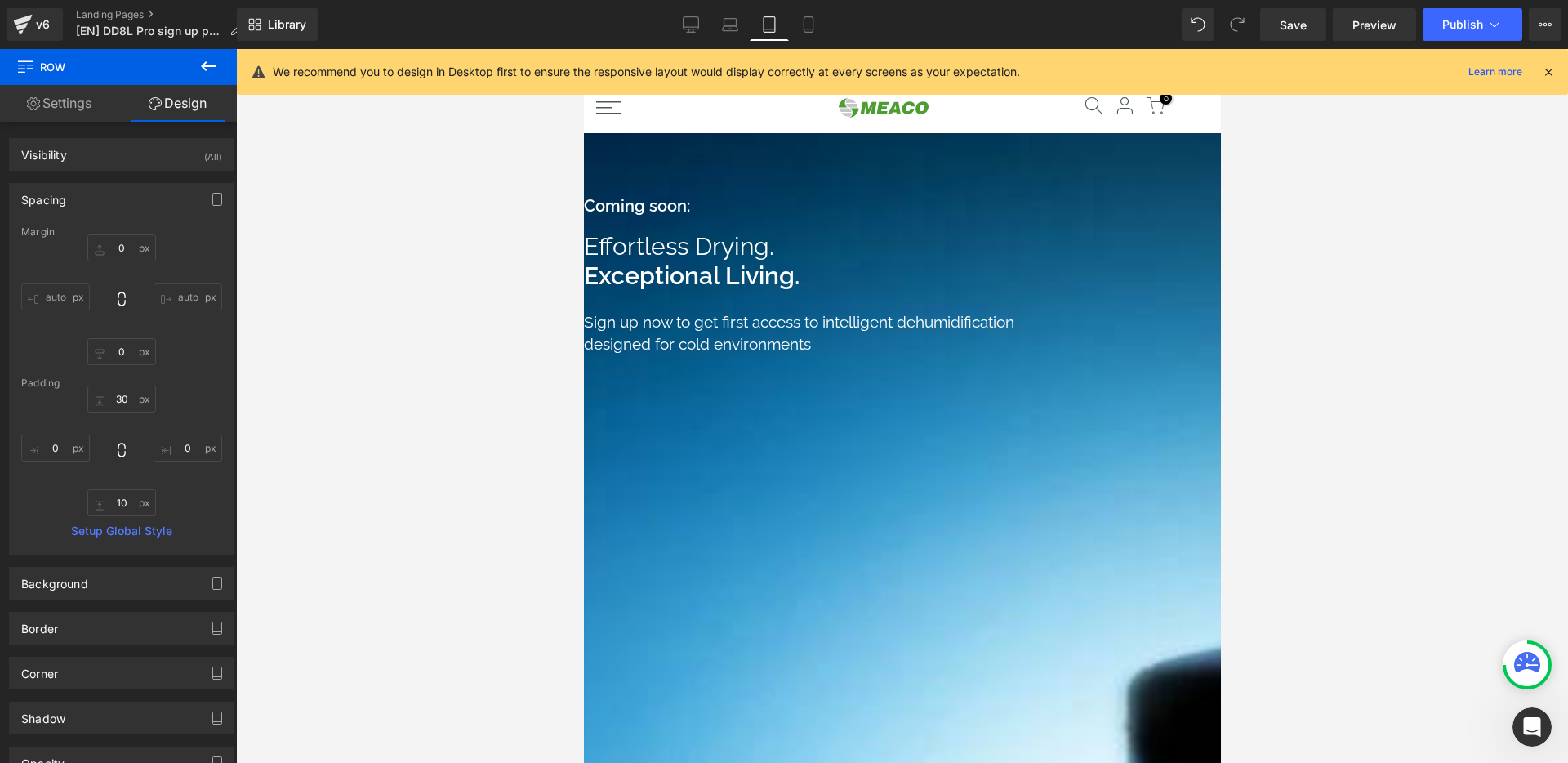
click at [583, 49] on span "Heading" at bounding box center [583, 49] width 0 height 0
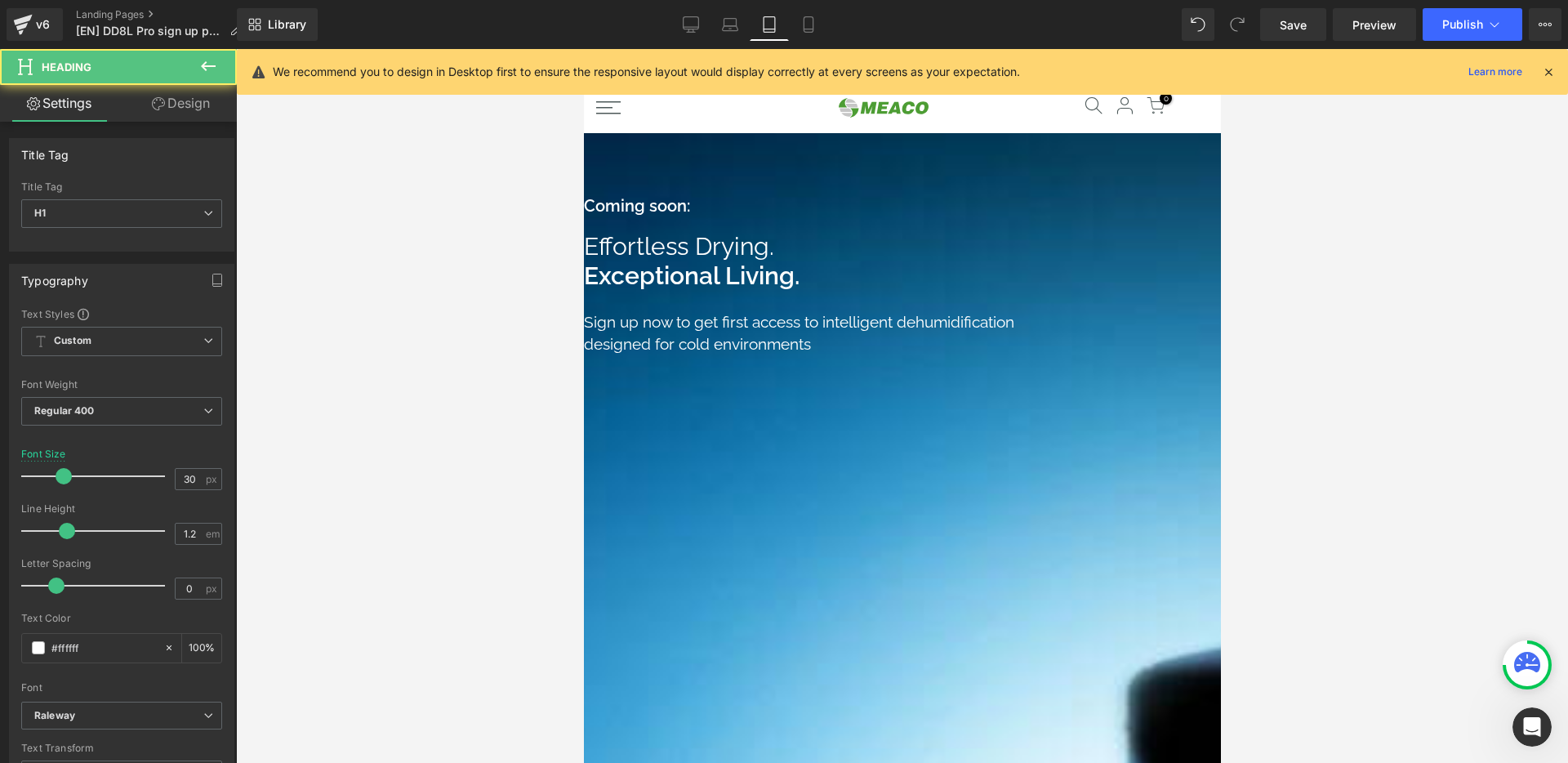
click at [583, 49] on span "Heading" at bounding box center [583, 49] width 0 height 0
click at [685, 281] on strong "Exceptional Living." at bounding box center [690, 275] width 215 height 29
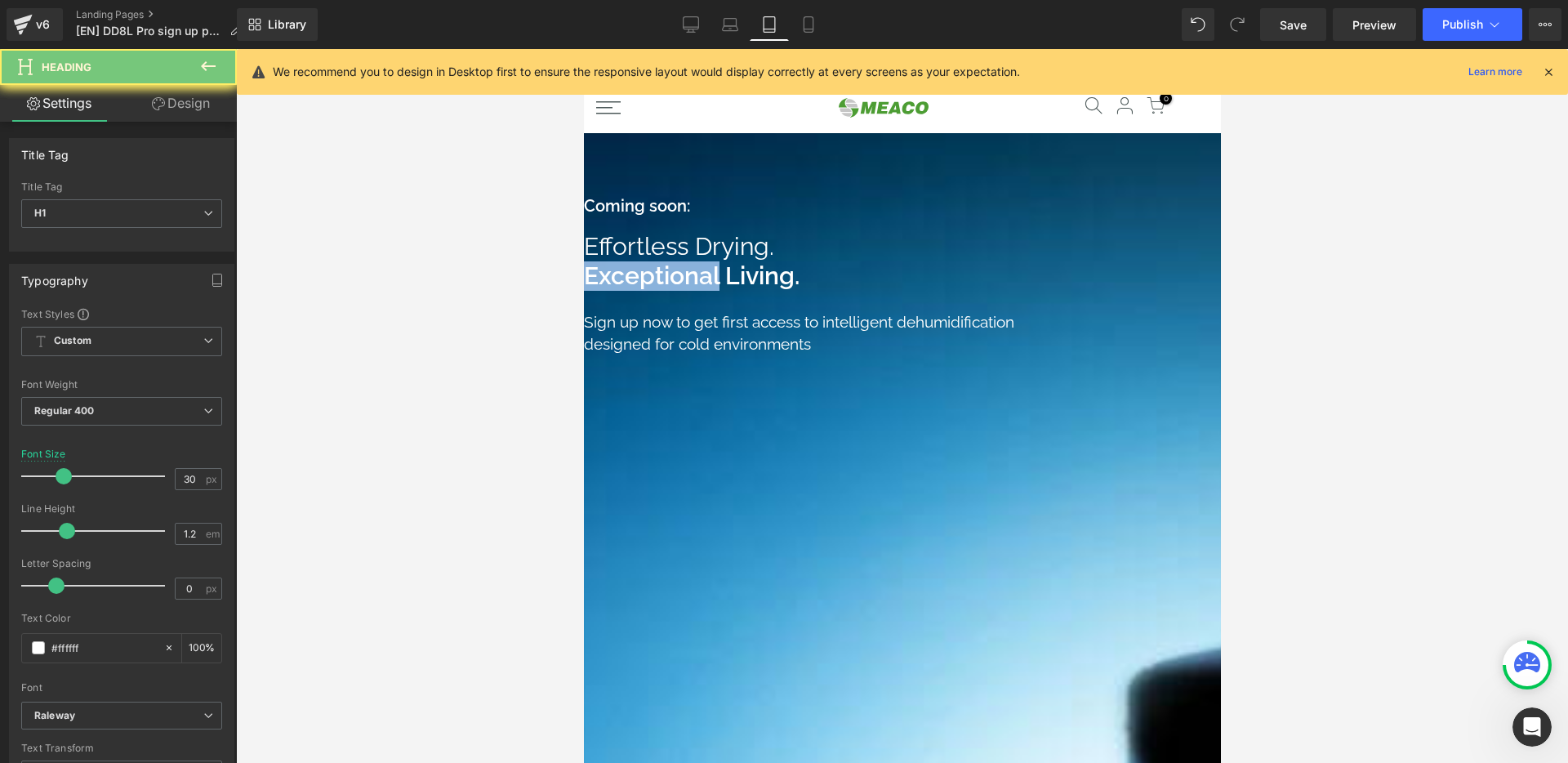
click at [685, 281] on strong "Exceptional Living." at bounding box center [690, 275] width 215 height 29
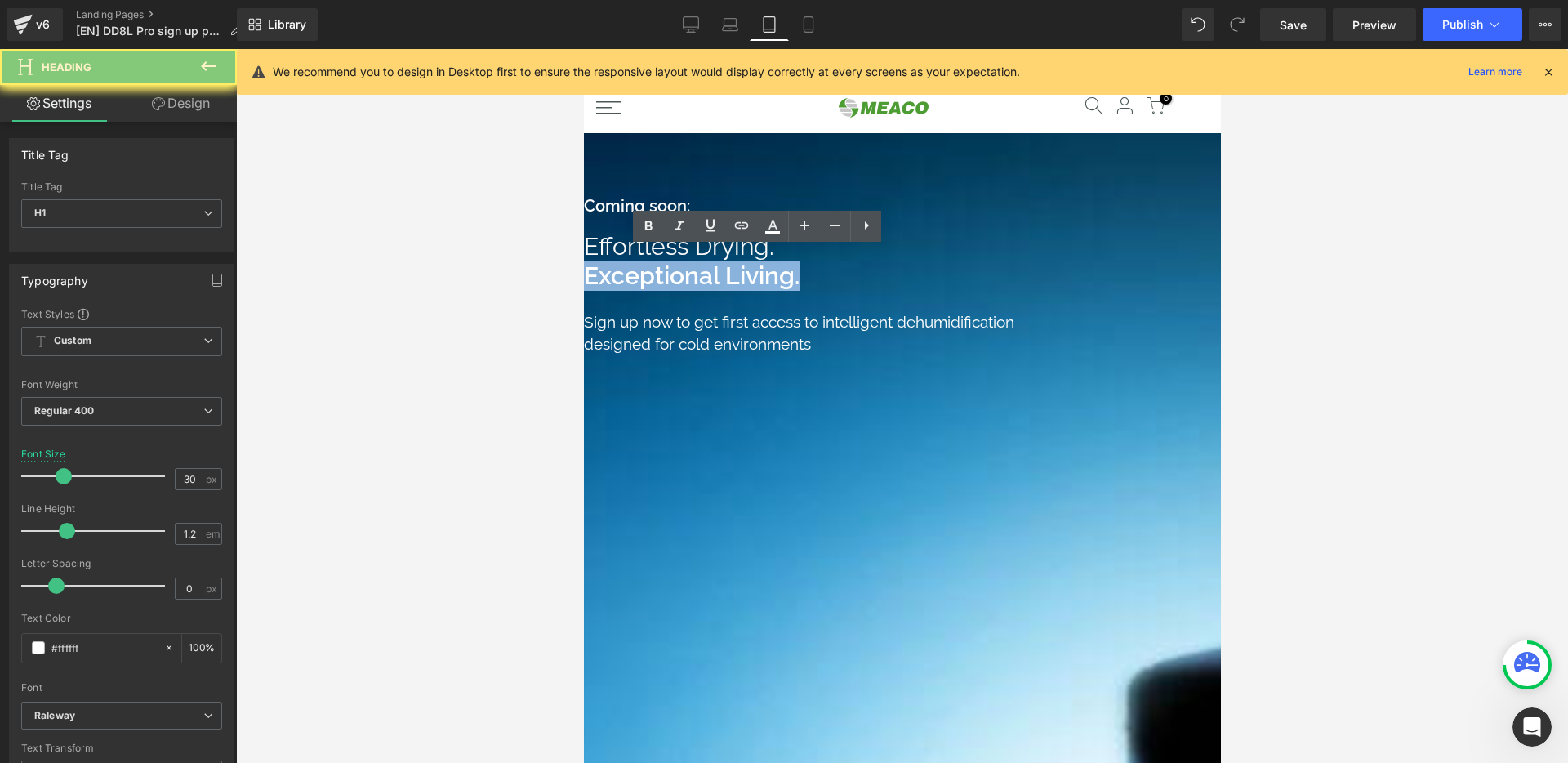
click at [685, 281] on strong "Exceptional Living." at bounding box center [690, 275] width 215 height 29
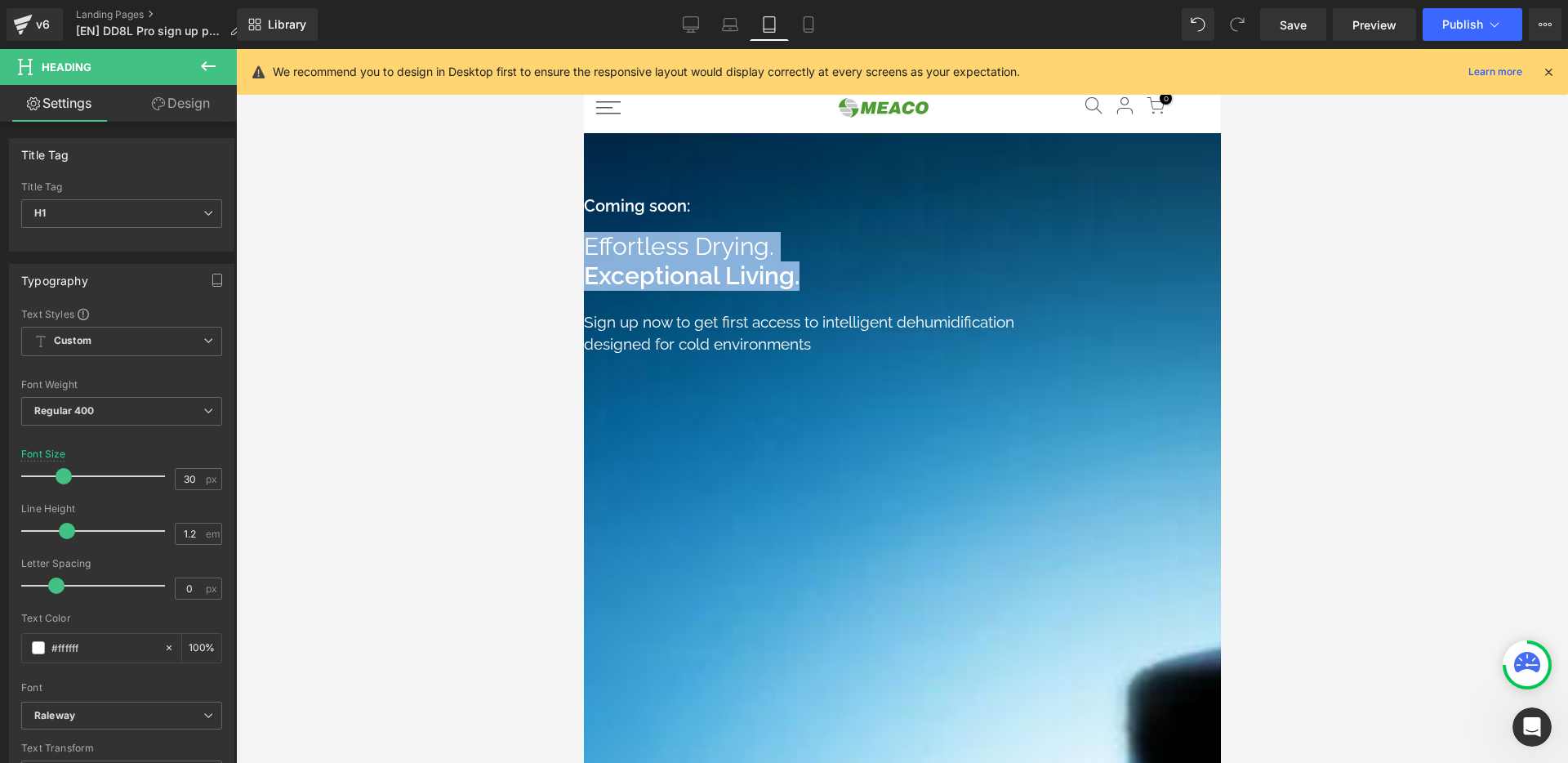
copy h1 "Effortless Drying. Exceptional Living."
click at [662, 215] on strong "Coming soon:" at bounding box center [635, 205] width 106 height 19
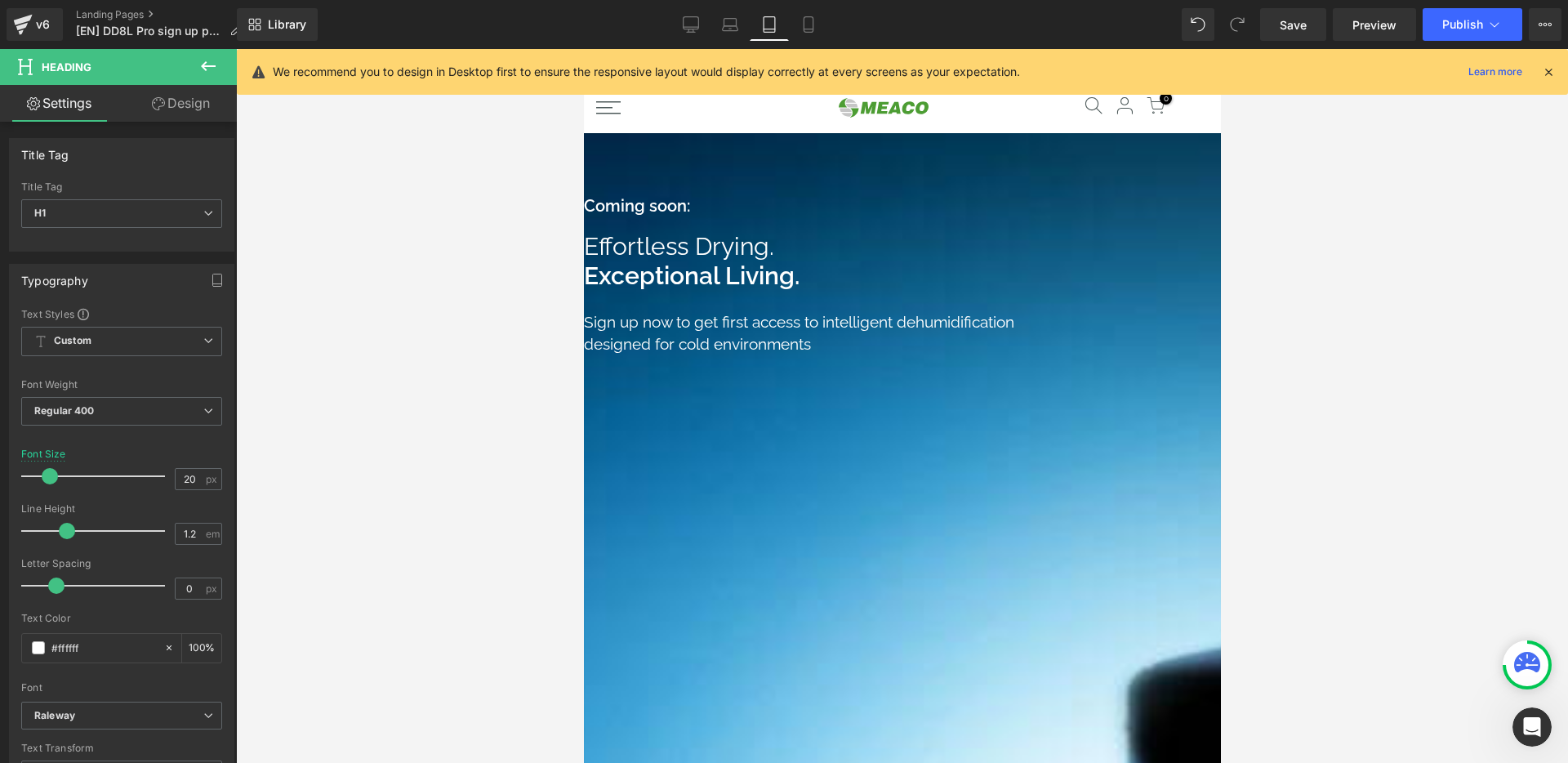
click at [583, 49] on span at bounding box center [583, 49] width 0 height 0
click at [689, 271] on h1 "Effortless Drying. Exceptional Living." at bounding box center [825, 261] width 484 height 59
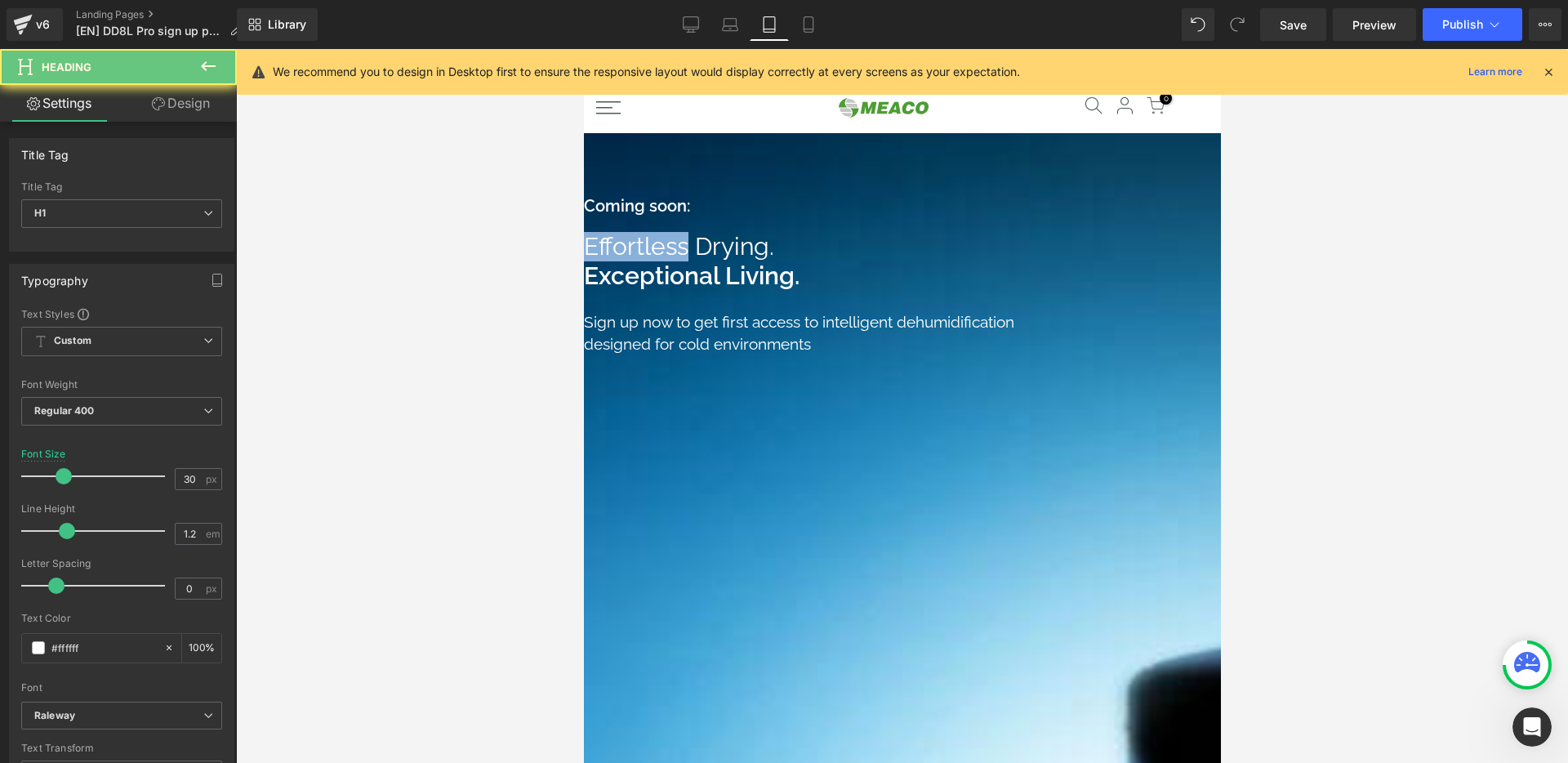
click at [689, 271] on h1 "Effortless Drying. Exceptional Living." at bounding box center [825, 261] width 484 height 59
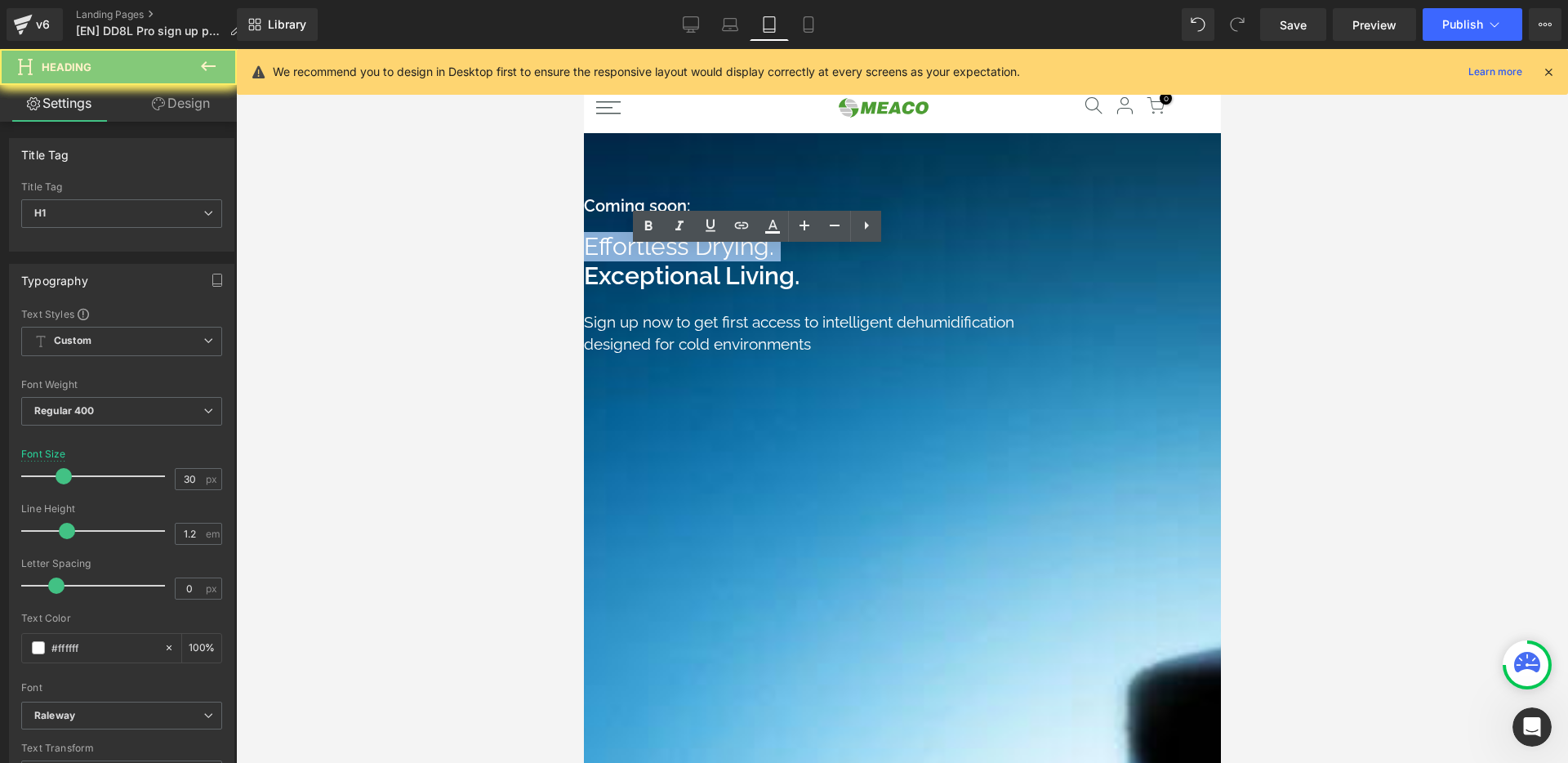
click at [689, 271] on h1 "Effortless Drying. Exceptional Living." at bounding box center [825, 261] width 484 height 59
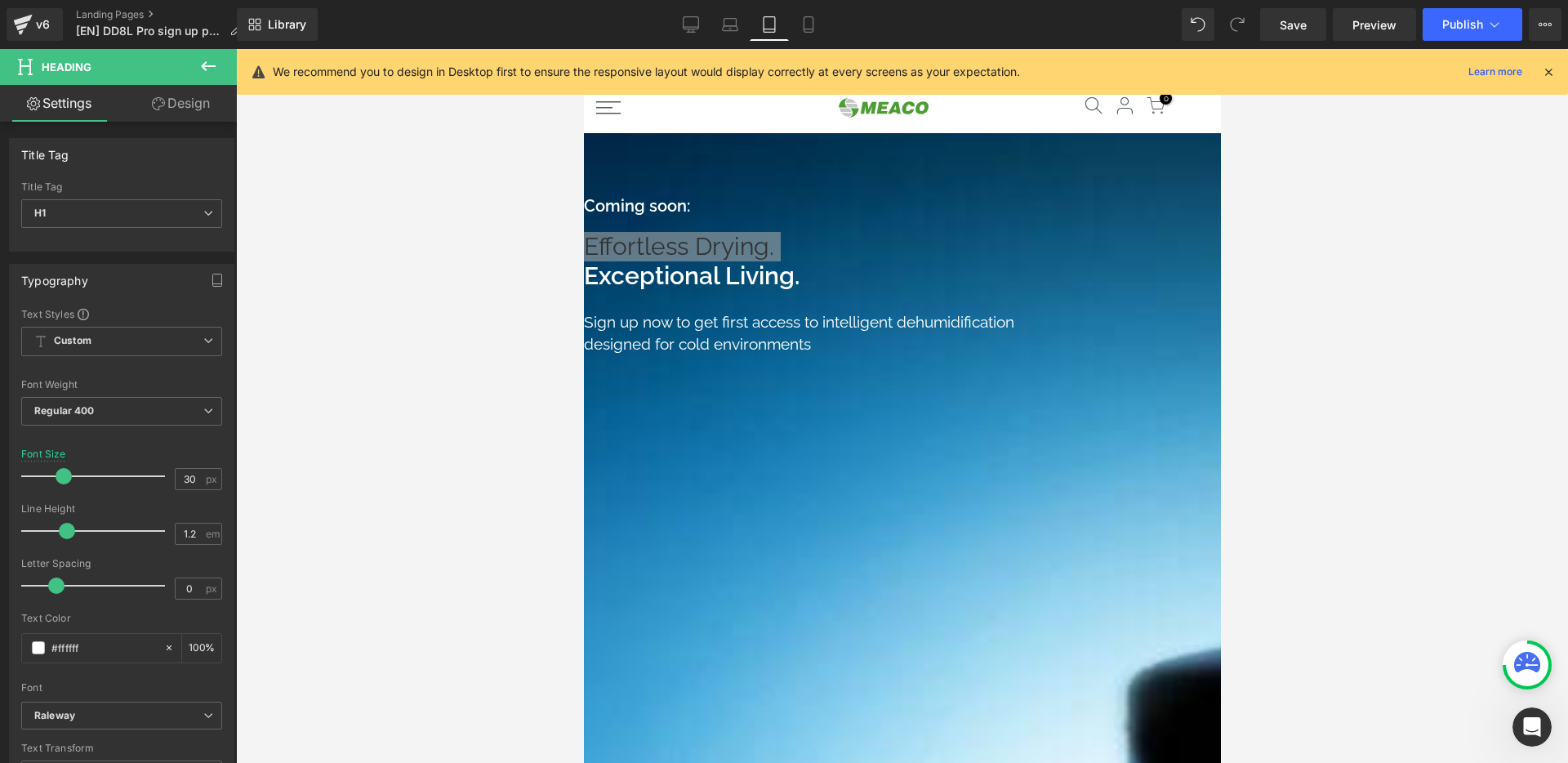
click at [175, 104] on link "Design" at bounding box center [181, 103] width 118 height 37
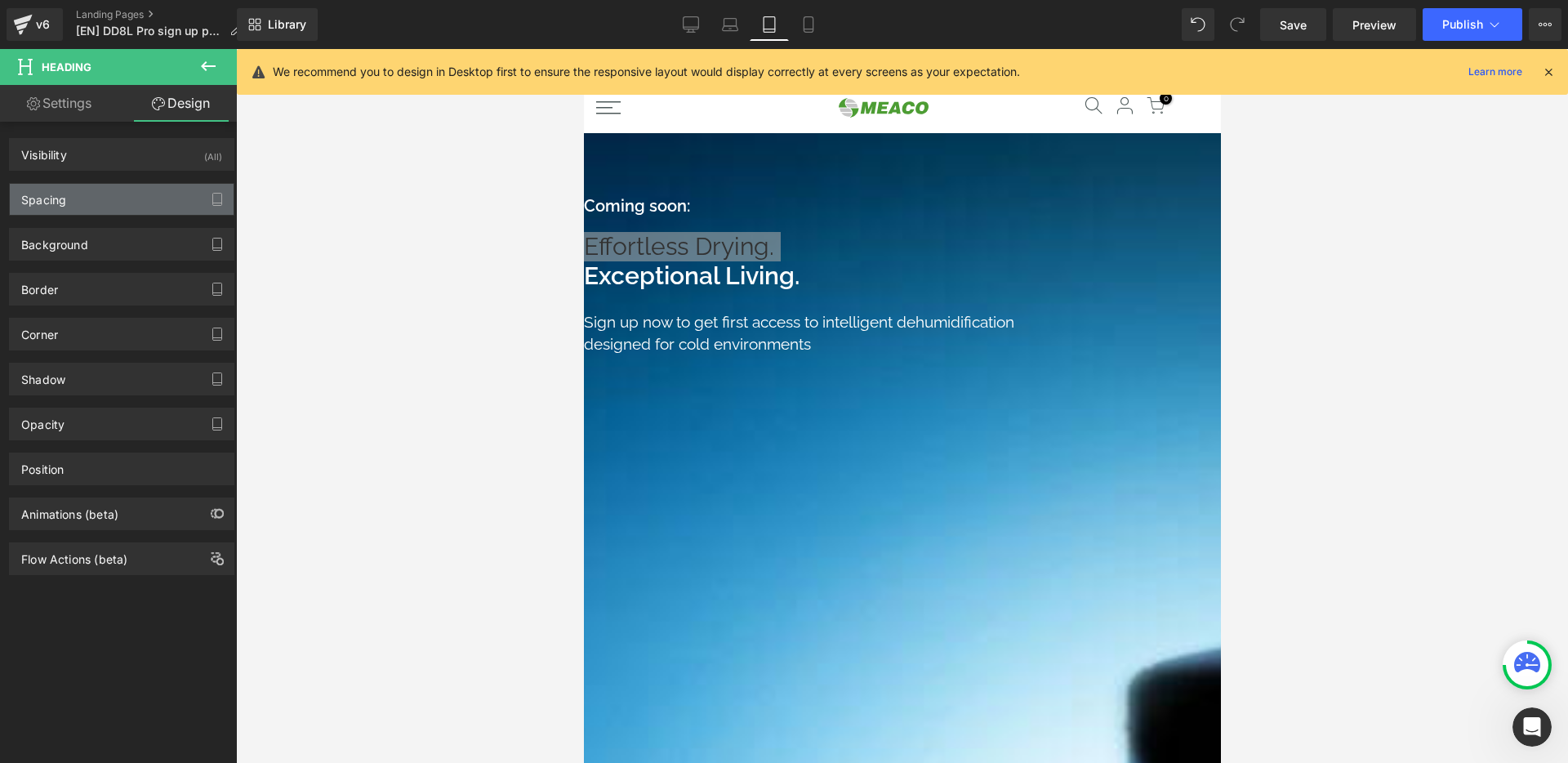
click at [136, 194] on div "Spacing" at bounding box center [122, 200] width 223 height 31
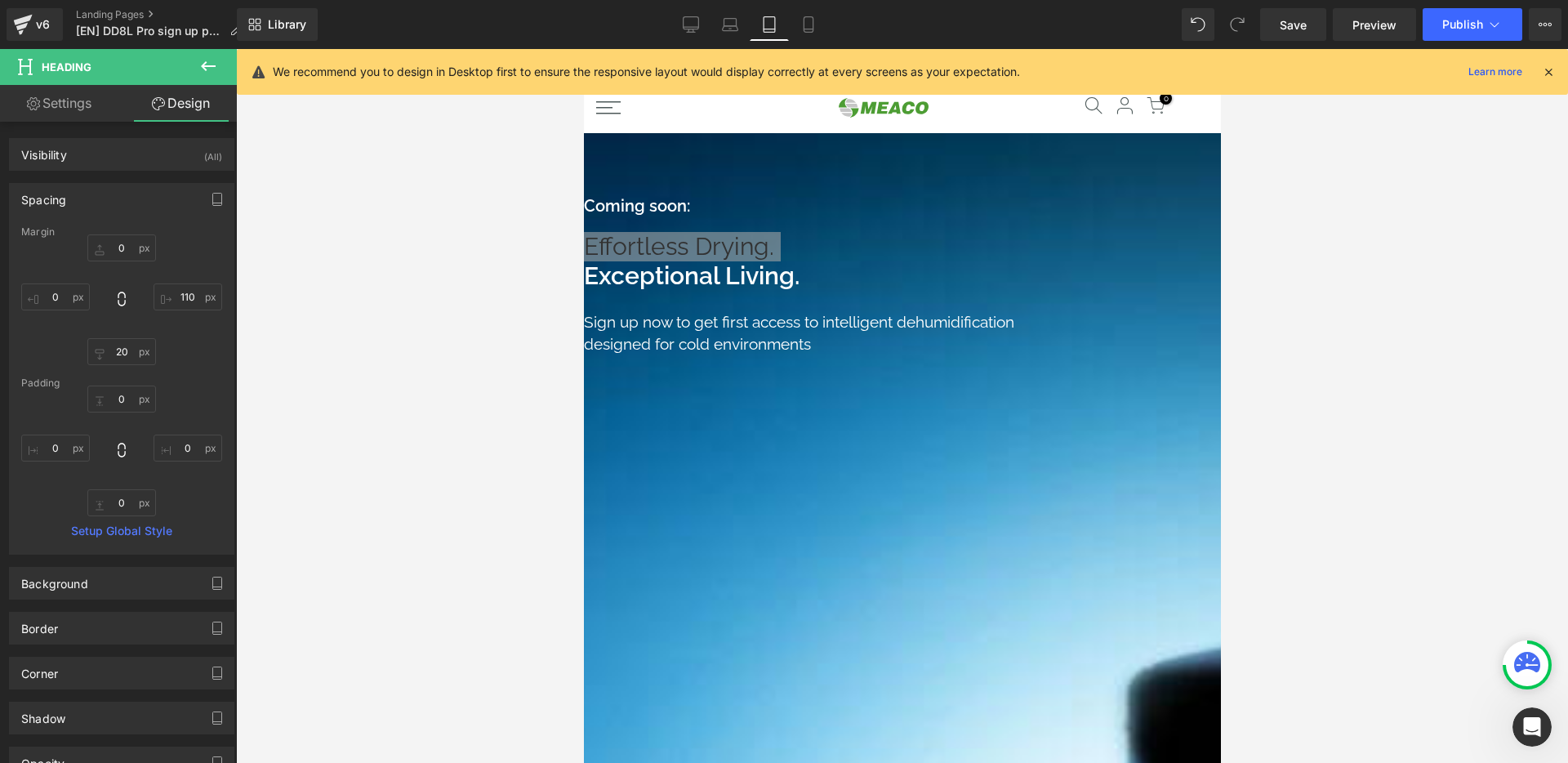
click at [583, 49] on span "Heading" at bounding box center [583, 49] width 0 height 0
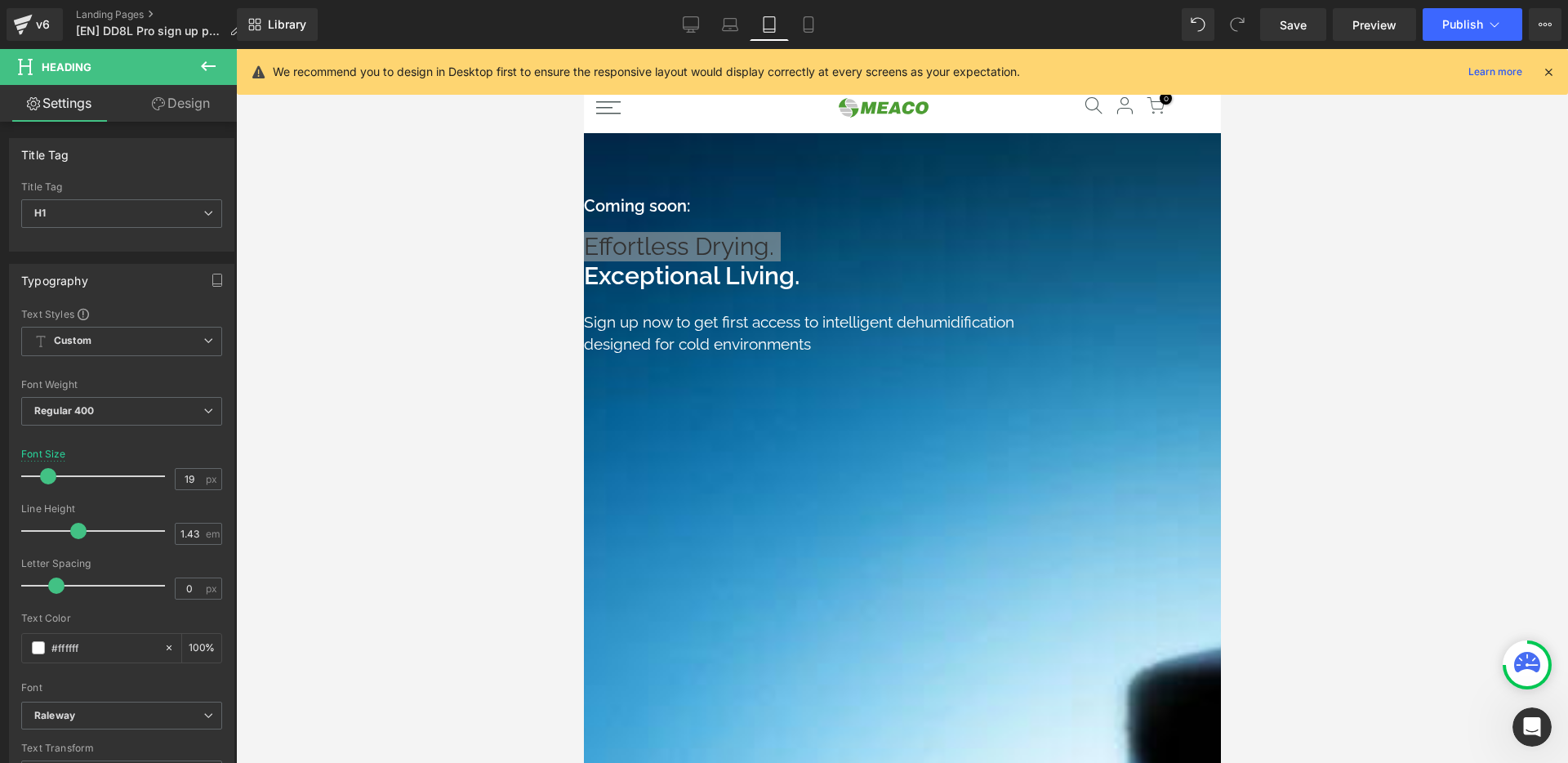
click at [175, 107] on link "Design" at bounding box center [181, 103] width 118 height 37
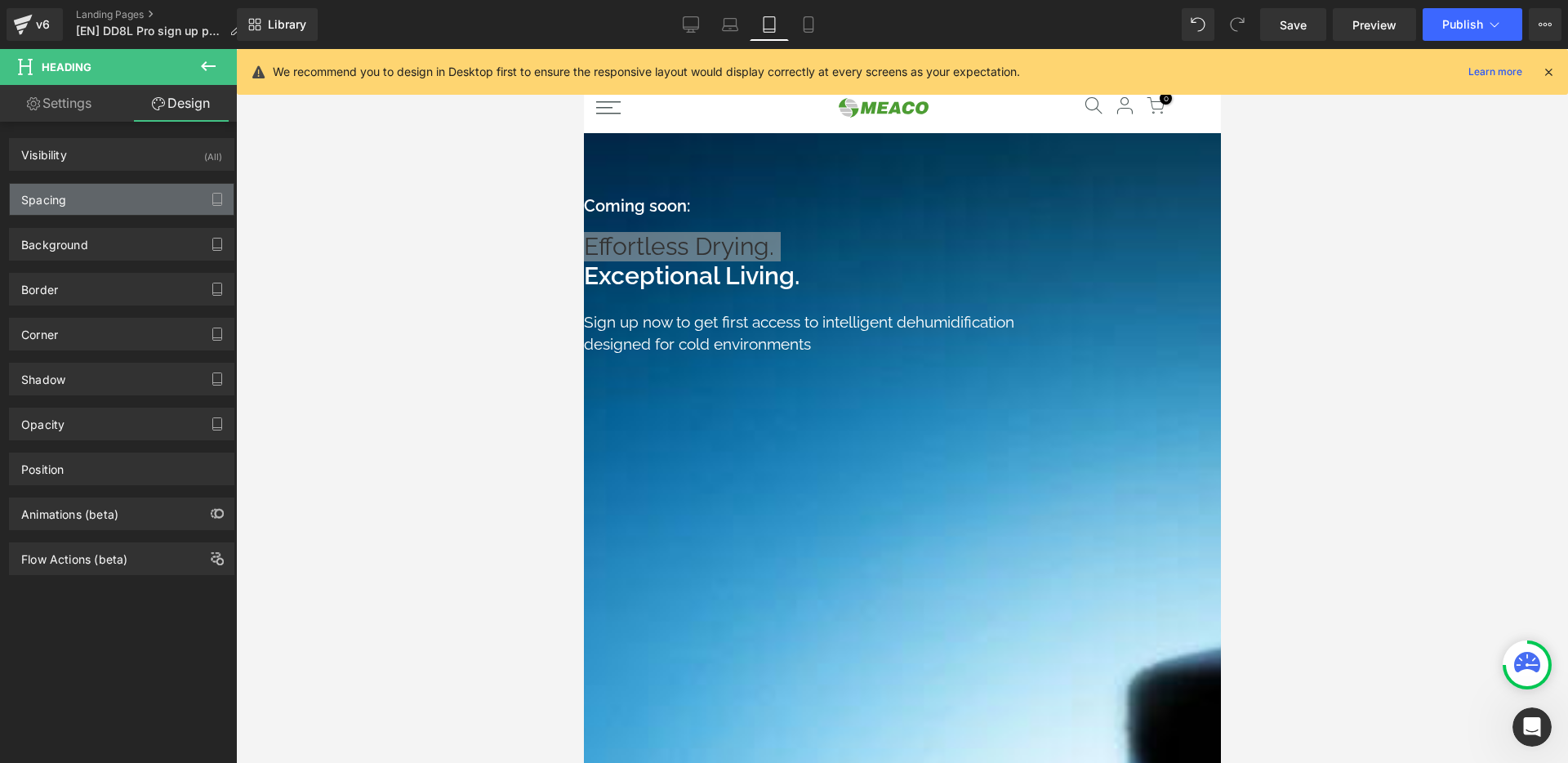
click at [95, 196] on div "Spacing" at bounding box center [122, 200] width 223 height 31
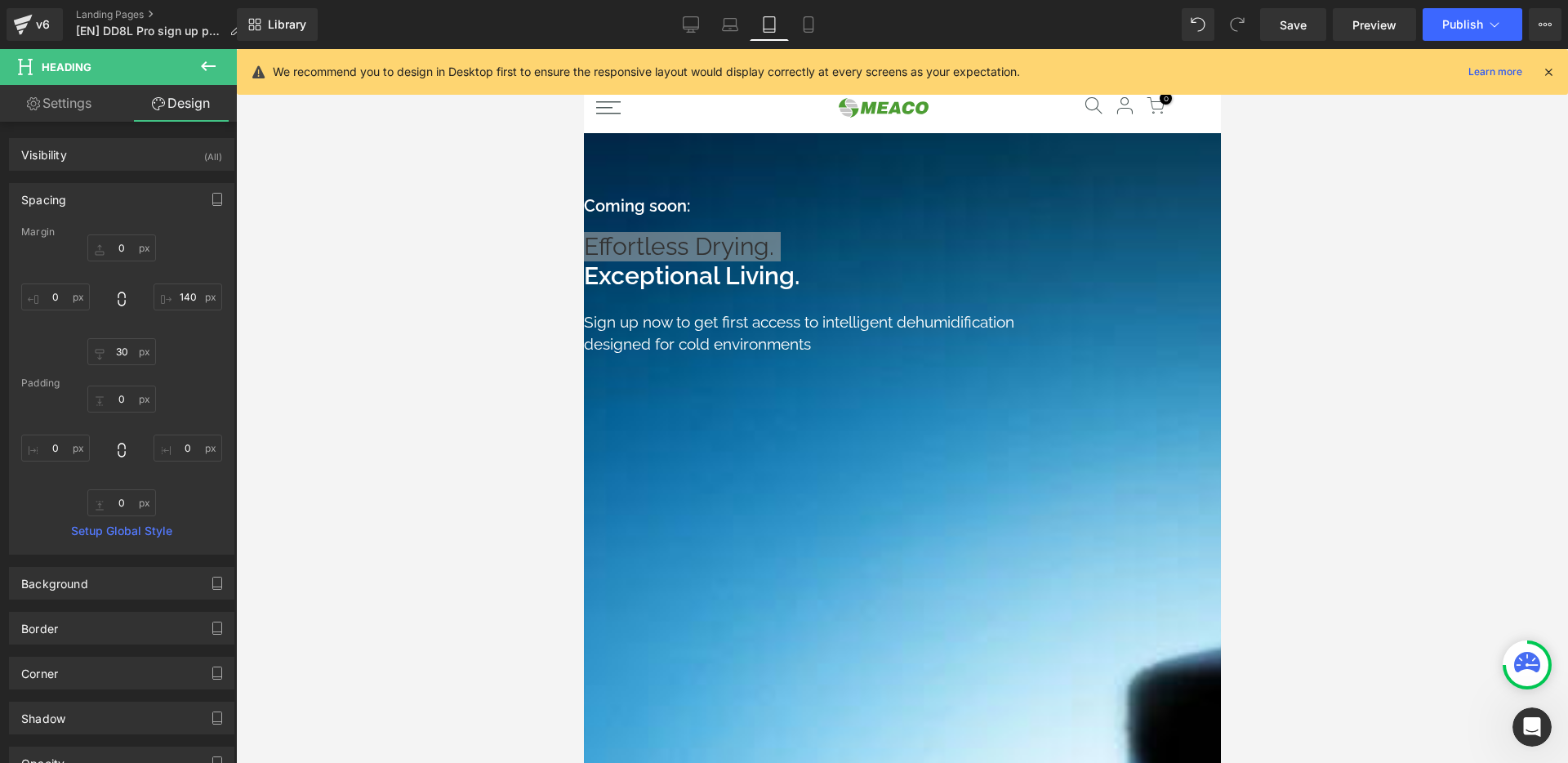
click at [583, 49] on span "Liquid" at bounding box center [583, 49] width 0 height 0
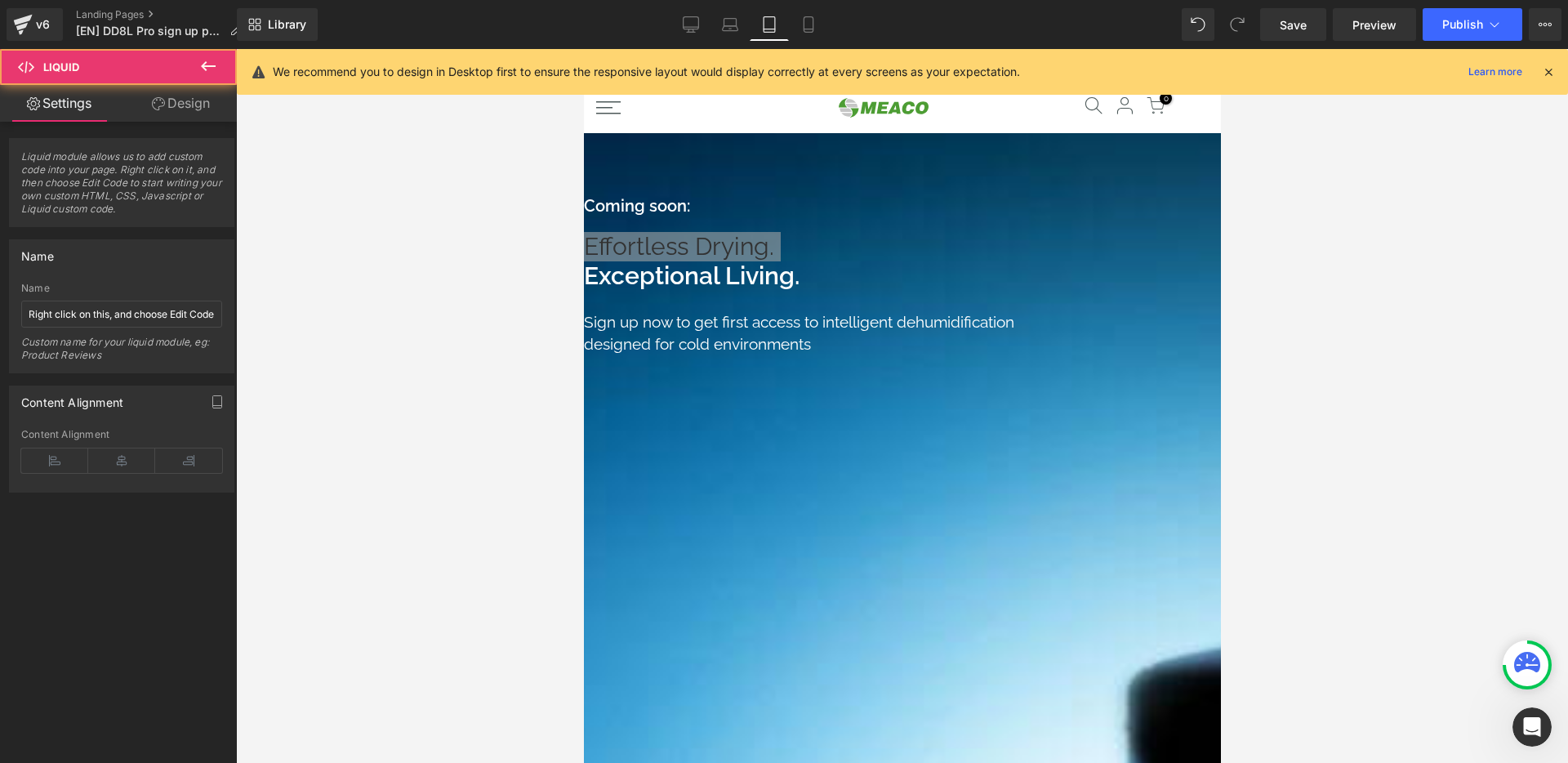
click at [176, 114] on link "Design" at bounding box center [181, 103] width 118 height 37
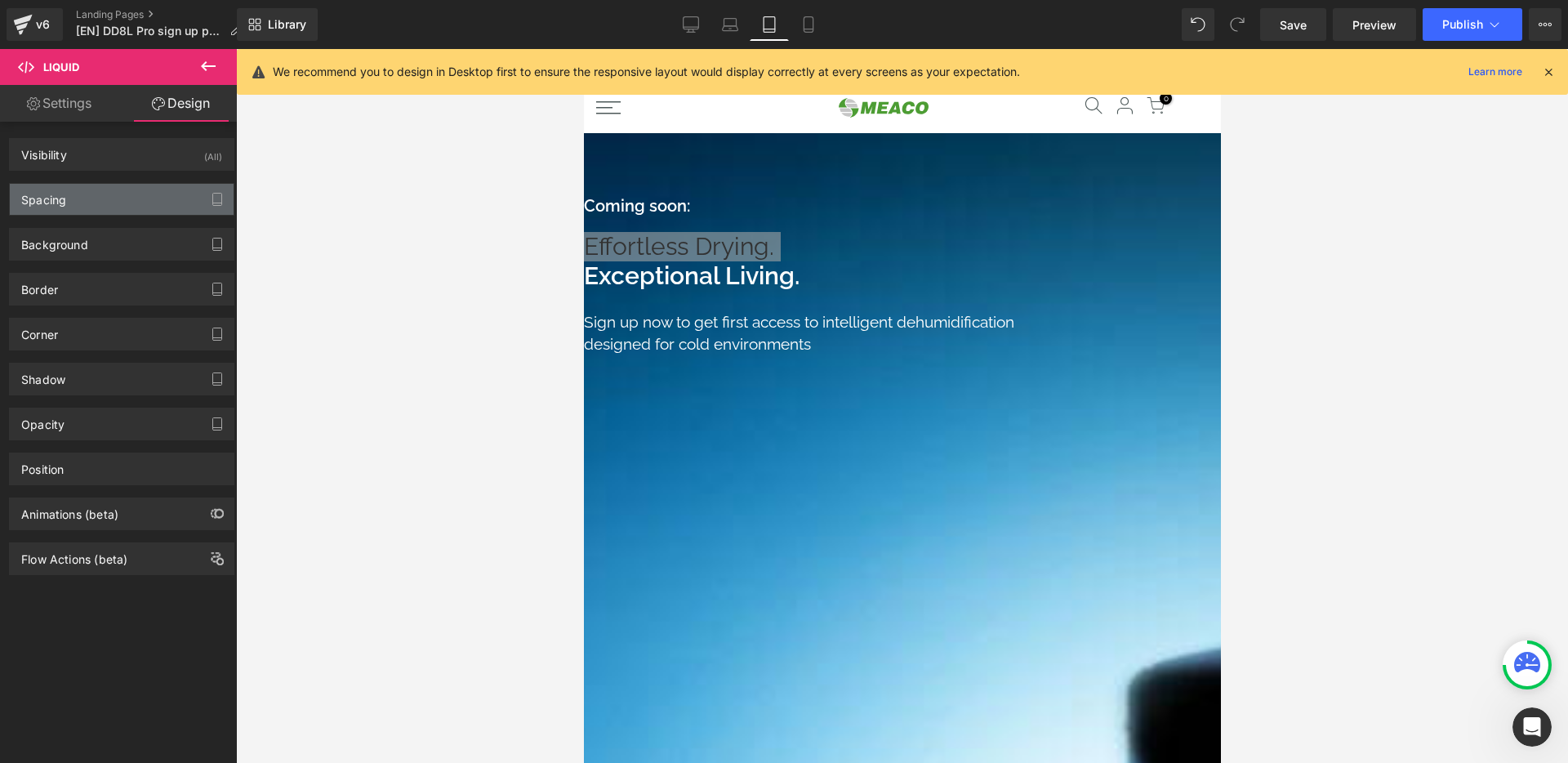
click at [135, 205] on div "Spacing" at bounding box center [122, 200] width 223 height 31
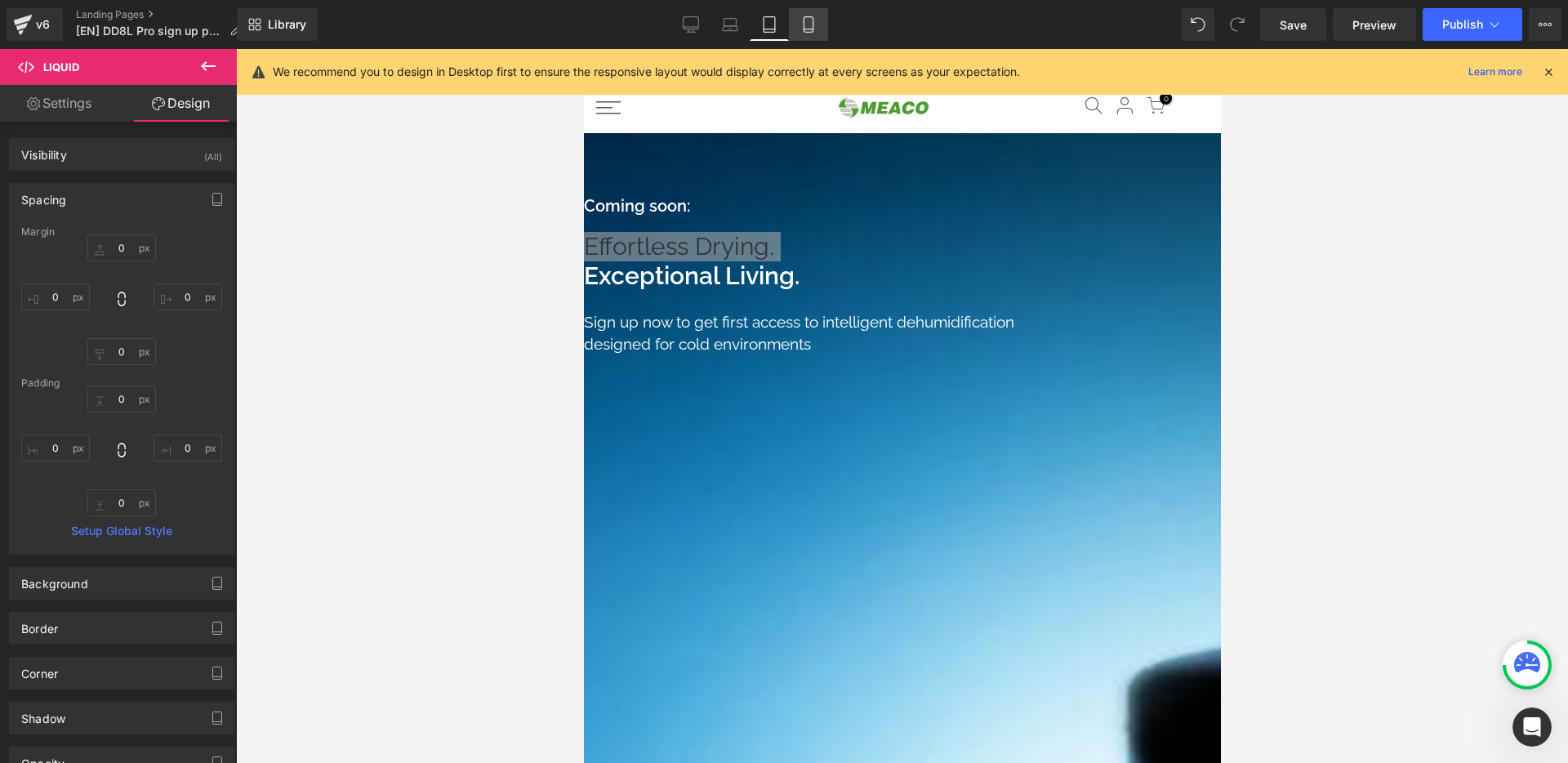
click at [802, 25] on icon at bounding box center [809, 25] width 17 height 17
type input "0"
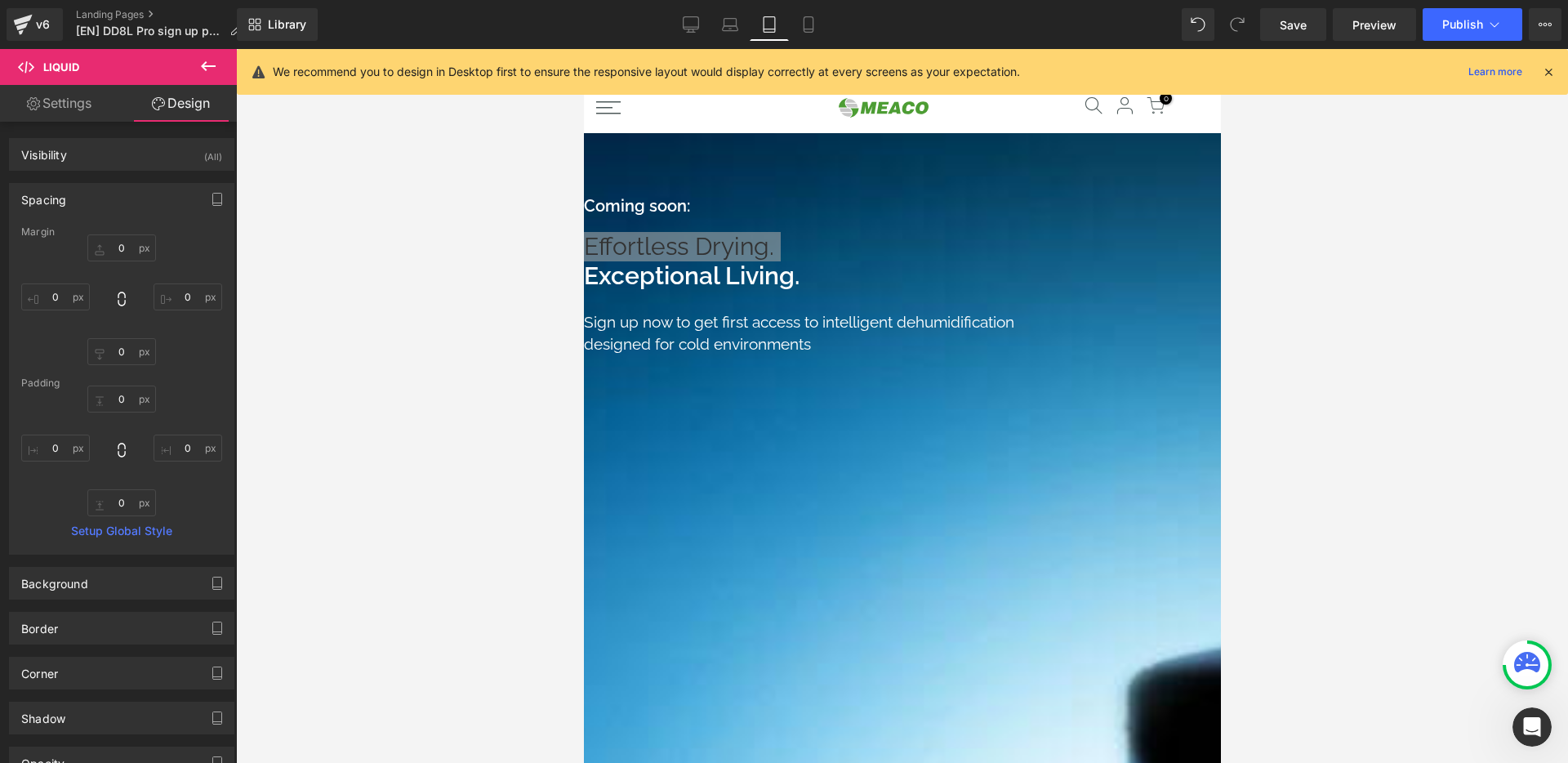
type input "0"
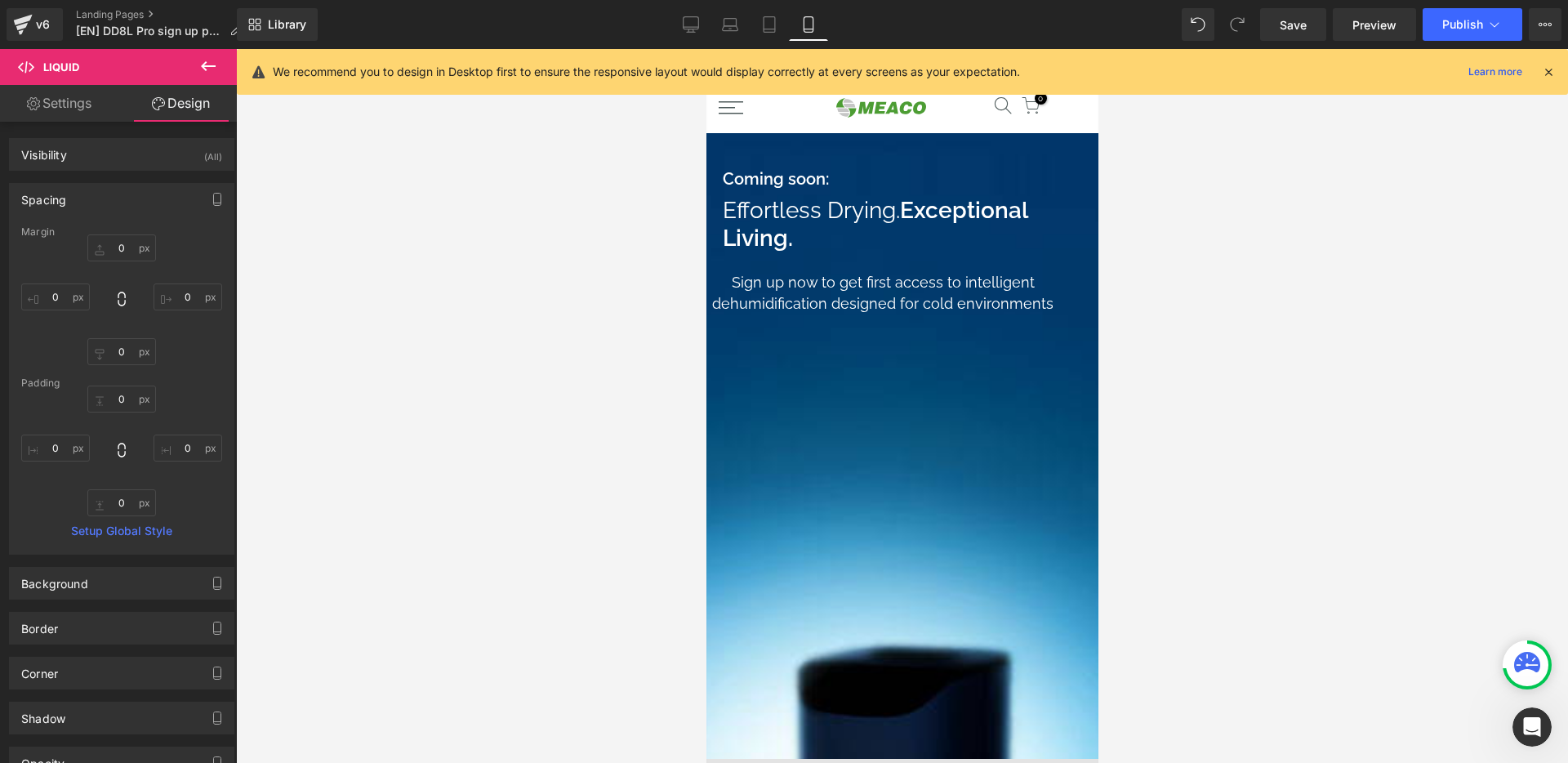
click at [706, 49] on span "Hero Banner" at bounding box center [706, 49] width 0 height 0
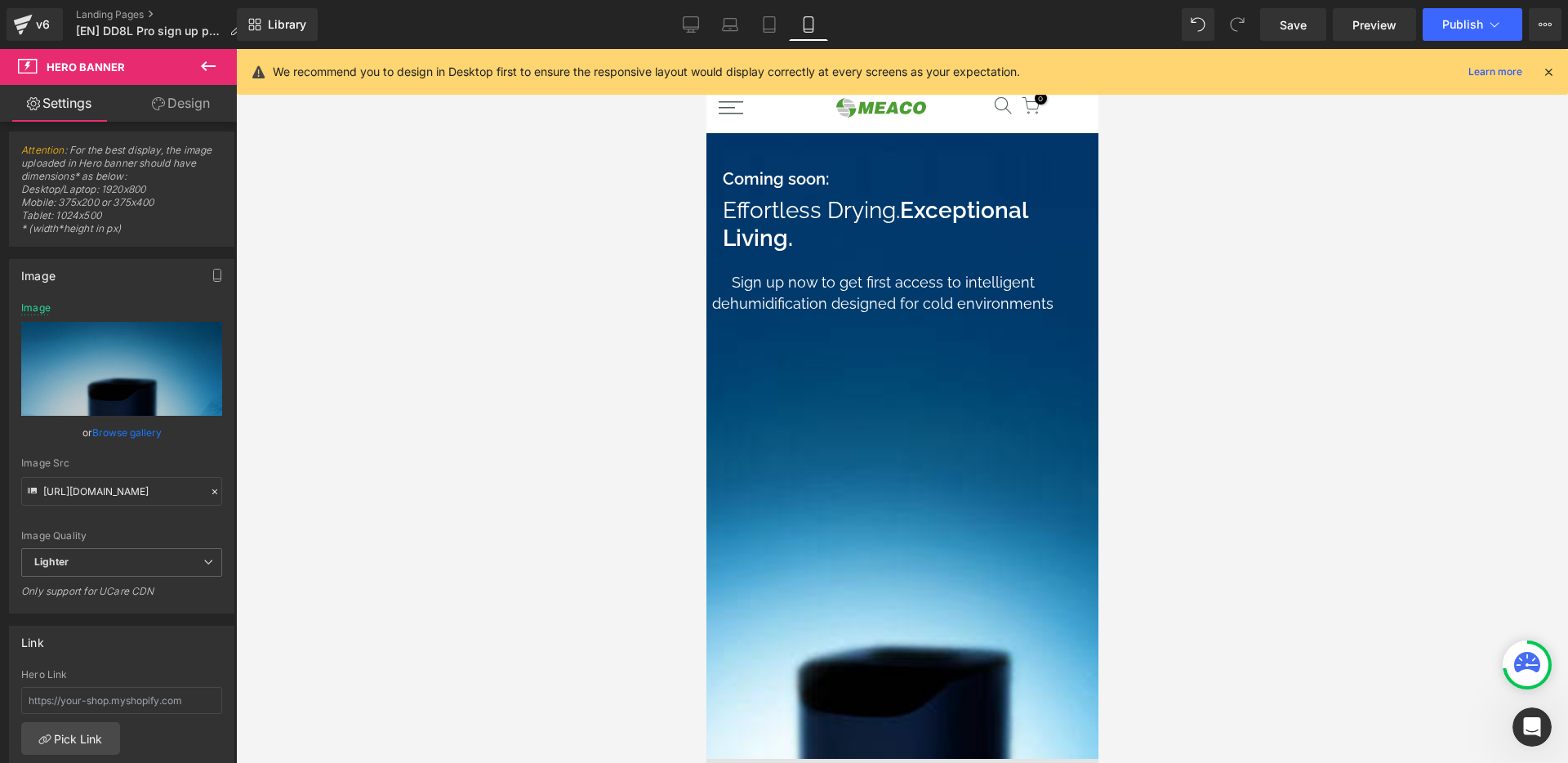
scroll to position [0, 0]
